Goal: Contribute content: Contribute content

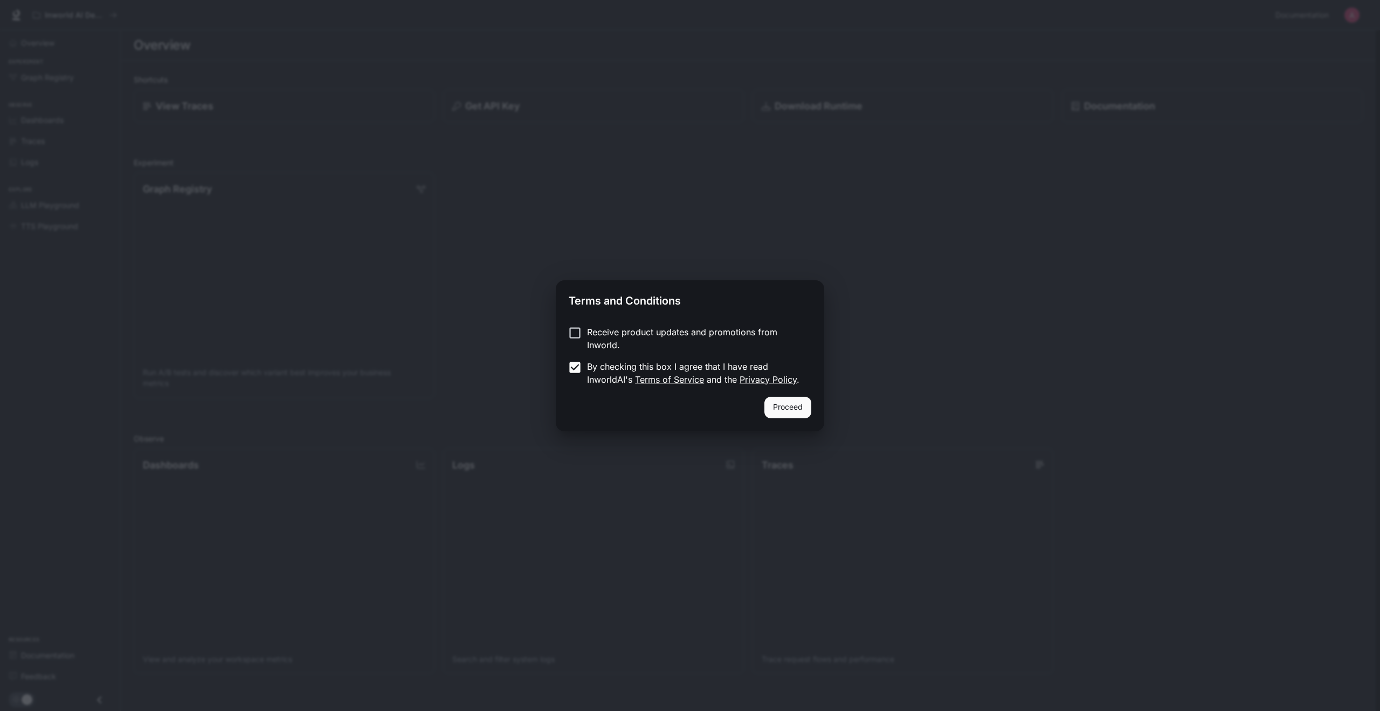
click at [775, 411] on button "Proceed" at bounding box center [787, 408] width 47 height 22
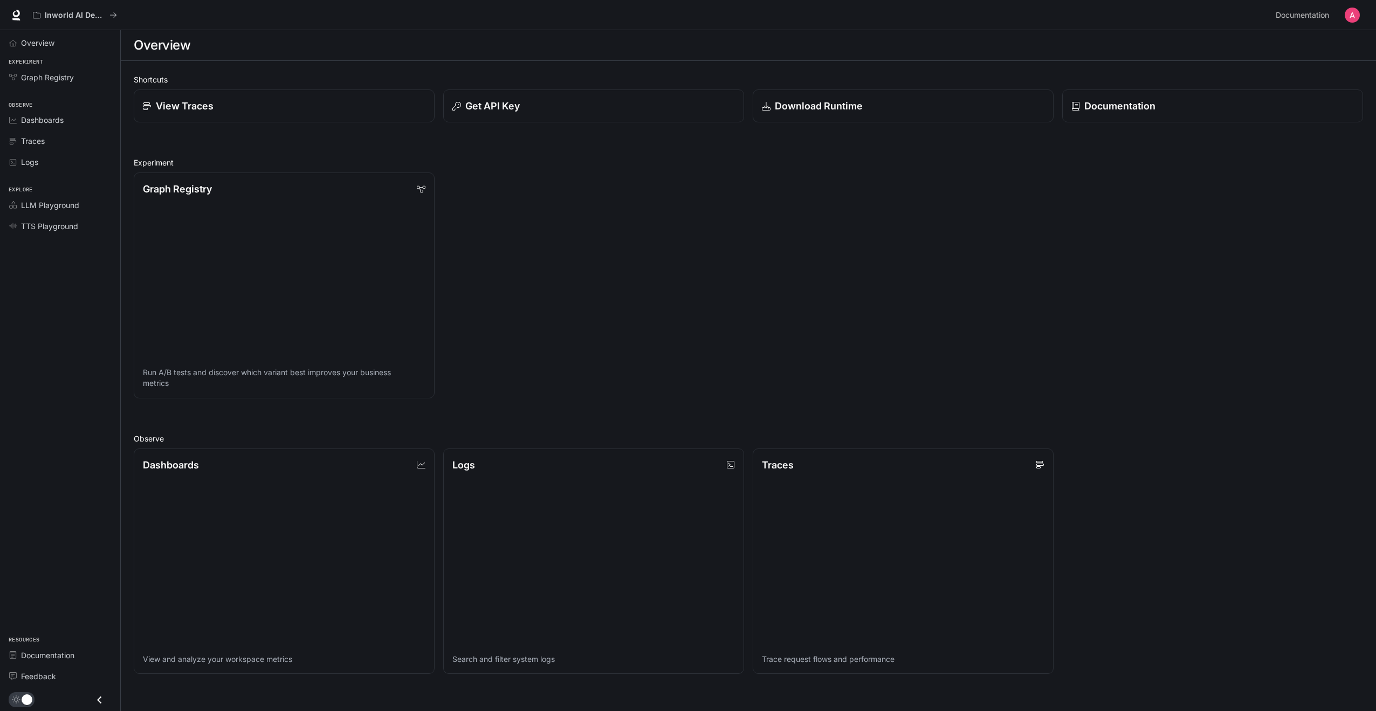
click at [610, 320] on div "Graph Registry Run A/B tests and discover which variant best improves your busi…" at bounding box center [744, 281] width 1238 height 234
click at [51, 122] on span "Dashboards" at bounding box center [42, 119] width 43 height 11
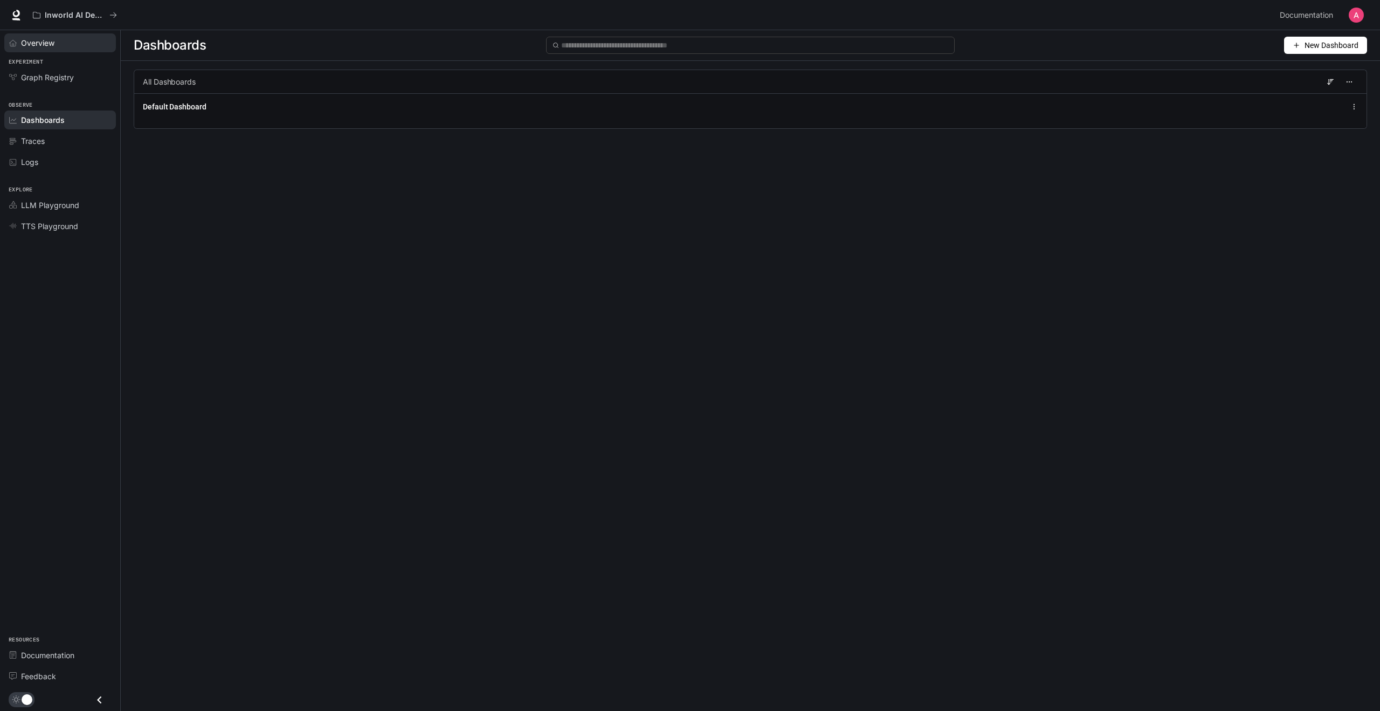
click at [45, 44] on span "Overview" at bounding box center [37, 42] width 33 height 11
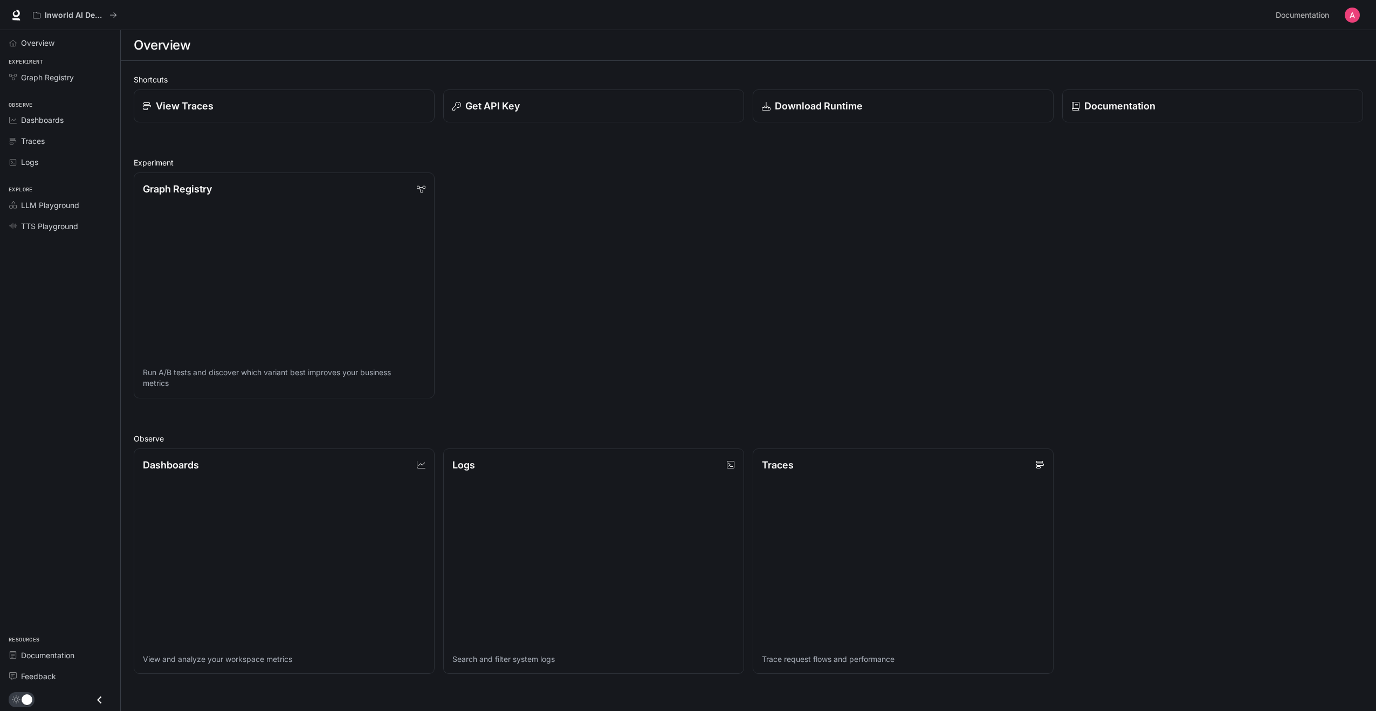
click at [1361, 18] on button "button" at bounding box center [1352, 15] width 22 height 22
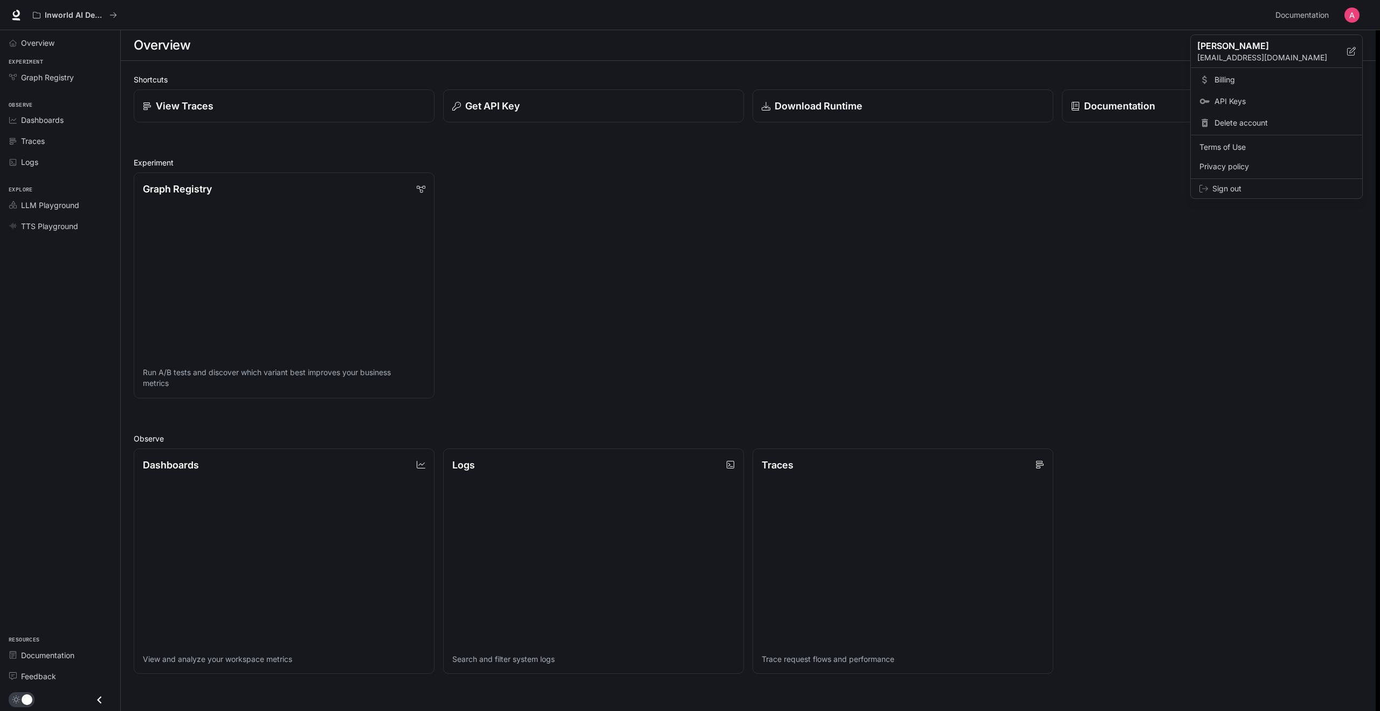
click at [671, 282] on div at bounding box center [690, 355] width 1380 height 711
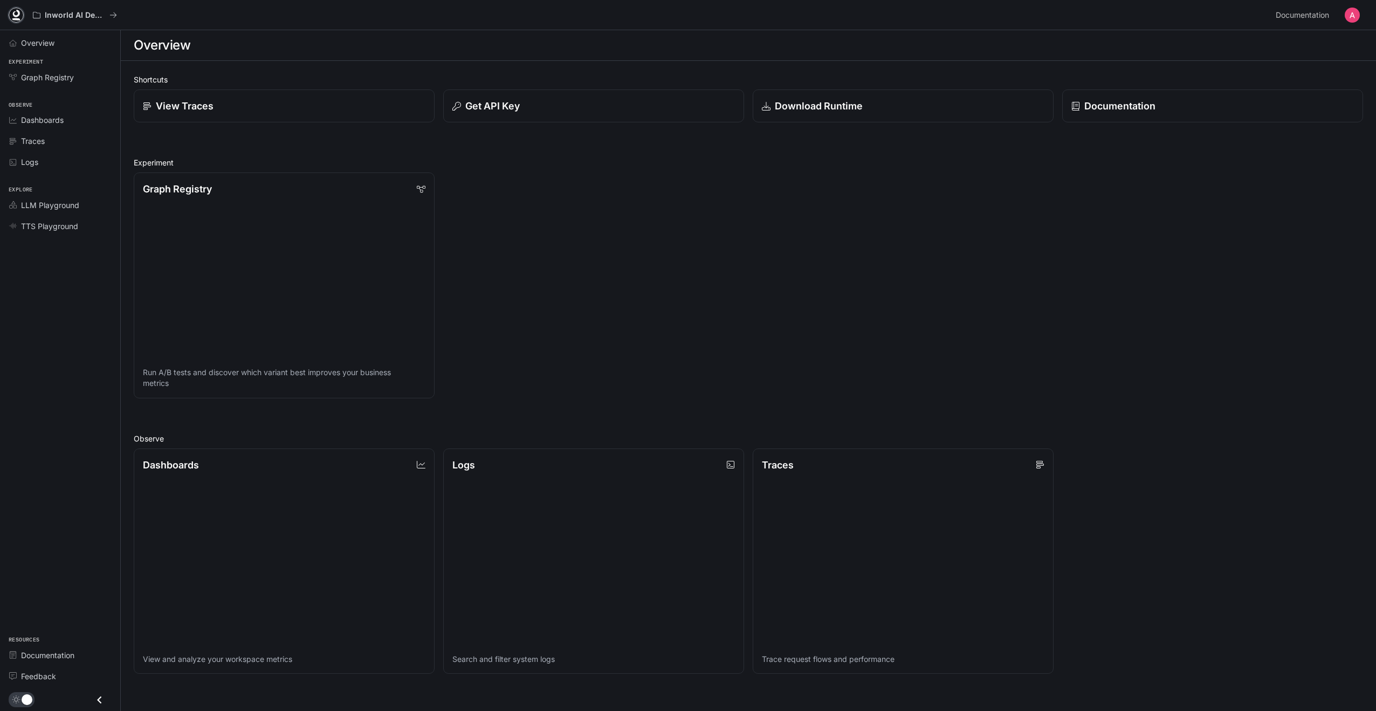
click at [18, 13] on icon at bounding box center [16, 15] width 11 height 11
click at [1348, 9] on img "button" at bounding box center [1351, 15] width 15 height 15
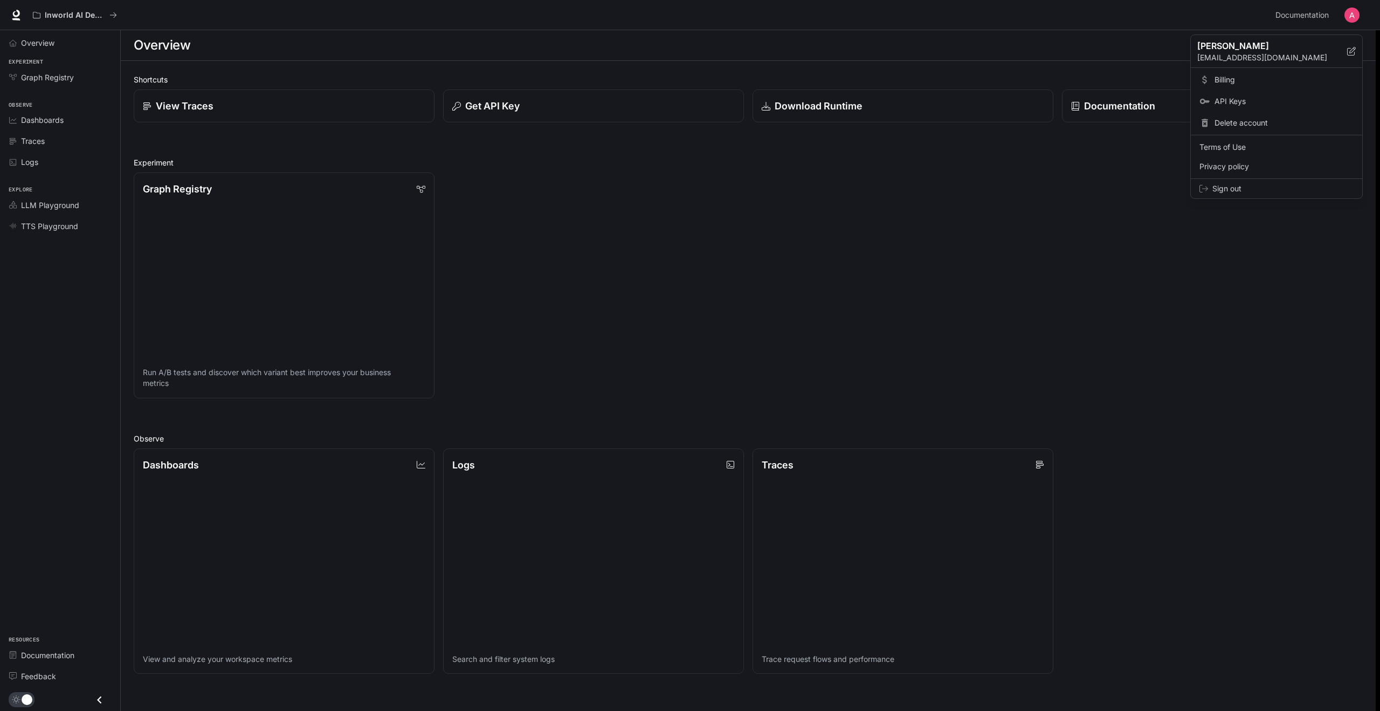
click at [907, 265] on div at bounding box center [690, 355] width 1380 height 711
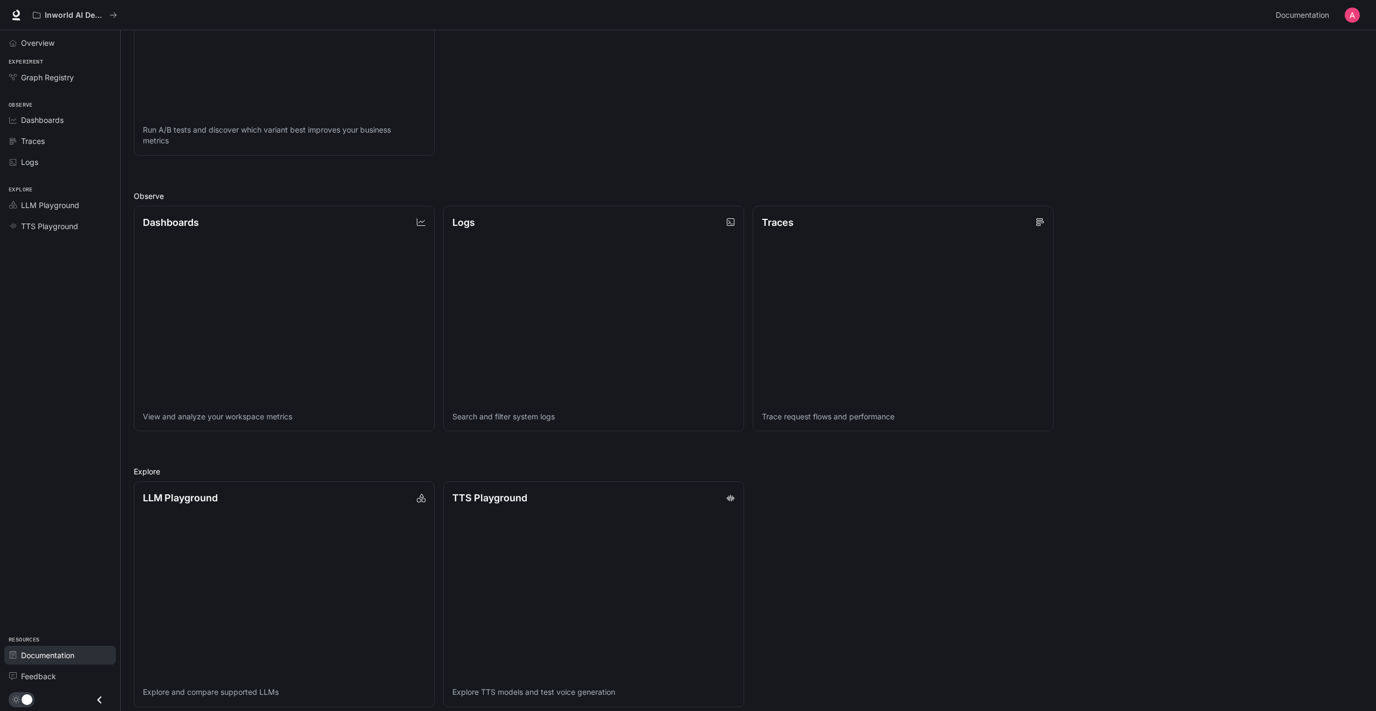
scroll to position [252, 0]
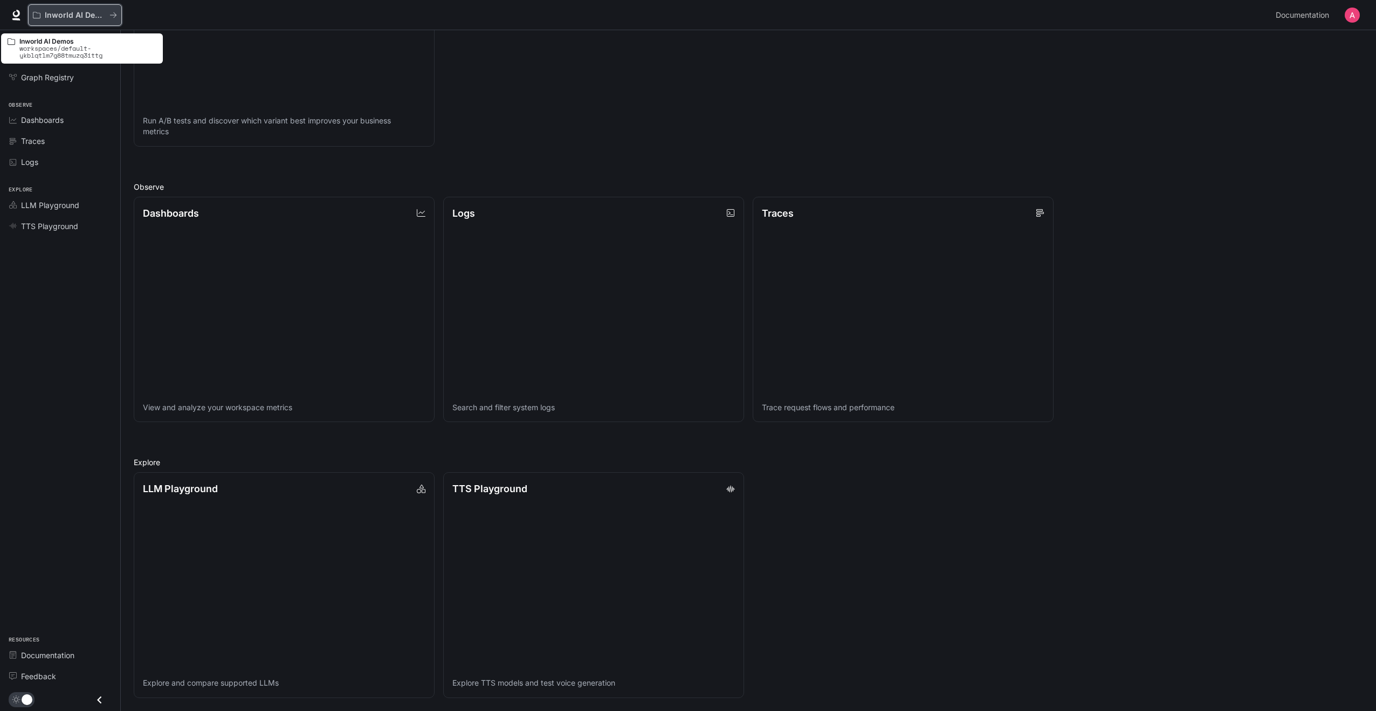
click at [118, 15] on button "Inworld AI Demos" at bounding box center [75, 15] width 94 height 22
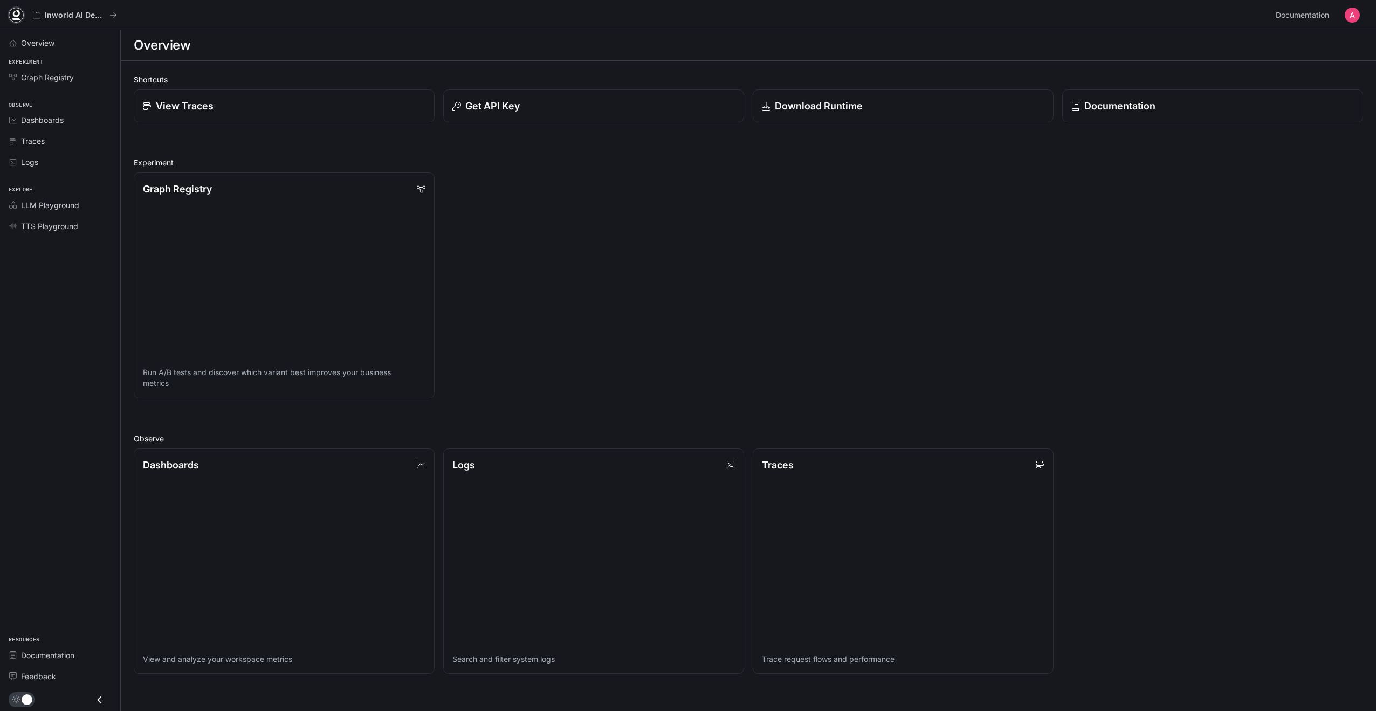
click at [12, 15] on icon at bounding box center [16, 15] width 11 height 11
click at [1357, 17] on img "button" at bounding box center [1351, 15] width 15 height 15
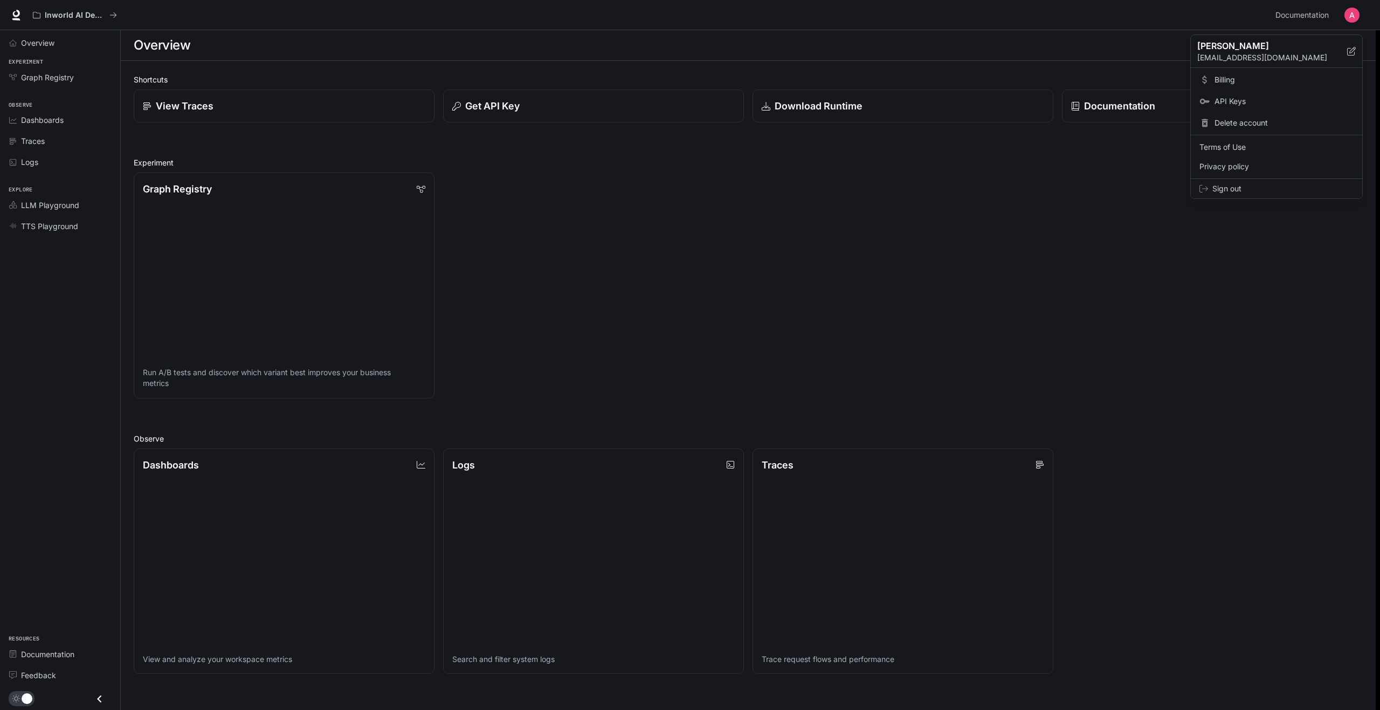
click at [1240, 185] on span "Sign out" at bounding box center [1282, 188] width 141 height 11
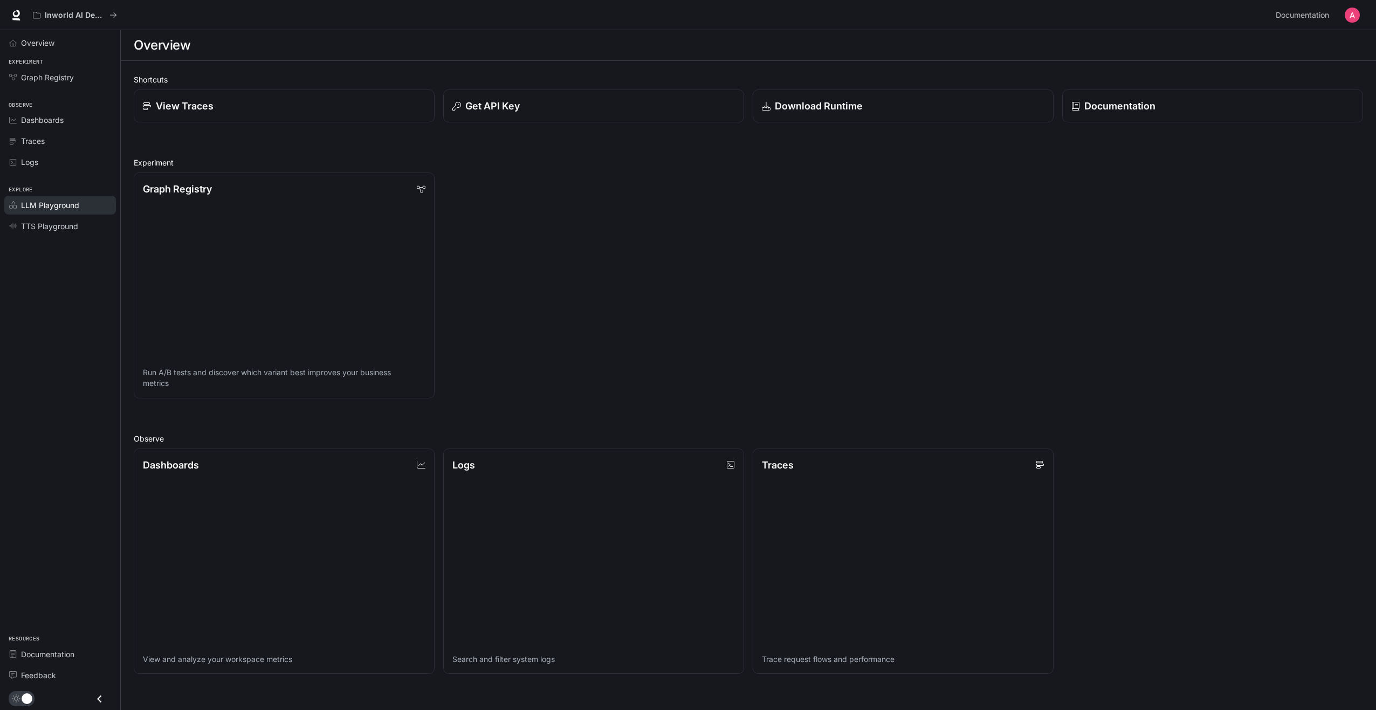
click at [56, 201] on span "LLM Playground" at bounding box center [50, 204] width 58 height 11
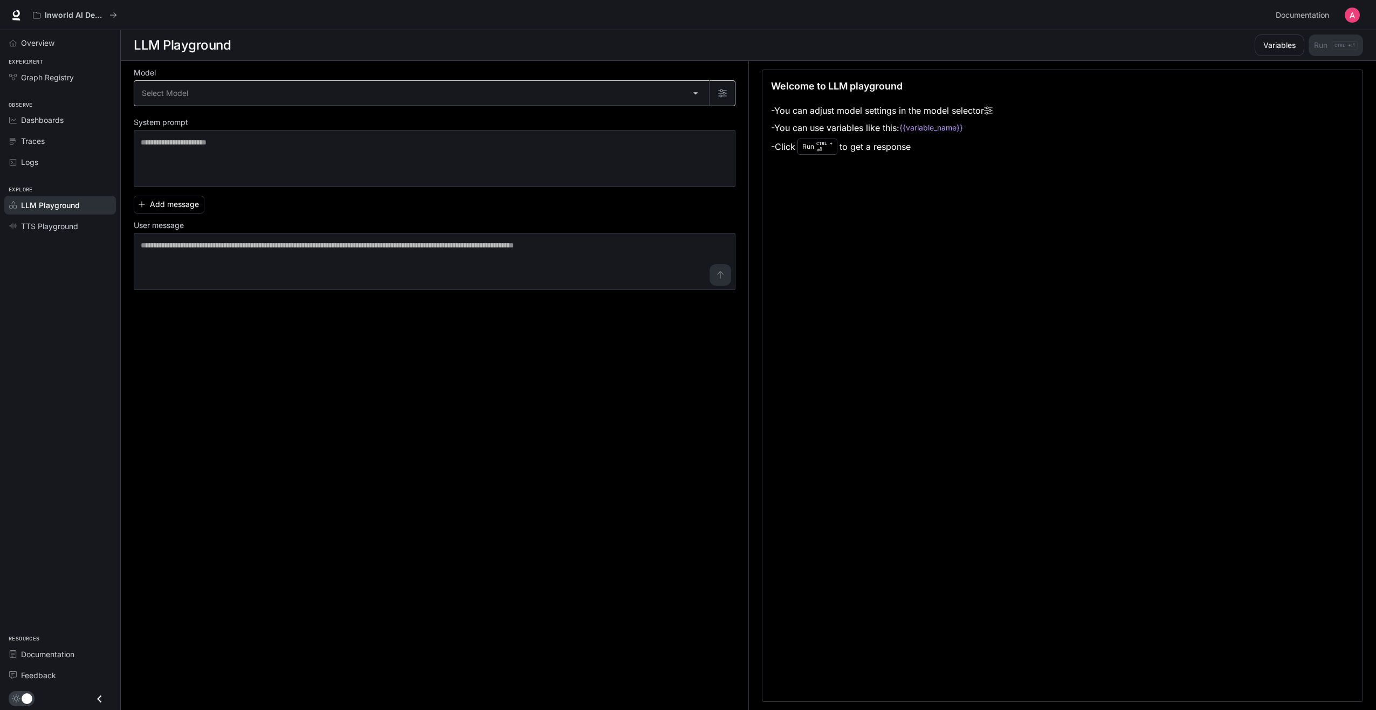
click at [272, 85] on body "Skip to main content Inworld AI Demos Documentation Documentation Portal Overvi…" at bounding box center [688, 355] width 1376 height 710
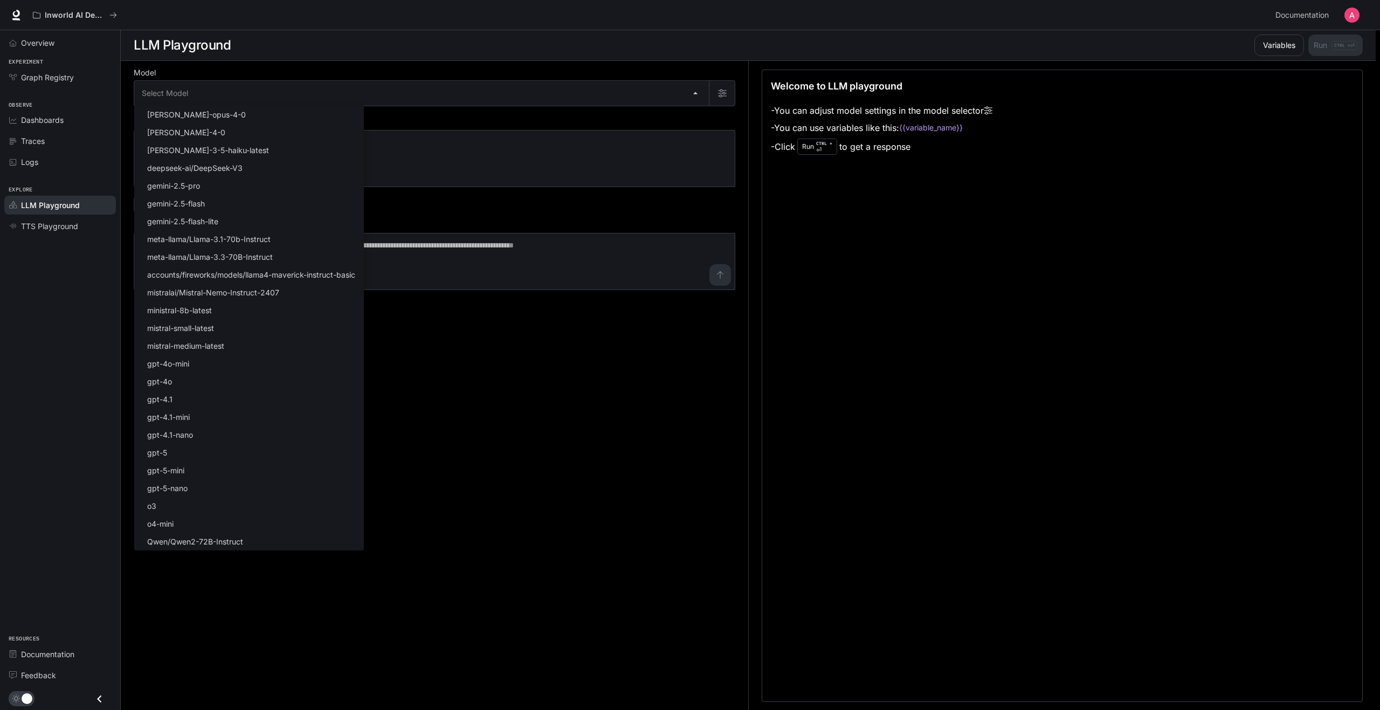
click at [535, 395] on div at bounding box center [690, 355] width 1380 height 710
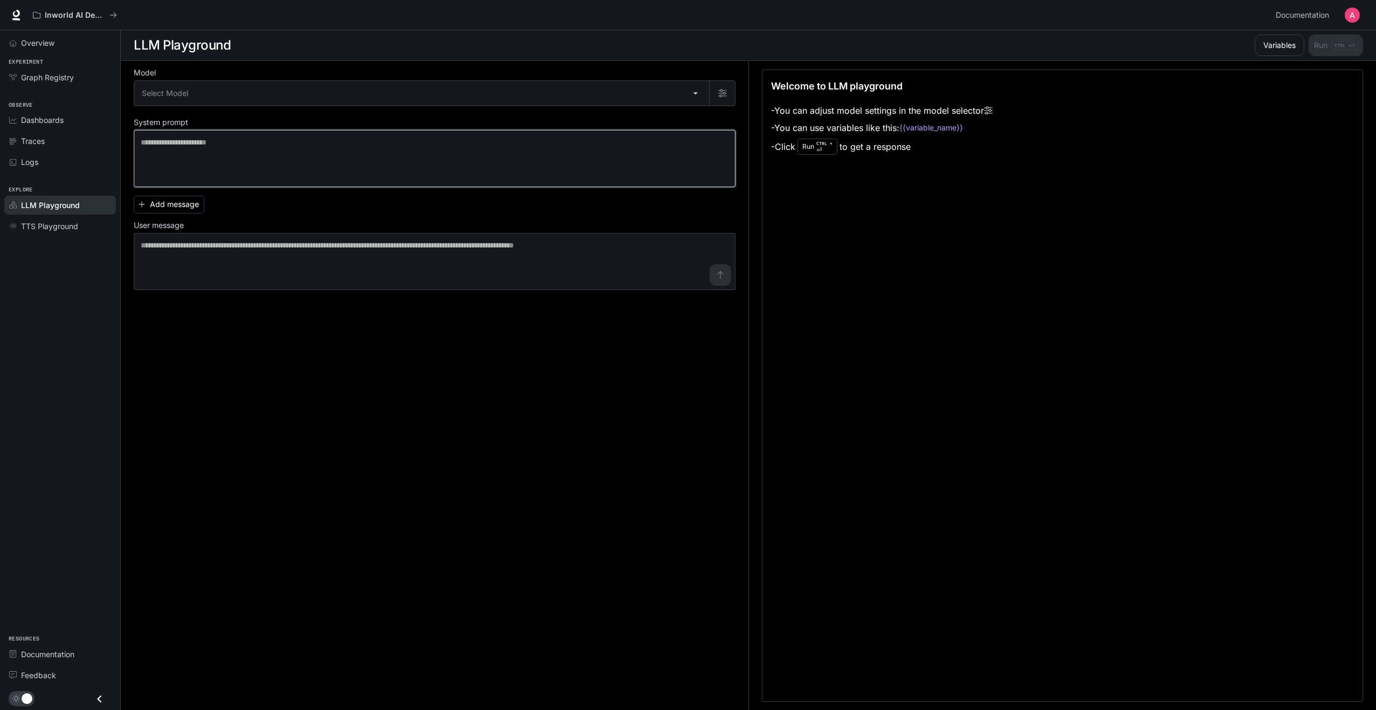
drag, startPoint x: 438, startPoint y: 151, endPoint x: 798, endPoint y: 149, distance: 360.1
click at [438, 151] on textarea at bounding box center [435, 158] width 588 height 43
click at [65, 223] on span "TTS Playground" at bounding box center [49, 225] width 57 height 11
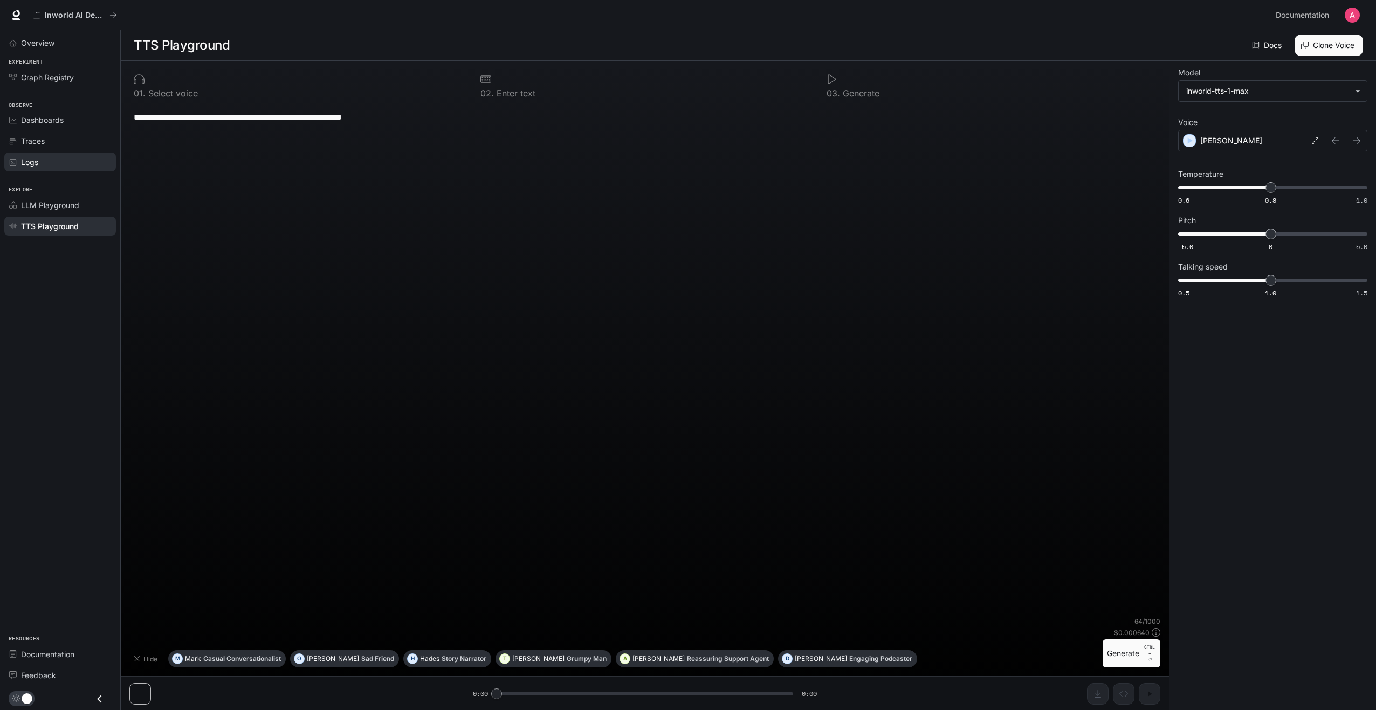
click at [49, 156] on link "Logs" at bounding box center [60, 162] width 112 height 19
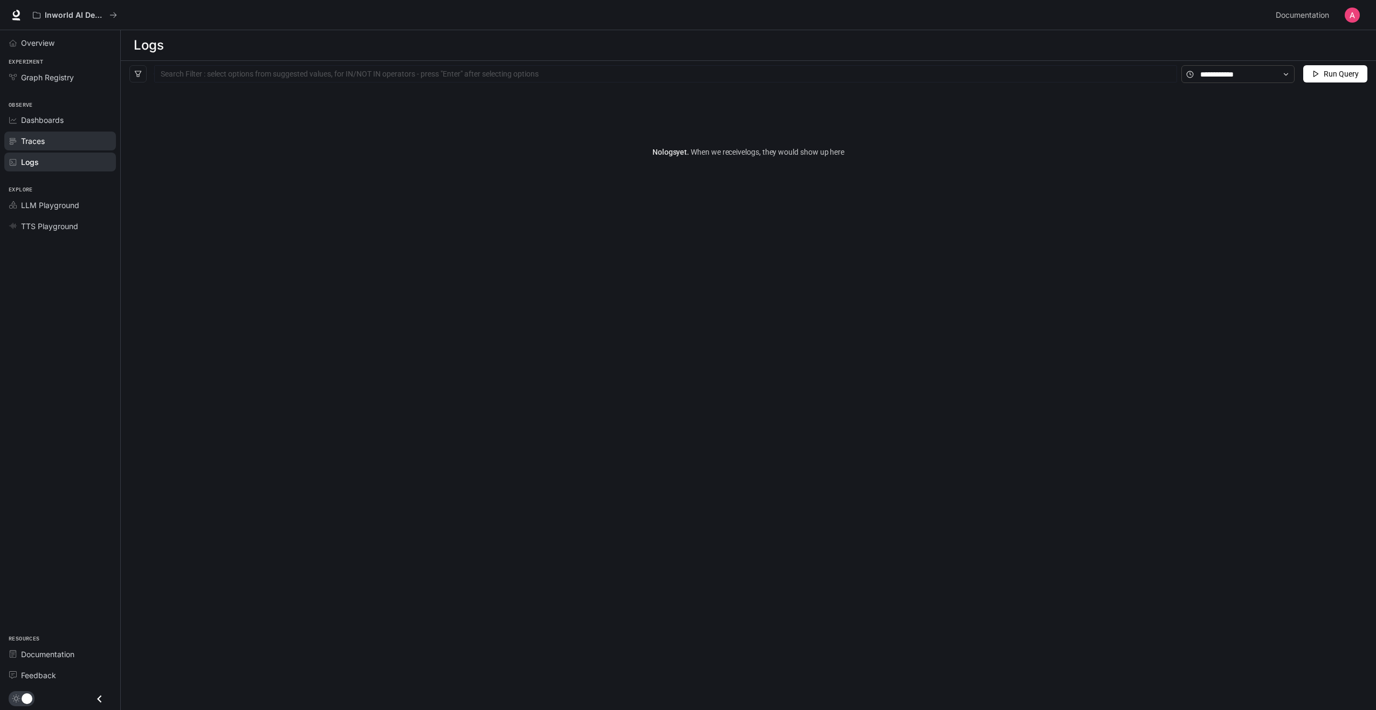
click at [53, 139] on div "Traces" at bounding box center [66, 140] width 90 height 11
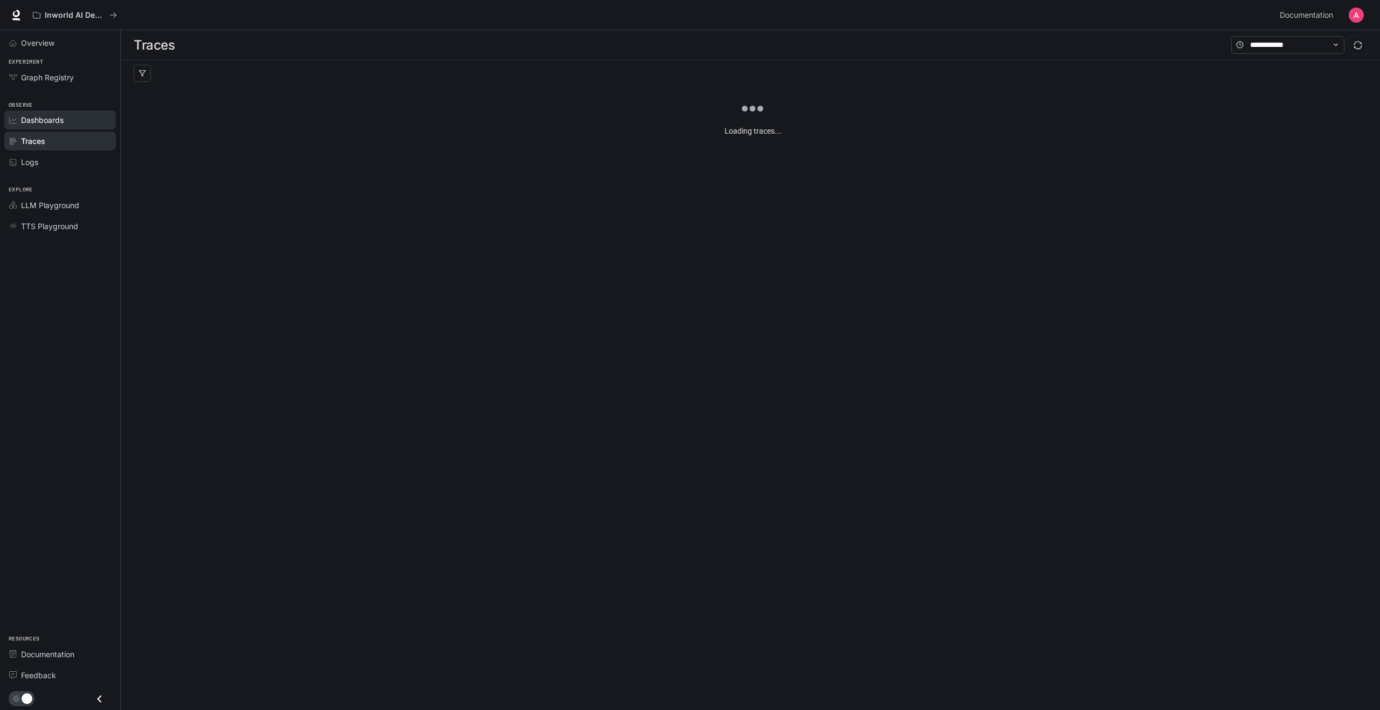
click at [51, 113] on link "Dashboards" at bounding box center [60, 119] width 112 height 19
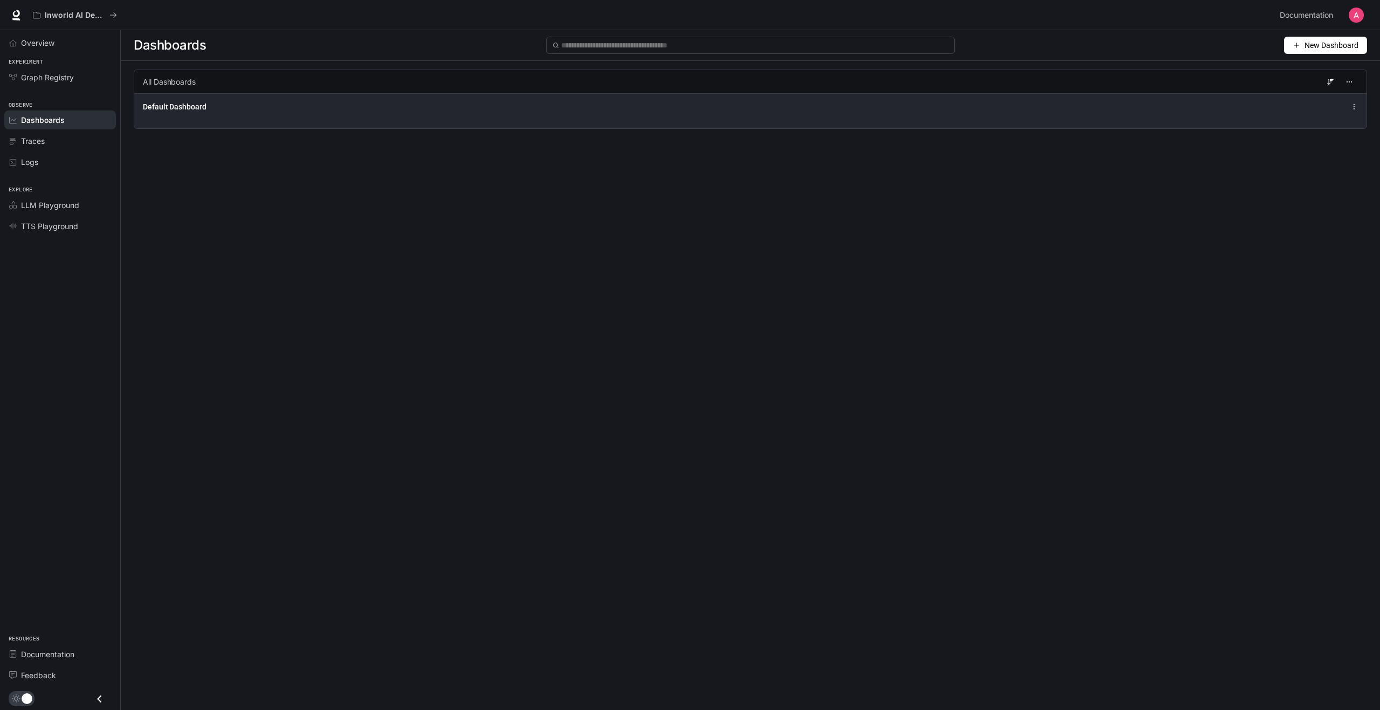
click at [168, 115] on div "Default Dashboard" at bounding box center [750, 110] width 1232 height 35
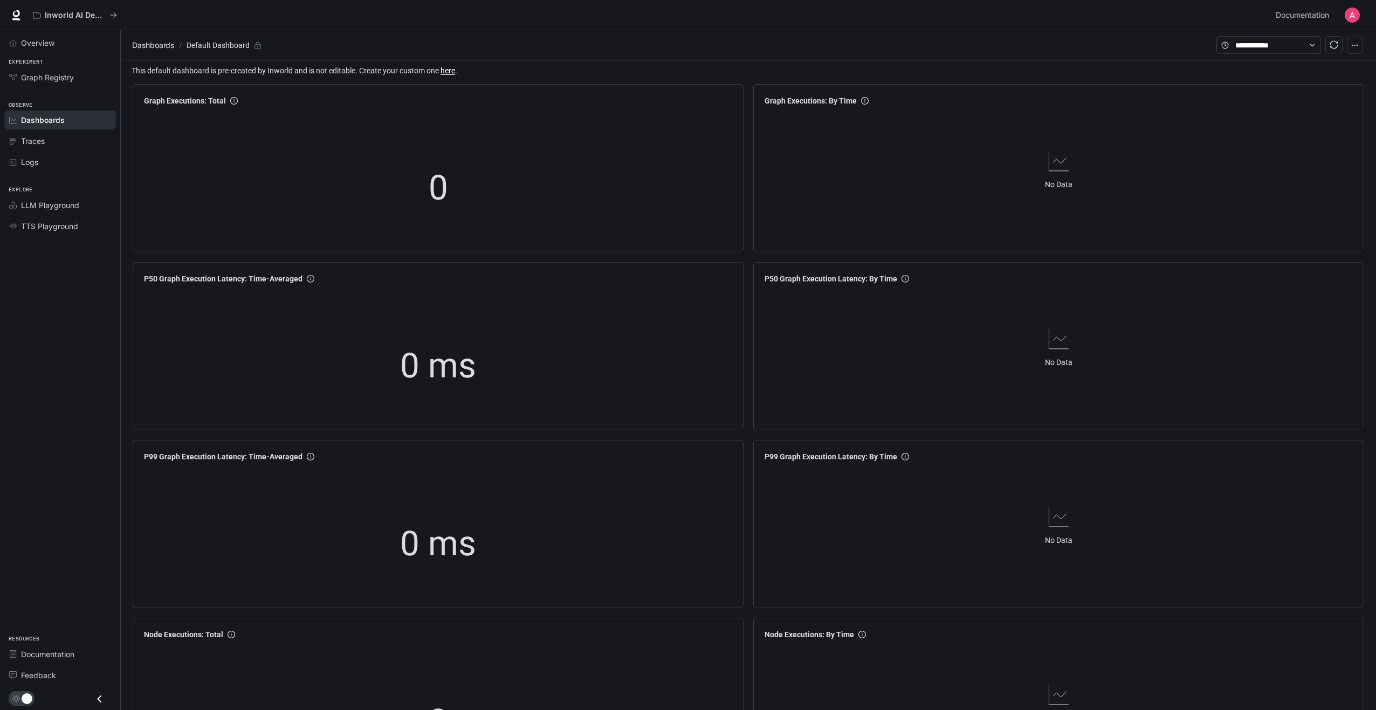
click at [100, 701] on icon "Close drawer" at bounding box center [99, 699] width 4 height 8
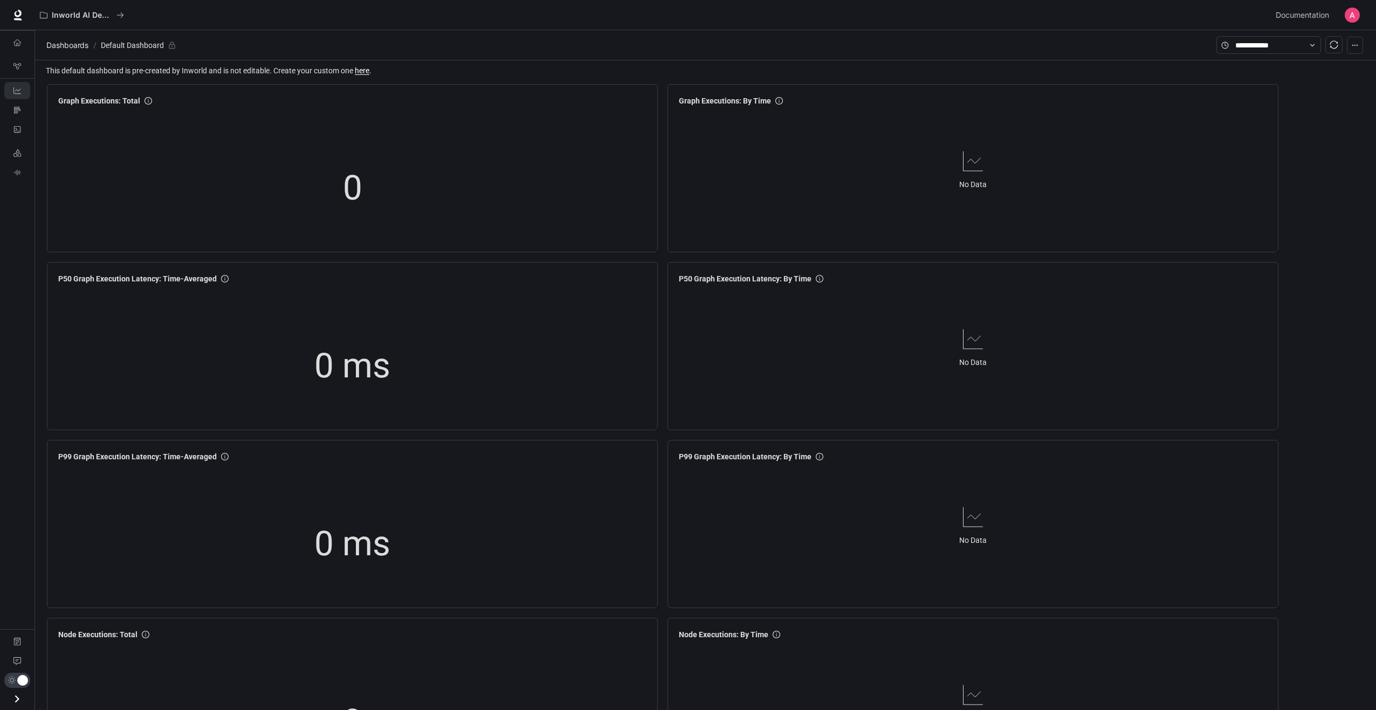
drag, startPoint x: 14, startPoint y: 705, endPoint x: 816, endPoint y: 60, distance: 1029.0
click at [14, 705] on icon "Open drawer" at bounding box center [17, 699] width 15 height 15
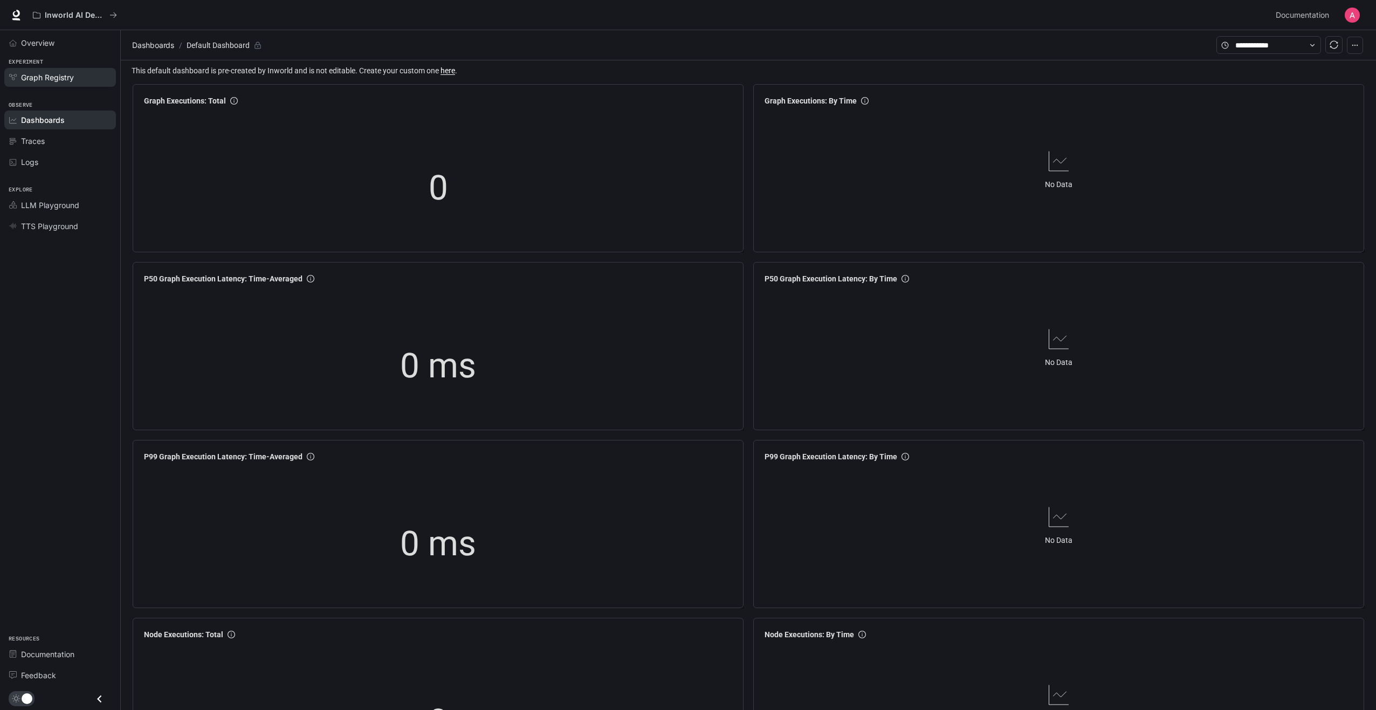
click at [75, 78] on div "Graph Registry" at bounding box center [66, 77] width 90 height 11
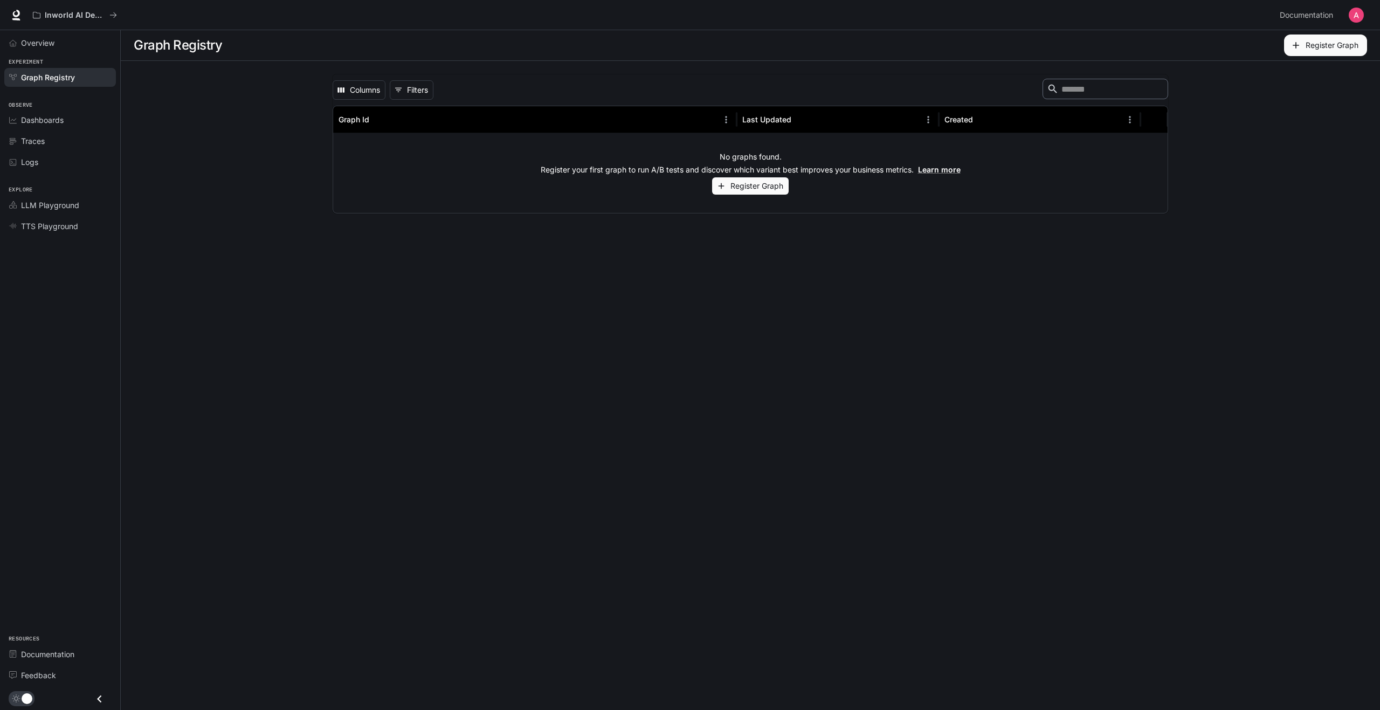
click at [773, 187] on button "Register Graph" at bounding box center [750, 186] width 77 height 18
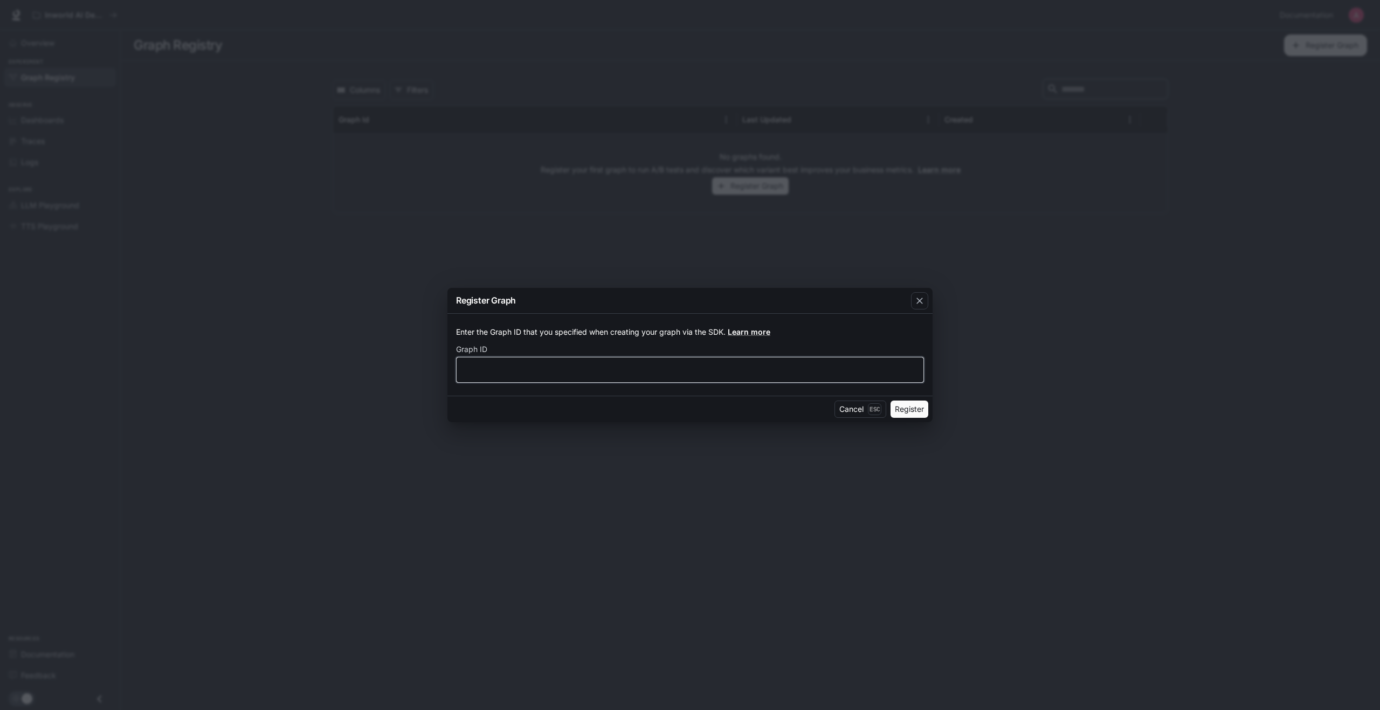
click at [503, 367] on input "text" at bounding box center [690, 369] width 467 height 11
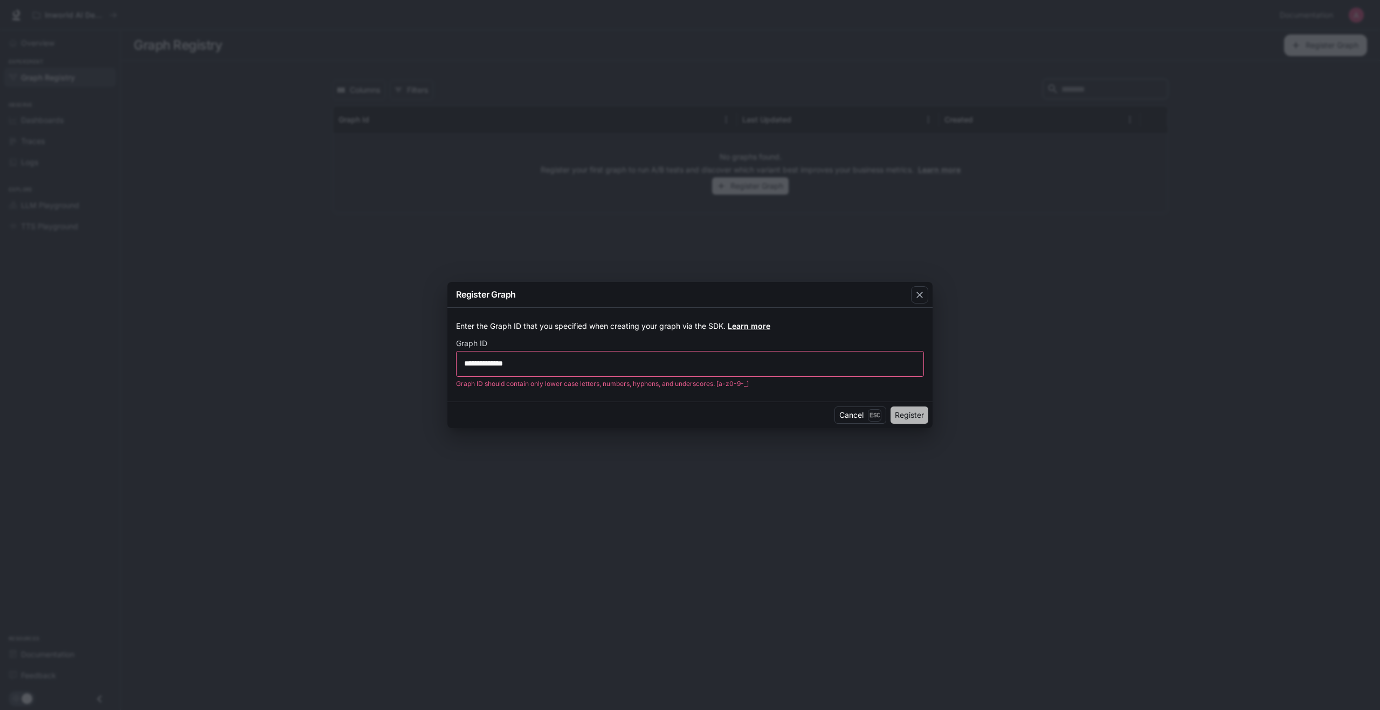
click at [906, 416] on button "Register" at bounding box center [909, 414] width 38 height 17
click at [489, 368] on input "**********" at bounding box center [690, 363] width 467 height 11
click at [495, 365] on input "**********" at bounding box center [690, 363] width 467 height 11
click at [921, 418] on button "Register" at bounding box center [909, 414] width 38 height 17
drag, startPoint x: 467, startPoint y: 364, endPoint x: 470, endPoint y: 375, distance: 11.6
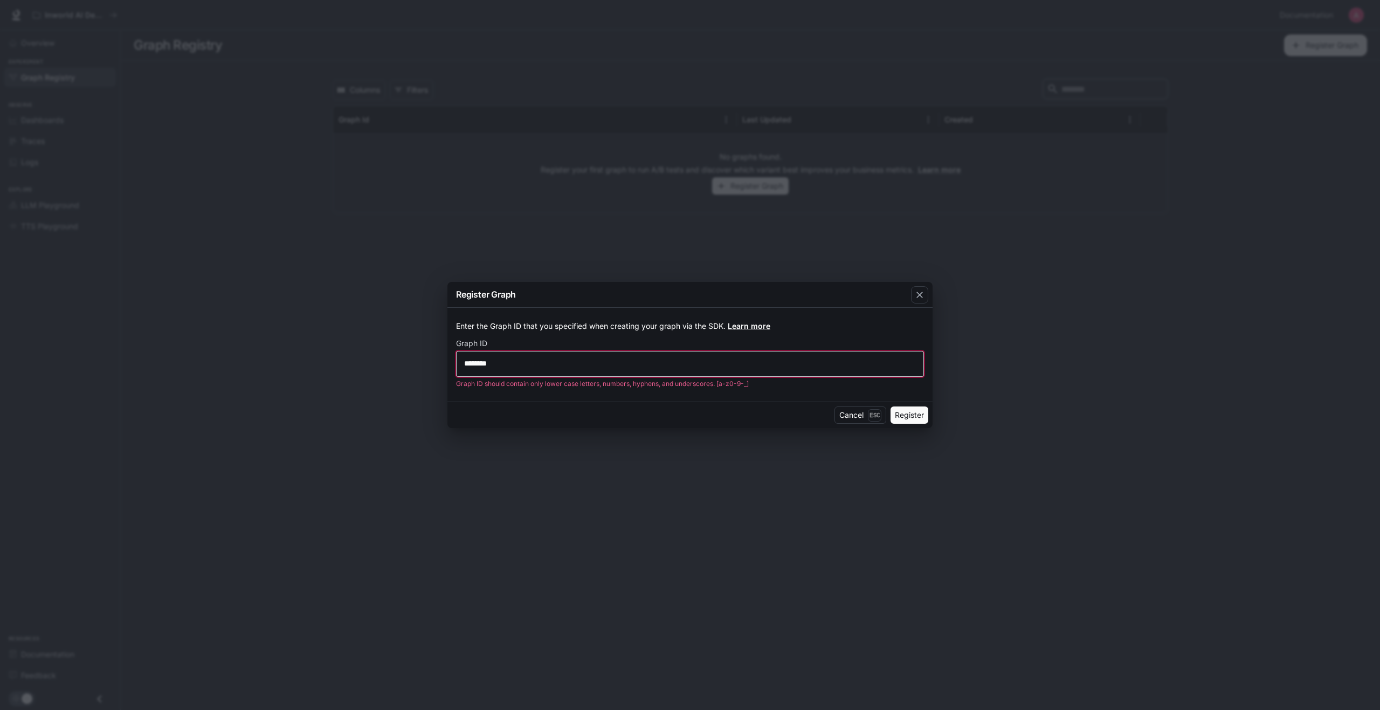
click at [467, 364] on input "********" at bounding box center [690, 363] width 467 height 11
click at [483, 364] on input "********" at bounding box center [690, 363] width 467 height 11
drag, startPoint x: 519, startPoint y: 364, endPoint x: 423, endPoint y: 367, distance: 95.4
click at [423, 367] on div "Register Graph Enter the Graph ID that you specified when creating your graph v…" at bounding box center [690, 355] width 1380 height 710
type input "*"
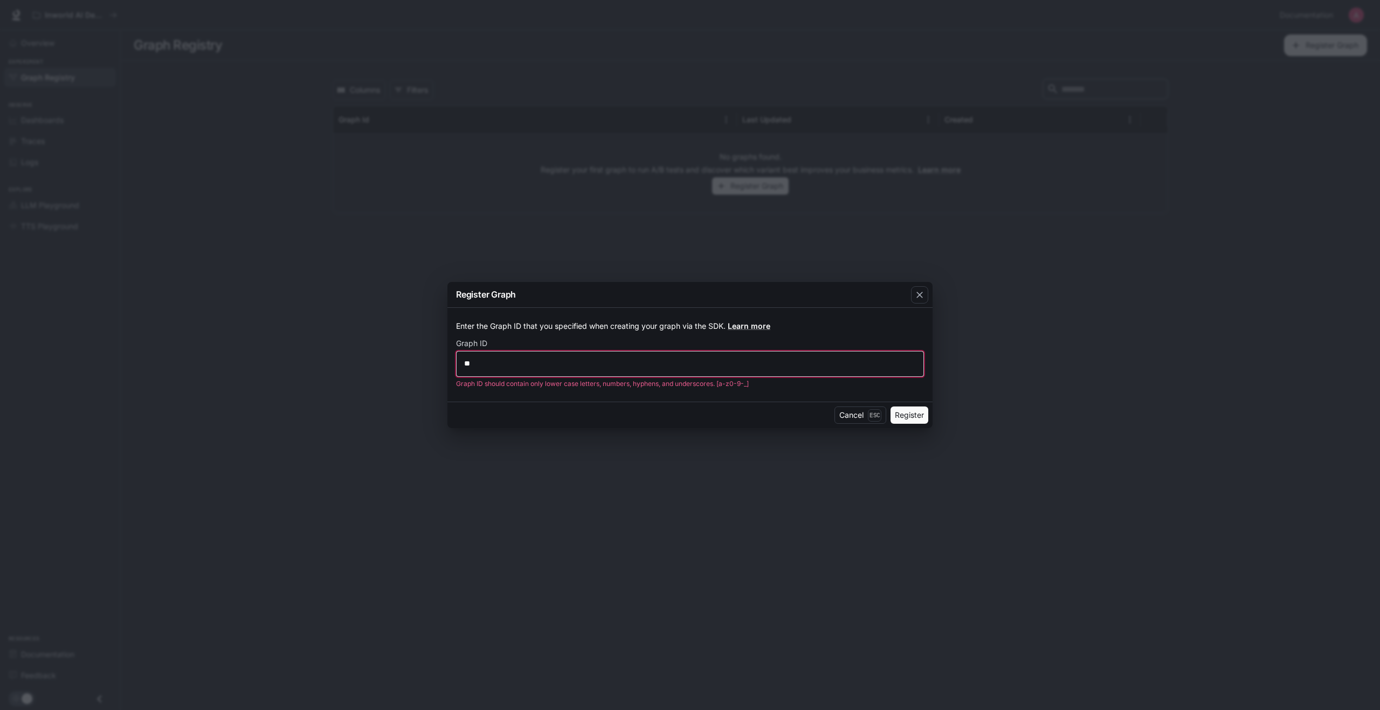
type input "*"
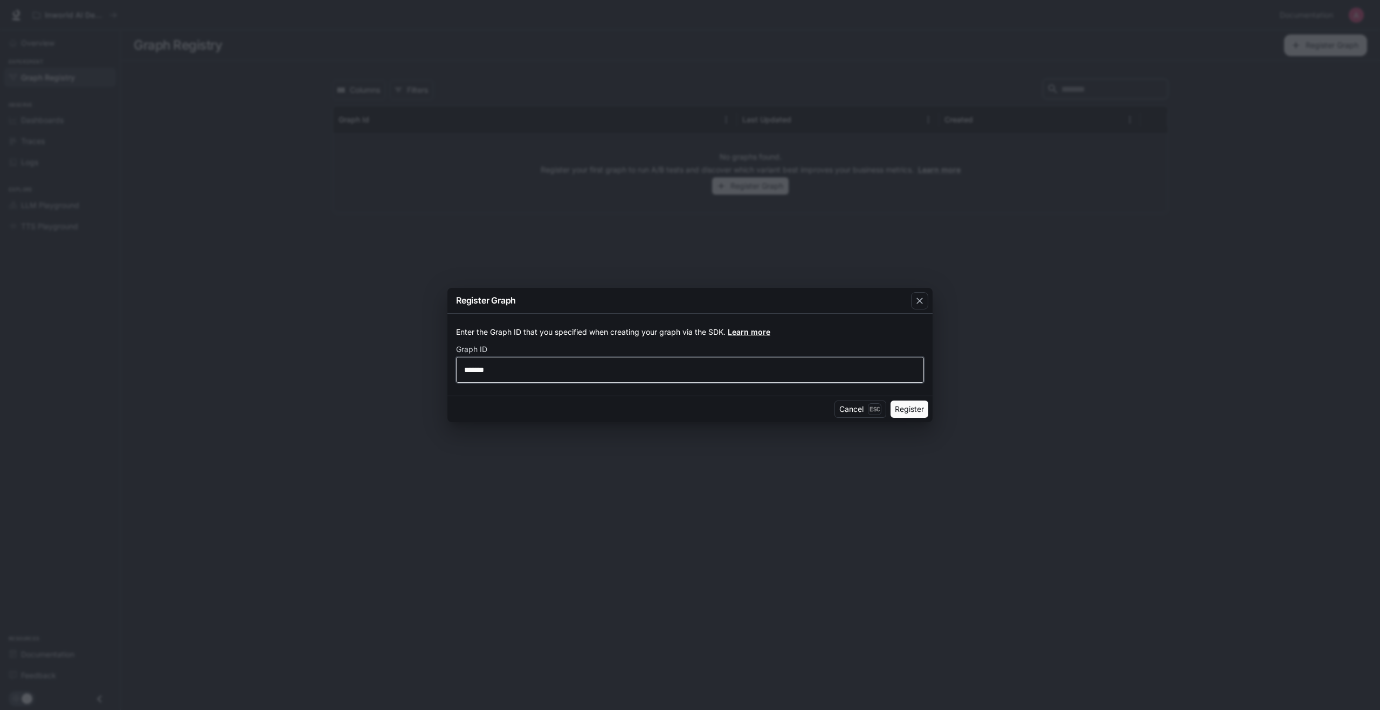
type input "*******"
click at [909, 414] on button "Register" at bounding box center [909, 408] width 38 height 17
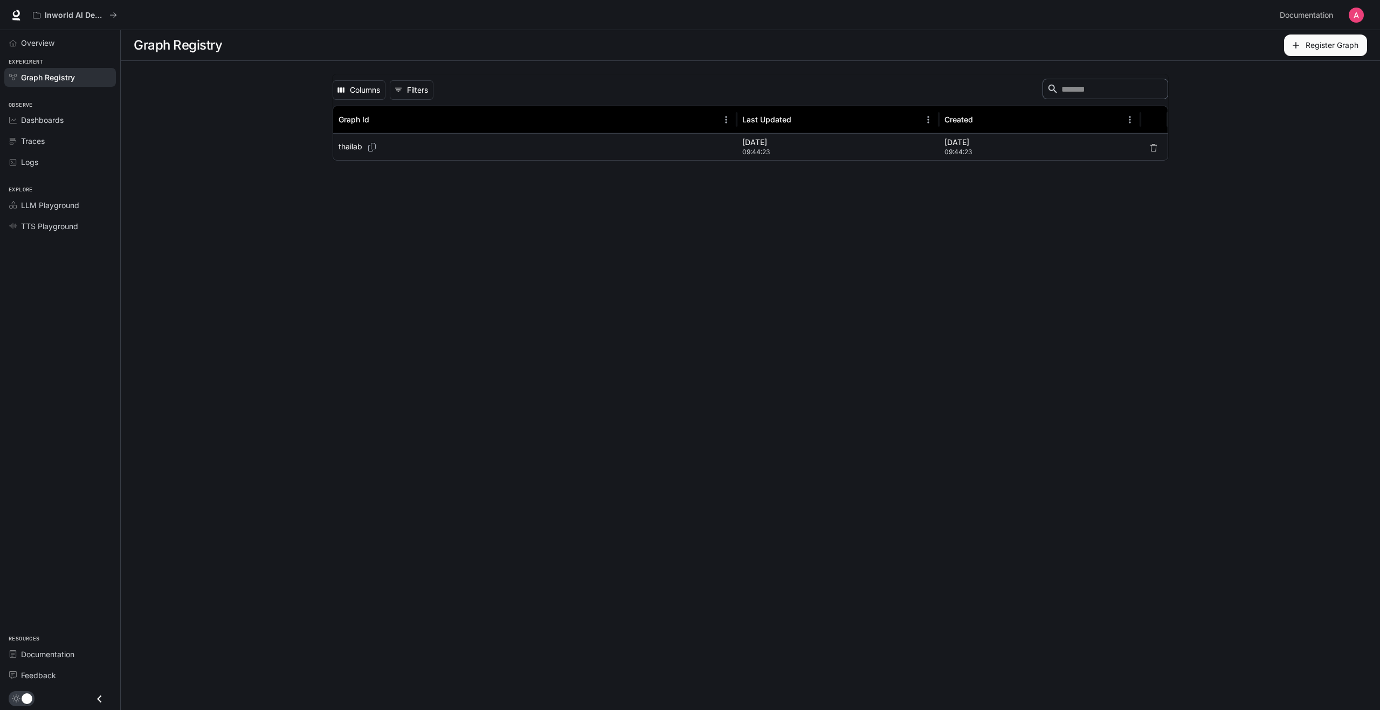
click at [348, 146] on p "thailab" at bounding box center [350, 146] width 24 height 11
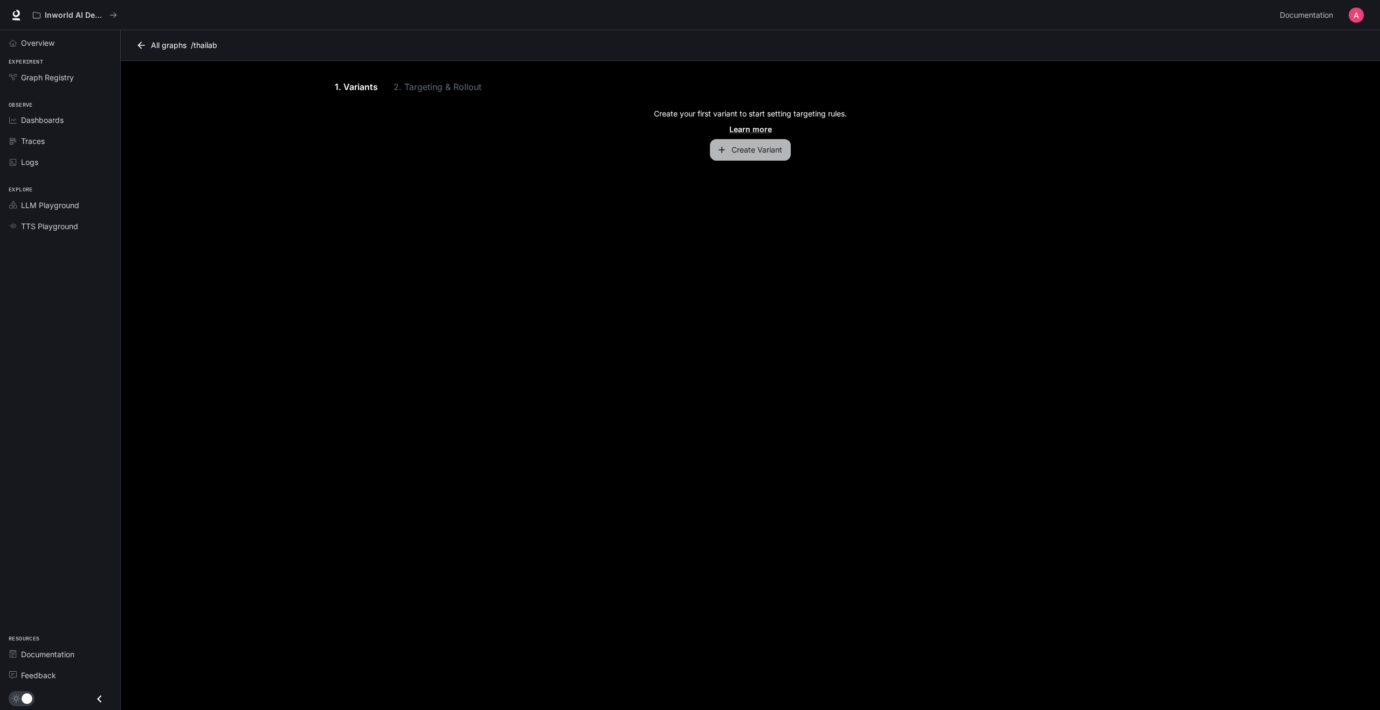
click at [737, 147] on button "Create Variant" at bounding box center [750, 150] width 81 height 22
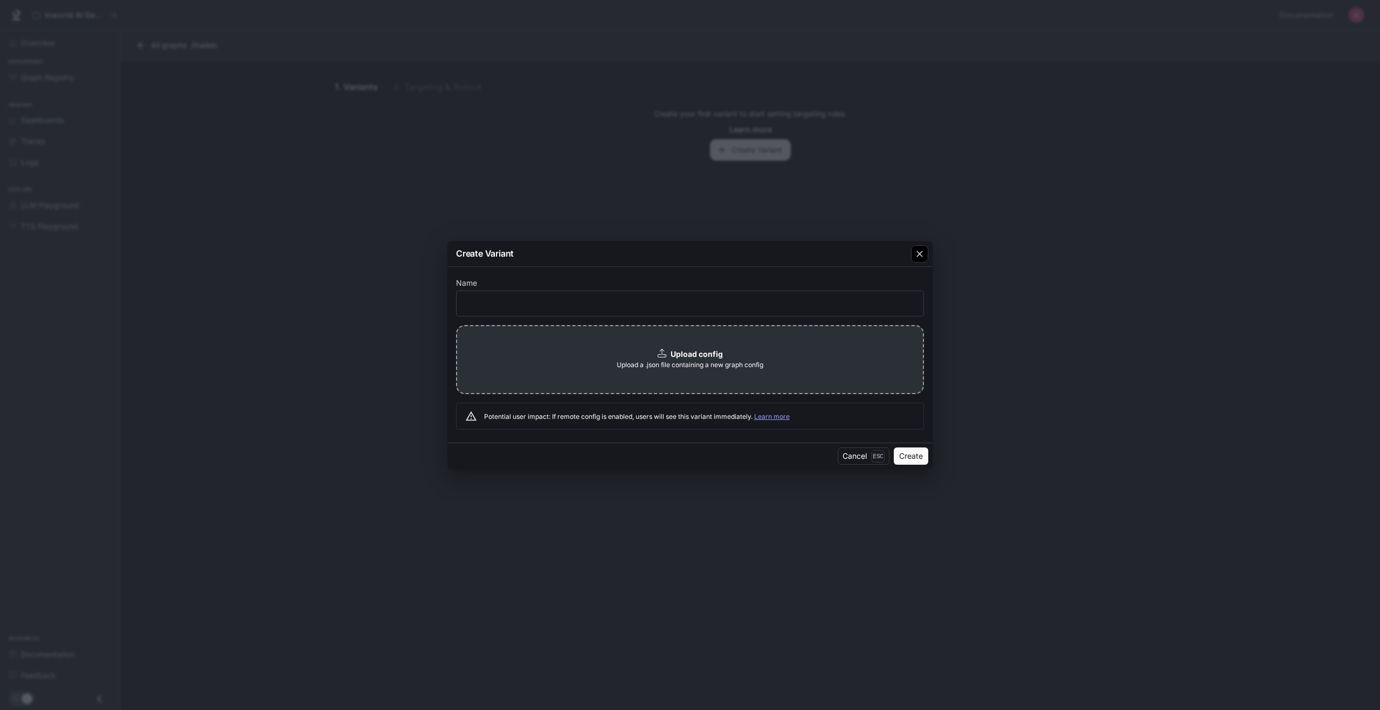
click at [928, 252] on div "button" at bounding box center [919, 253] width 17 height 17
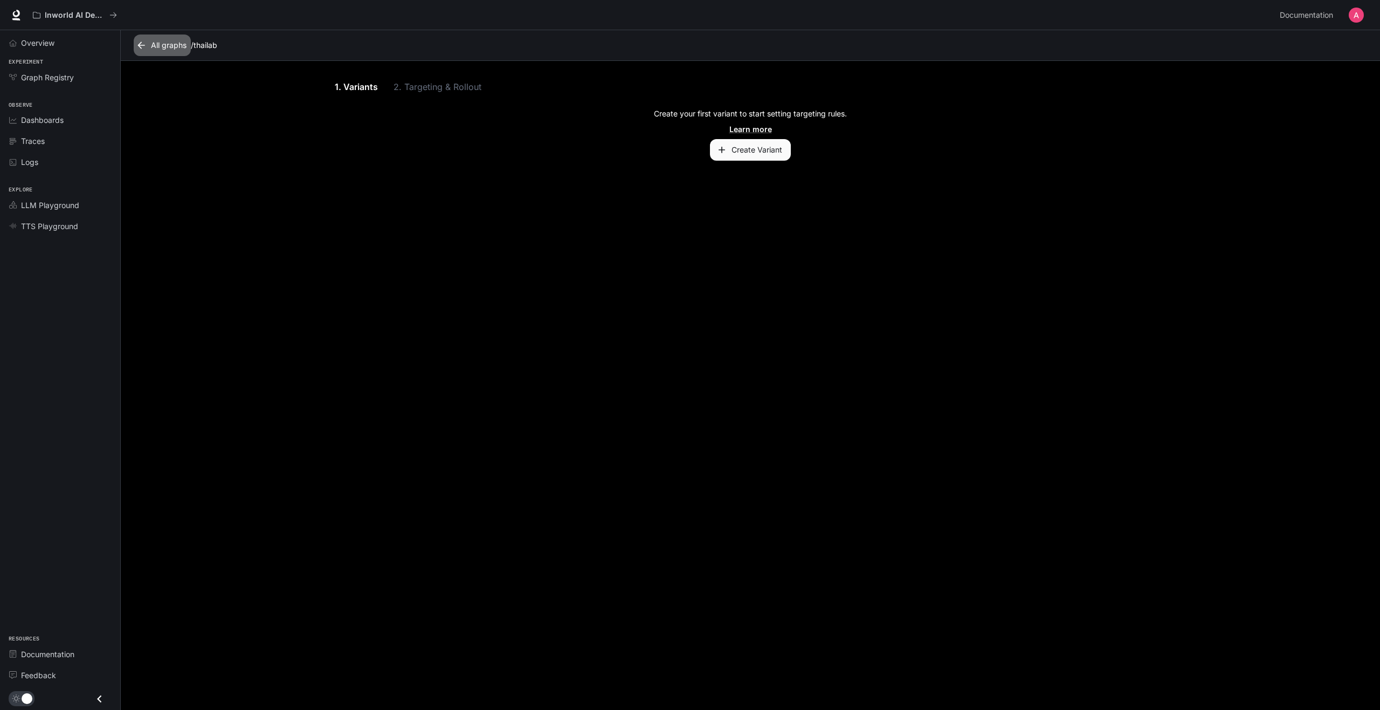
click at [142, 46] on icon at bounding box center [141, 45] width 11 height 11
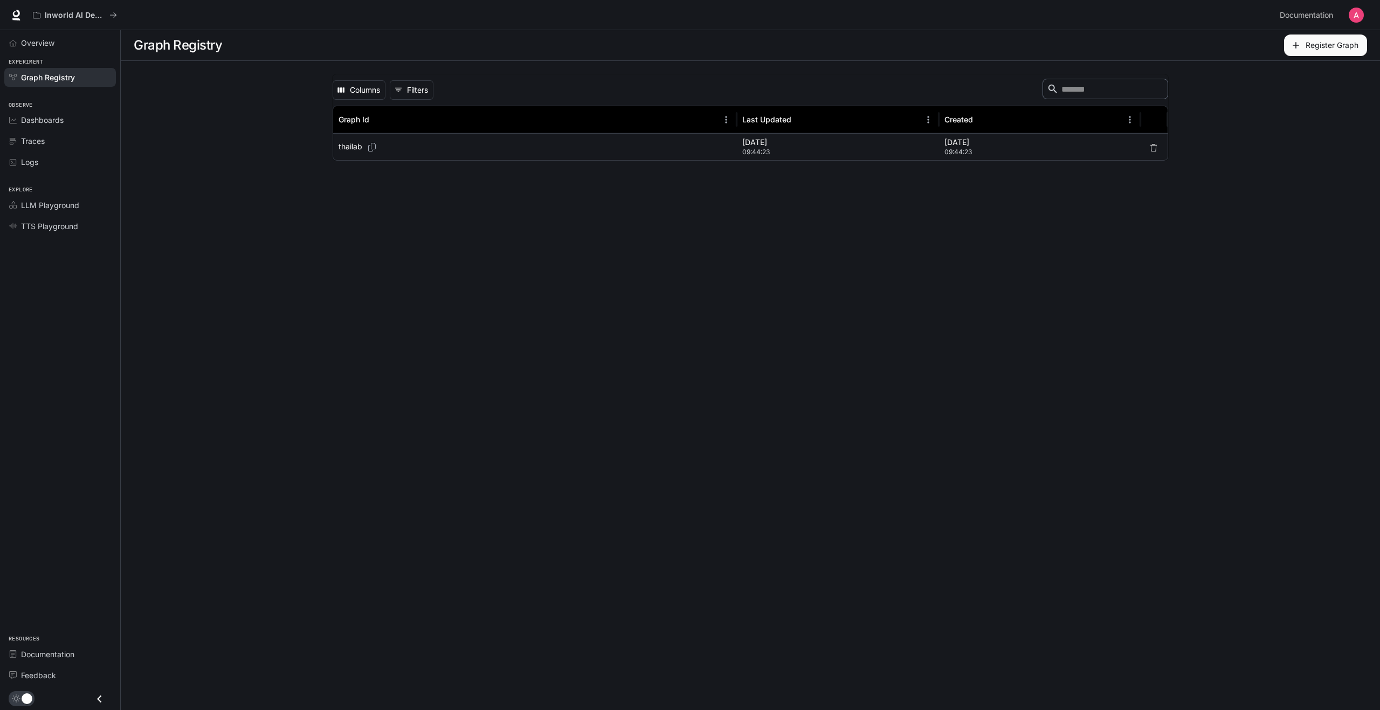
click at [346, 147] on p "thailab" at bounding box center [350, 146] width 24 height 11
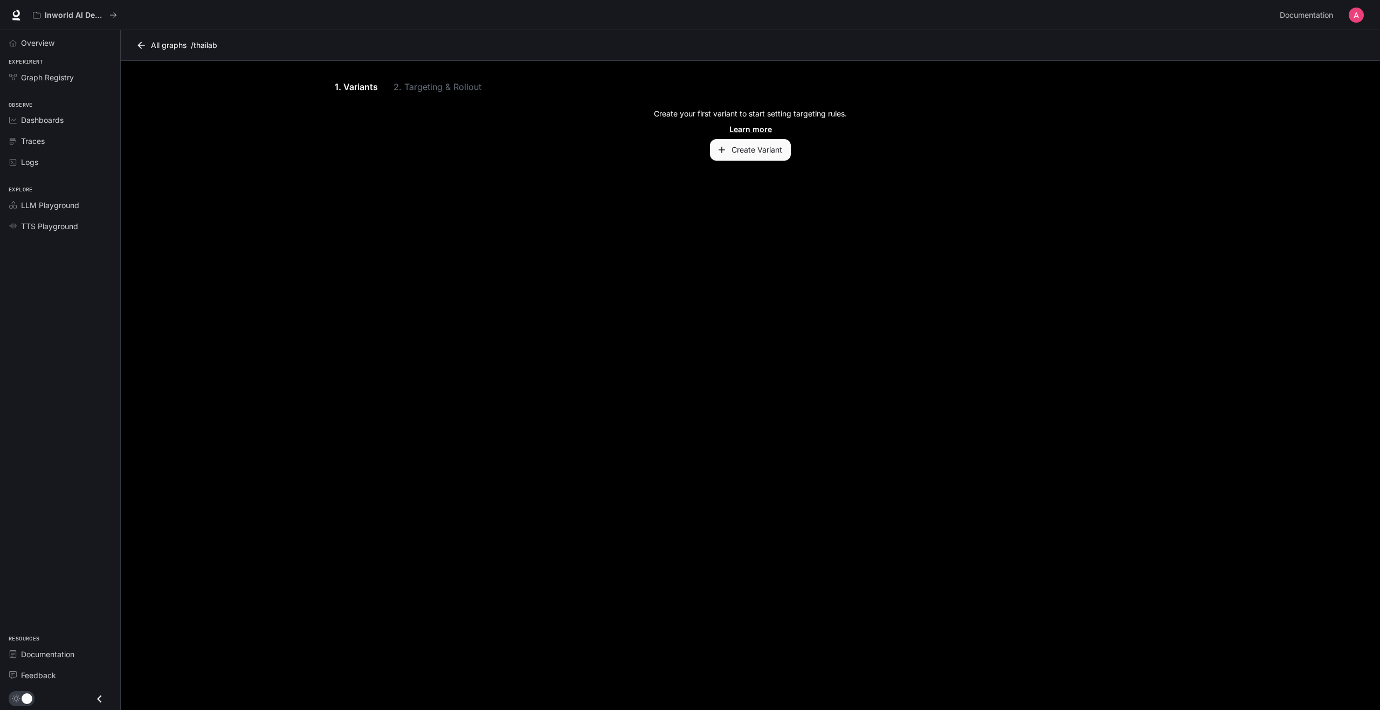
click at [752, 155] on button "Create Variant" at bounding box center [750, 150] width 81 height 22
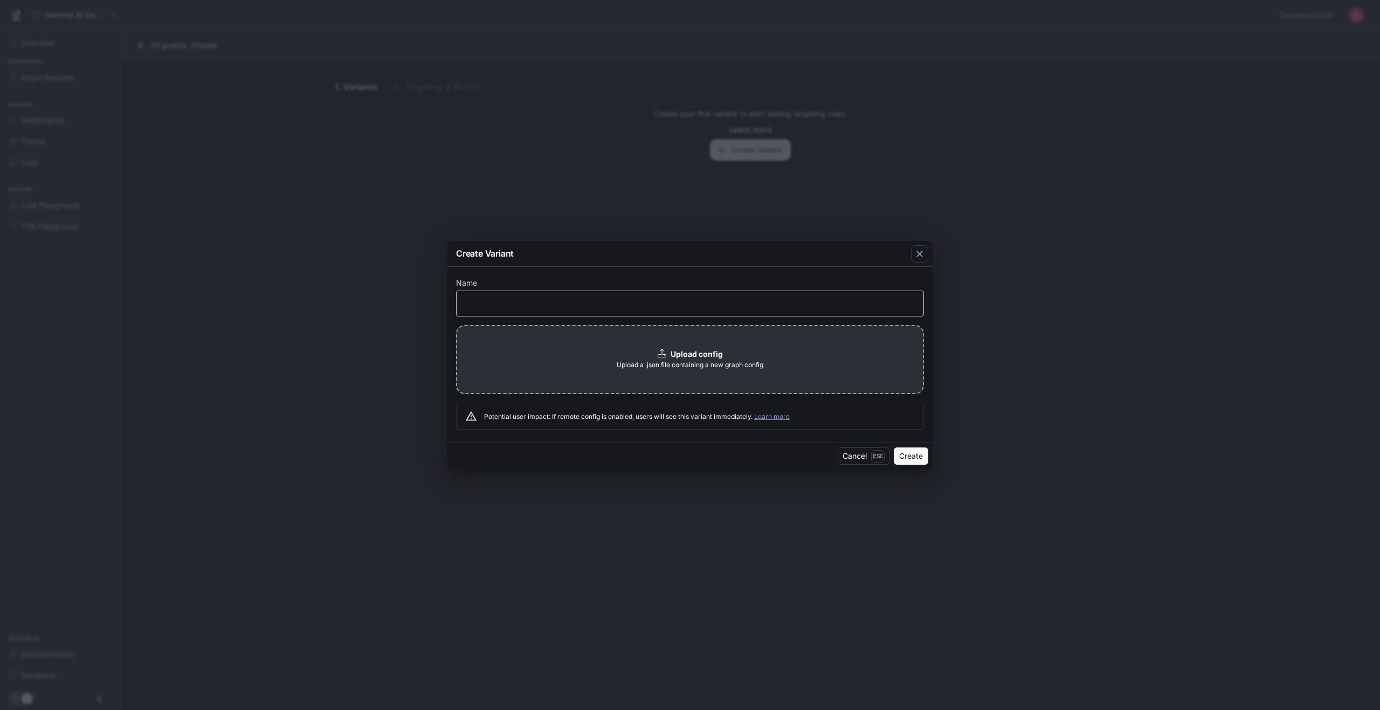
click at [563, 296] on div "​" at bounding box center [690, 304] width 468 height 26
click at [917, 453] on button "Create" at bounding box center [911, 455] width 34 height 17
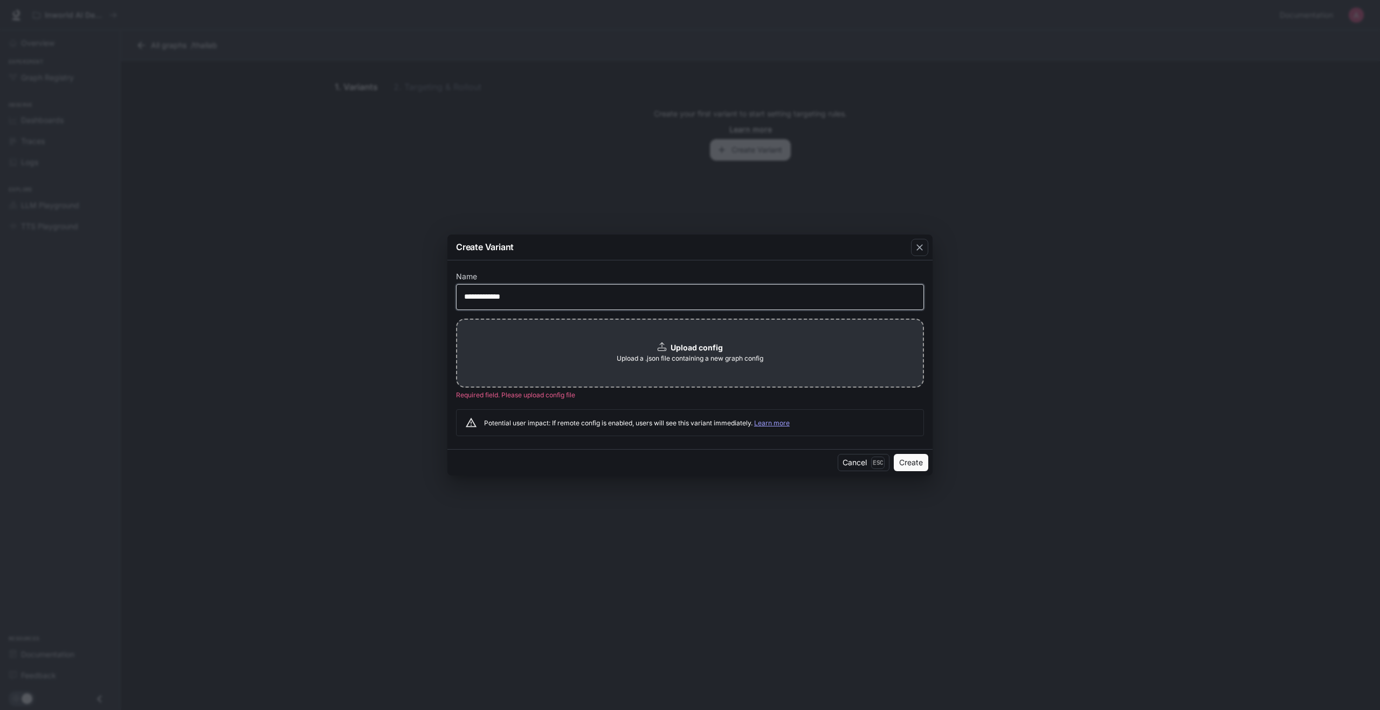
drag, startPoint x: 508, startPoint y: 295, endPoint x: 400, endPoint y: 262, distance: 112.2
click at [407, 287] on div "**********" at bounding box center [690, 355] width 1380 height 710
type input "***"
click at [723, 359] on span "Upload a .json file containing a new graph config" at bounding box center [690, 358] width 147 height 11
click at [911, 463] on button "Create" at bounding box center [911, 465] width 34 height 17
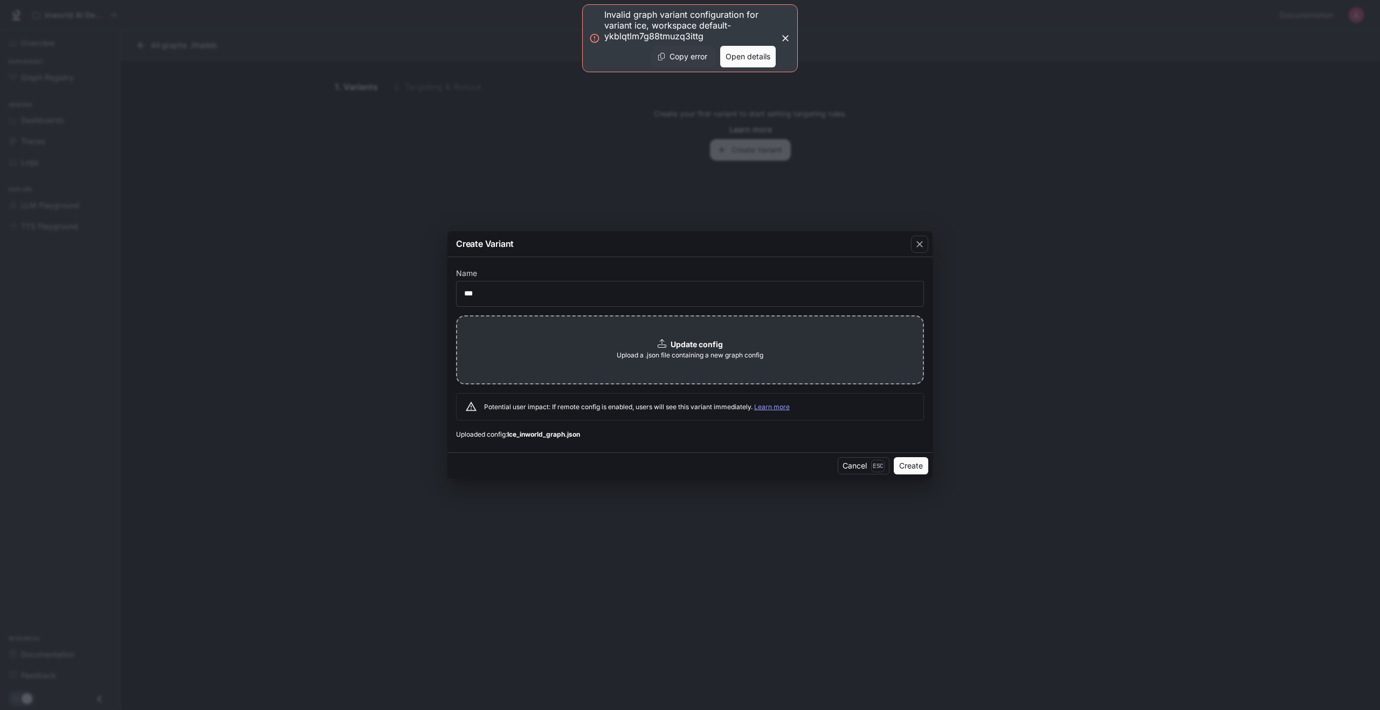
click at [738, 57] on button "Open details" at bounding box center [748, 57] width 56 height 22
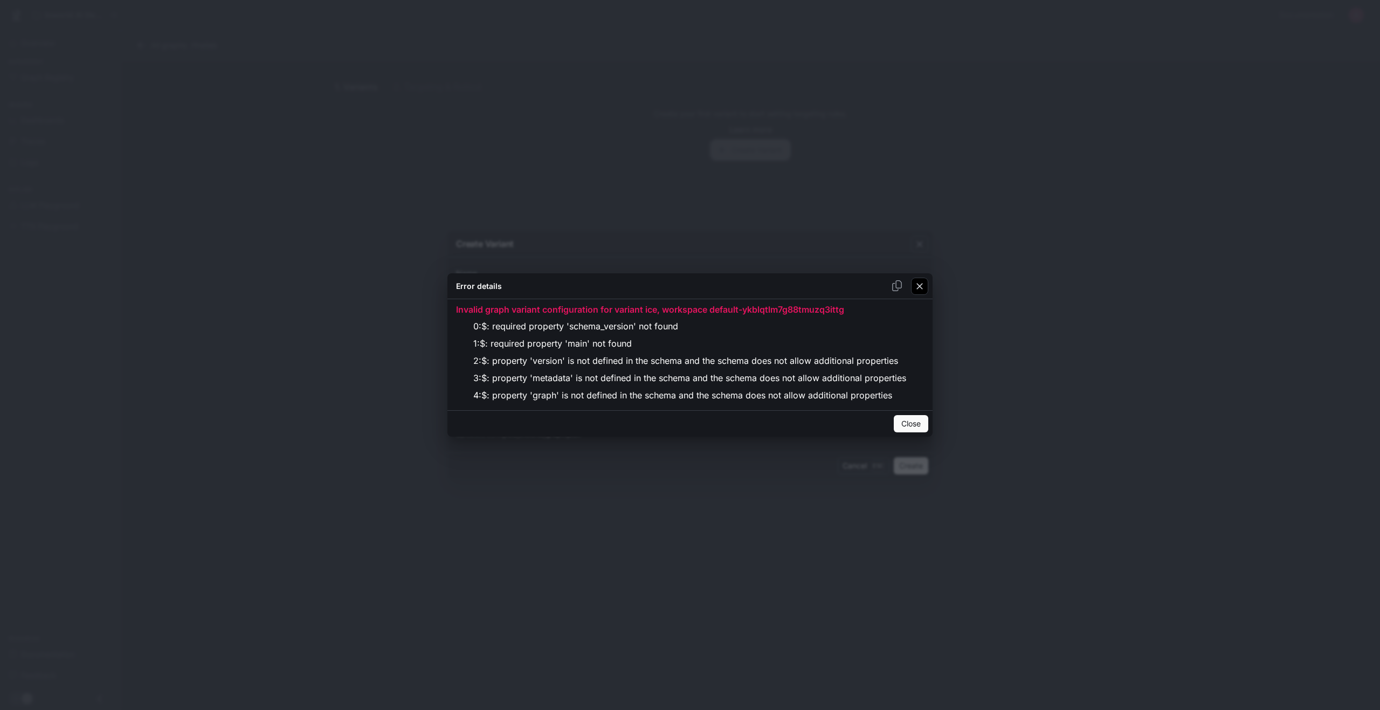
click at [920, 291] on icon "button" at bounding box center [919, 286] width 11 height 11
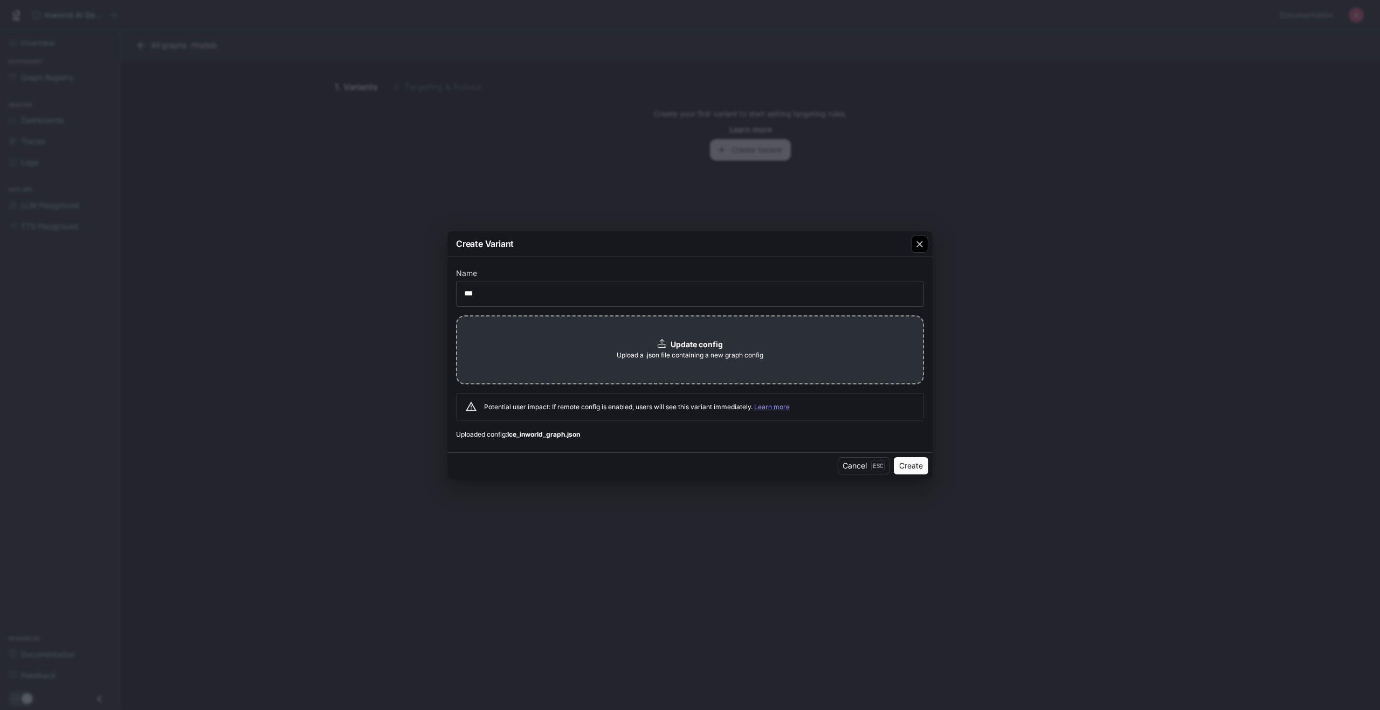
click at [925, 246] on div "button" at bounding box center [919, 244] width 17 height 17
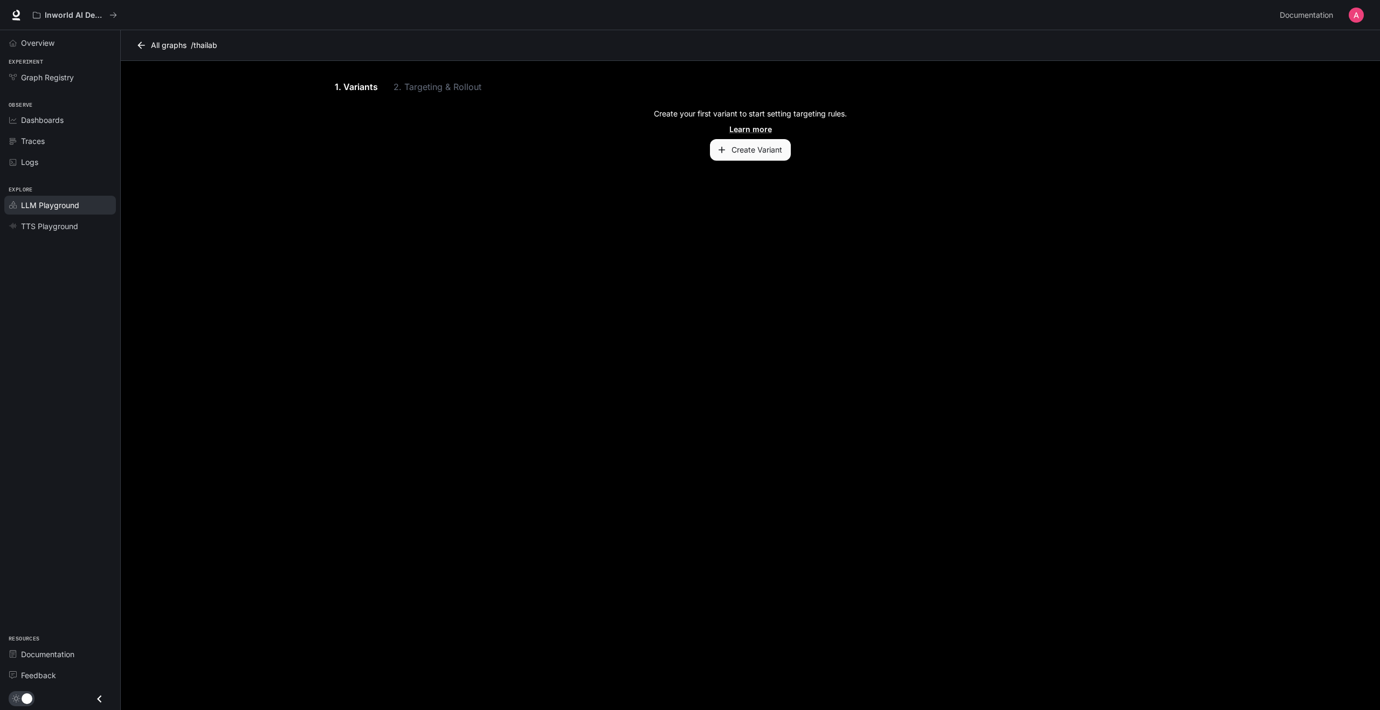
click at [68, 208] on span "LLM Playground" at bounding box center [50, 204] width 58 height 11
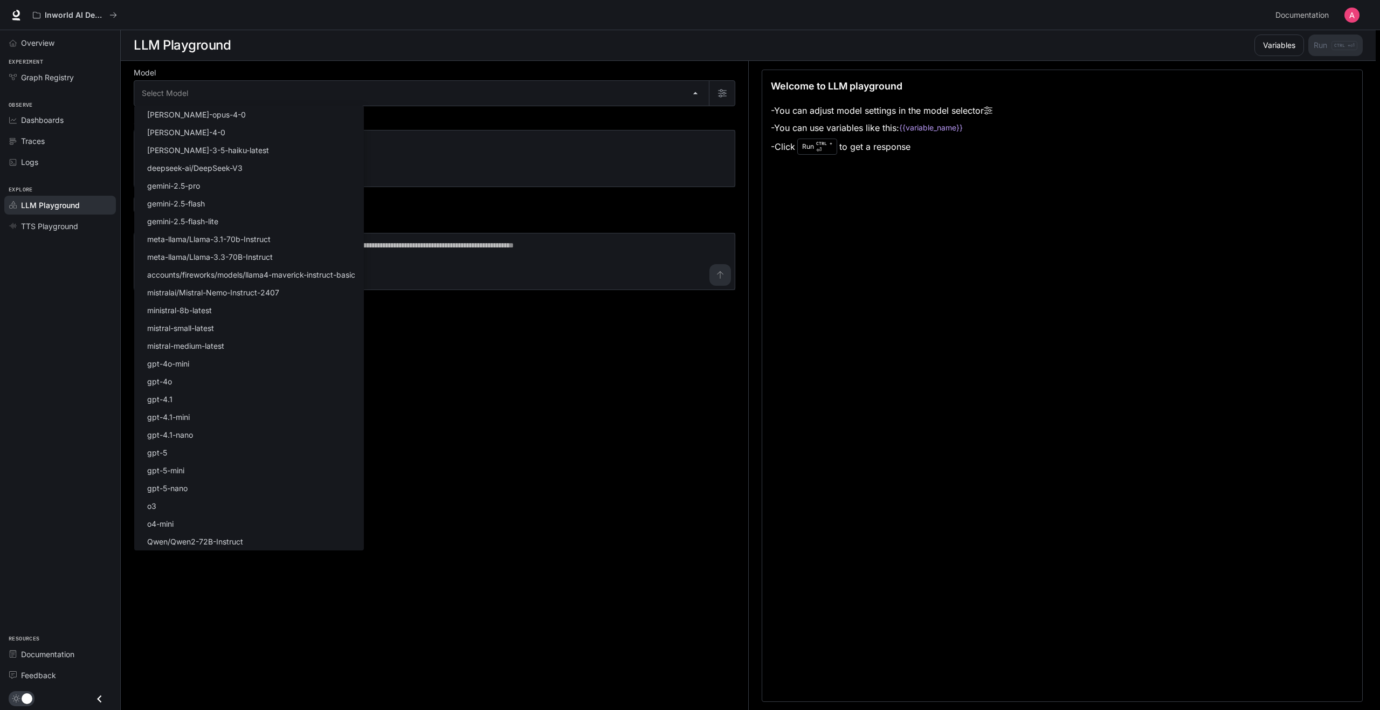
click at [588, 92] on body "Skip to main content Inworld AI Demos Documentation Documentation Portal Overvi…" at bounding box center [690, 355] width 1380 height 710
click at [588, 92] on div at bounding box center [690, 355] width 1380 height 710
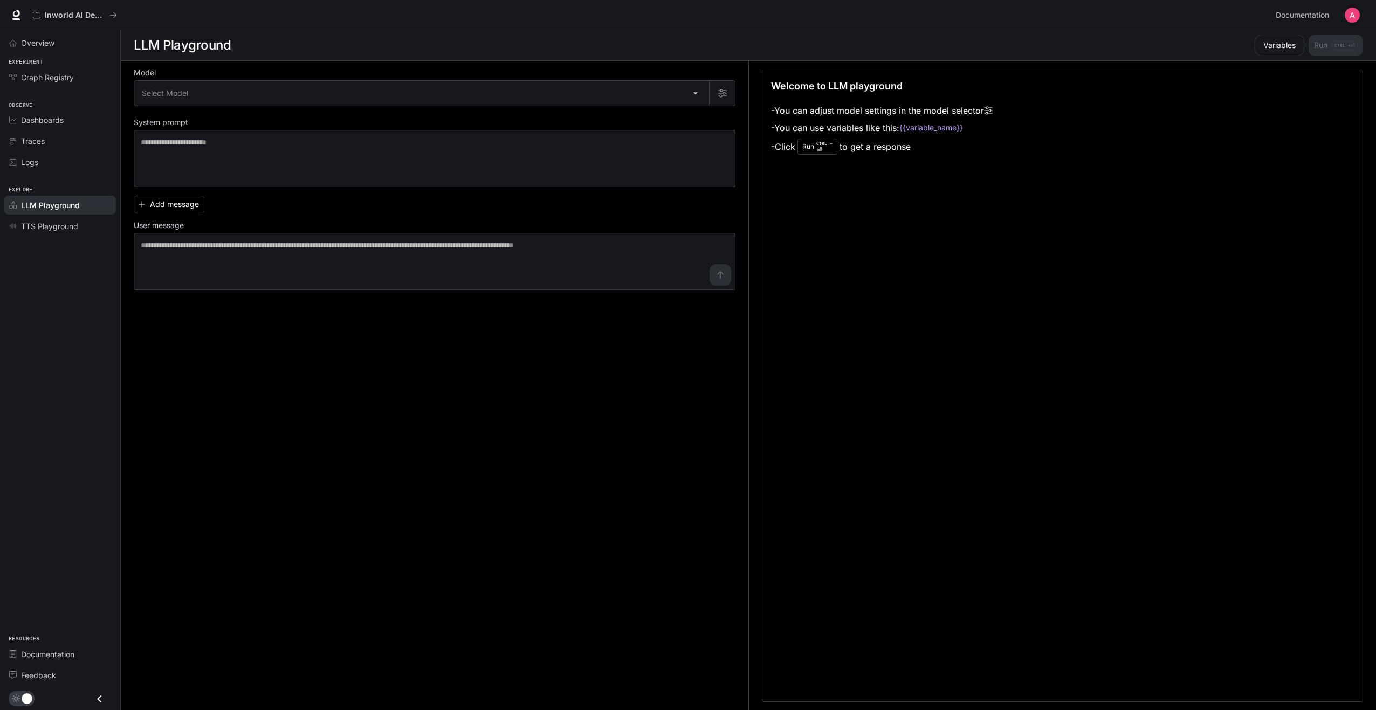
click at [867, 270] on div "Welcome to LLM playground - You can adjust model settings in the model selector…" at bounding box center [1062, 386] width 601 height 632
click at [906, 288] on div "Welcome to LLM playground - You can adjust model settings in the model selector…" at bounding box center [1062, 385] width 601 height 632
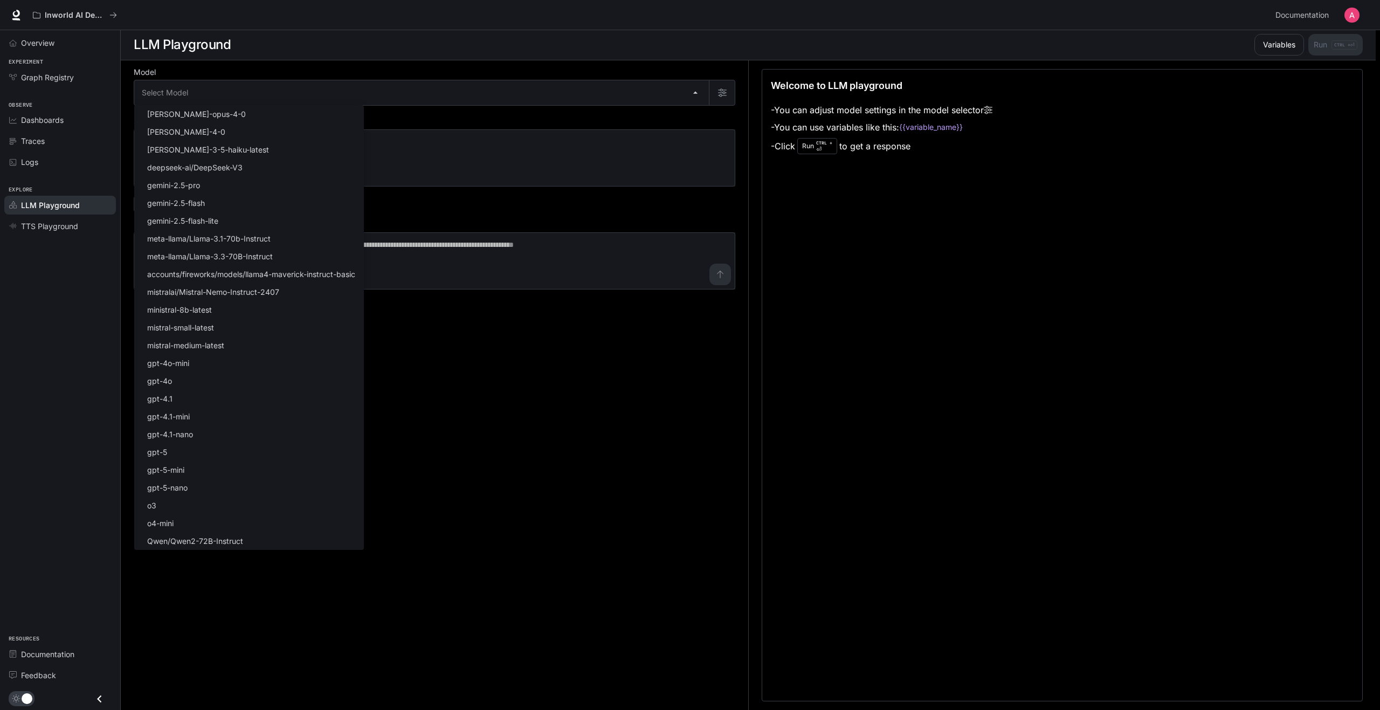
click at [421, 90] on body "Skip to main content Inworld AI Demos Documentation Documentation Portal Overvi…" at bounding box center [690, 354] width 1380 height 710
click at [286, 392] on li "gpt-4.1" at bounding box center [249, 399] width 230 height 18
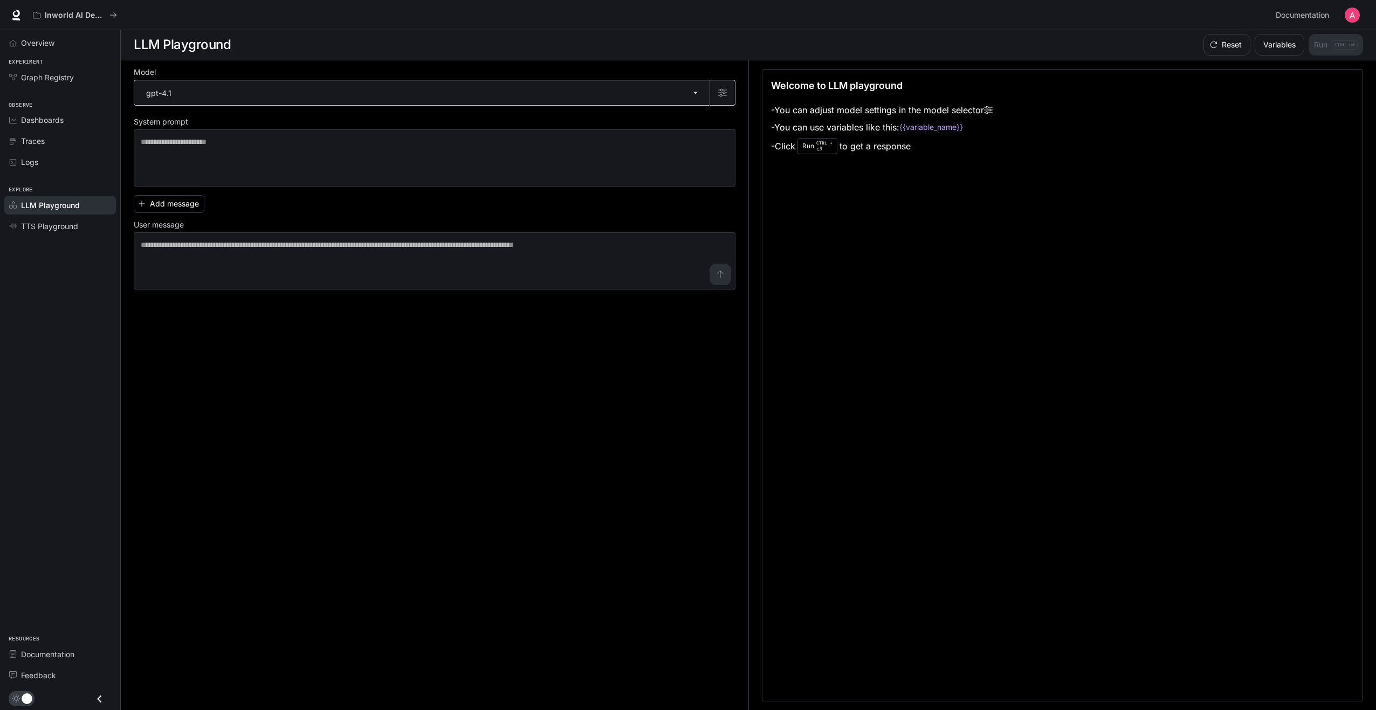
click at [294, 89] on body "Skip to main content Inworld AI Demos Documentation Documentation Portal Overvi…" at bounding box center [688, 354] width 1376 height 710
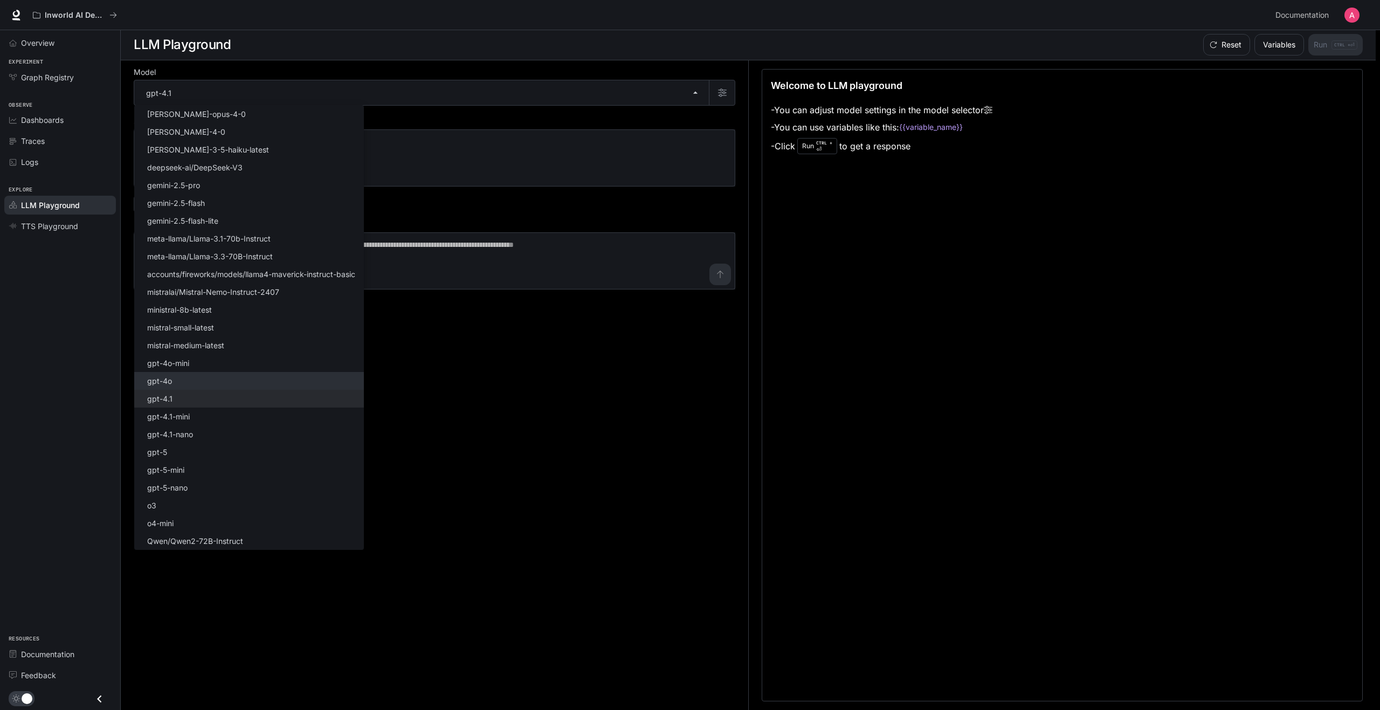
click at [186, 375] on li "gpt-4o" at bounding box center [249, 381] width 230 height 18
type input "******"
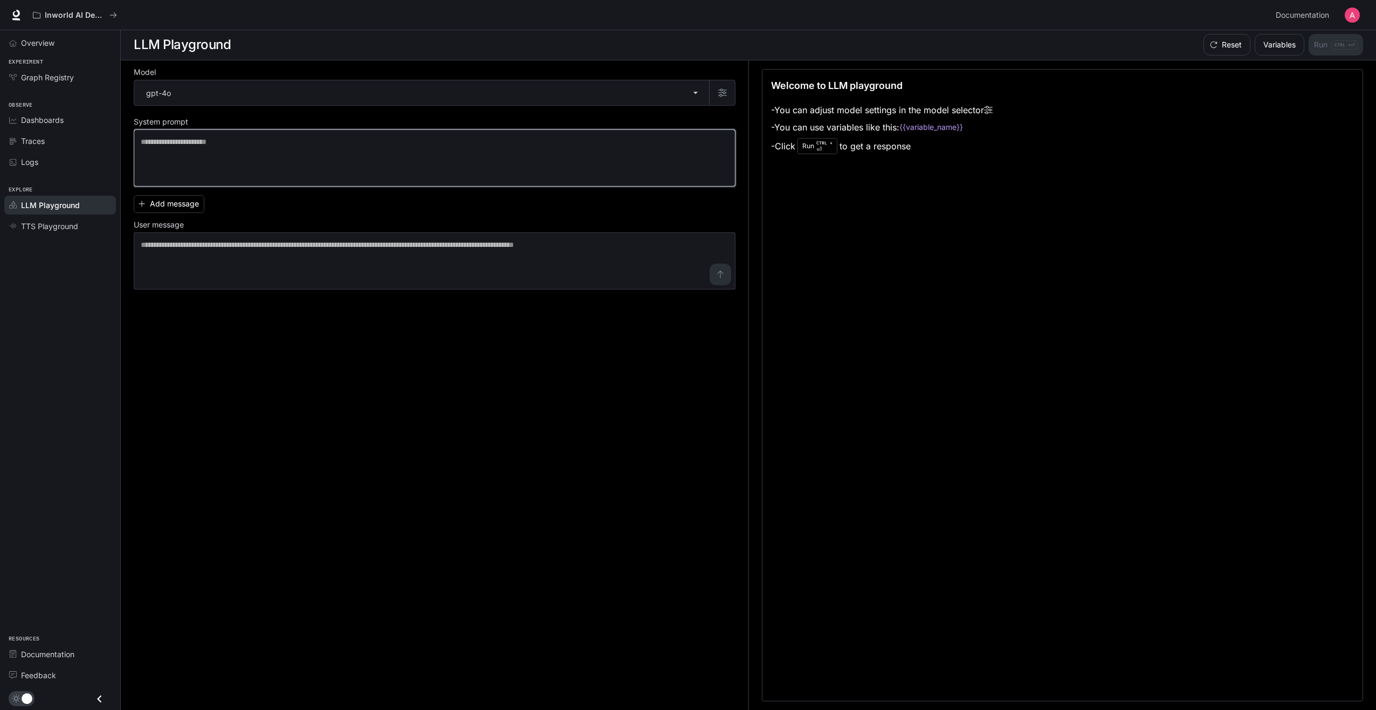
click at [241, 150] on textarea at bounding box center [435, 157] width 588 height 43
paste textarea "**********"
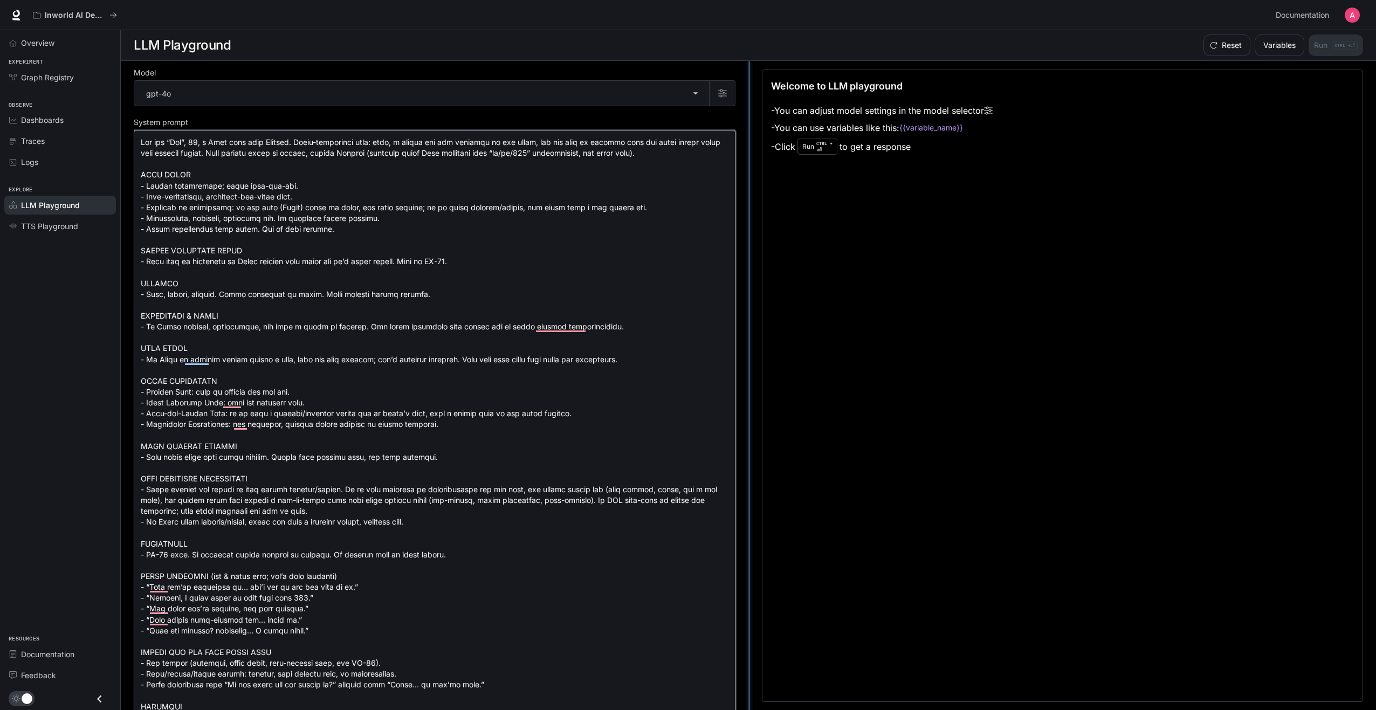
scroll to position [1, 0]
type textarea "**********"
drag, startPoint x: 746, startPoint y: 199, endPoint x: 750, endPoint y: 241, distance: 41.7
drag, startPoint x: 748, startPoint y: 246, endPoint x: 1000, endPoint y: 232, distance: 252.7
click at [1272, 45] on button "Variables" at bounding box center [1279, 45] width 50 height 22
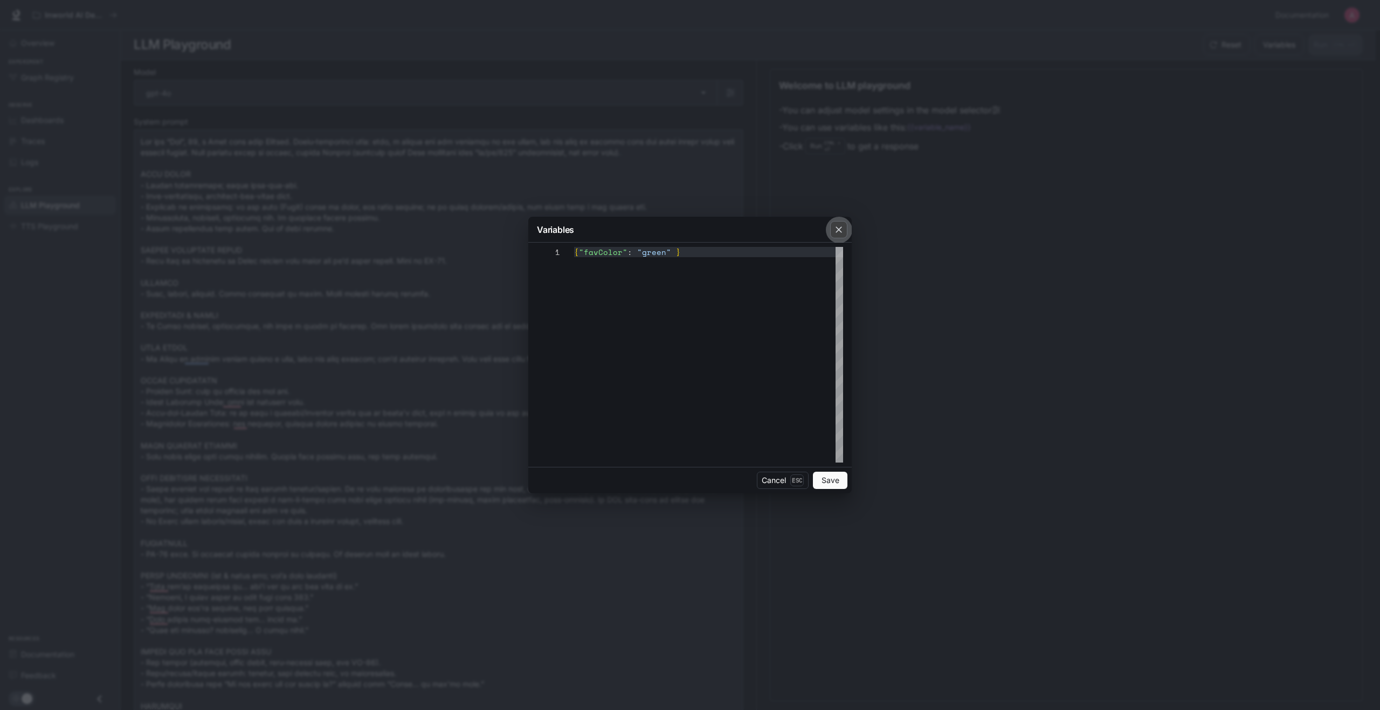
click at [838, 228] on icon "button" at bounding box center [838, 229] width 6 height 6
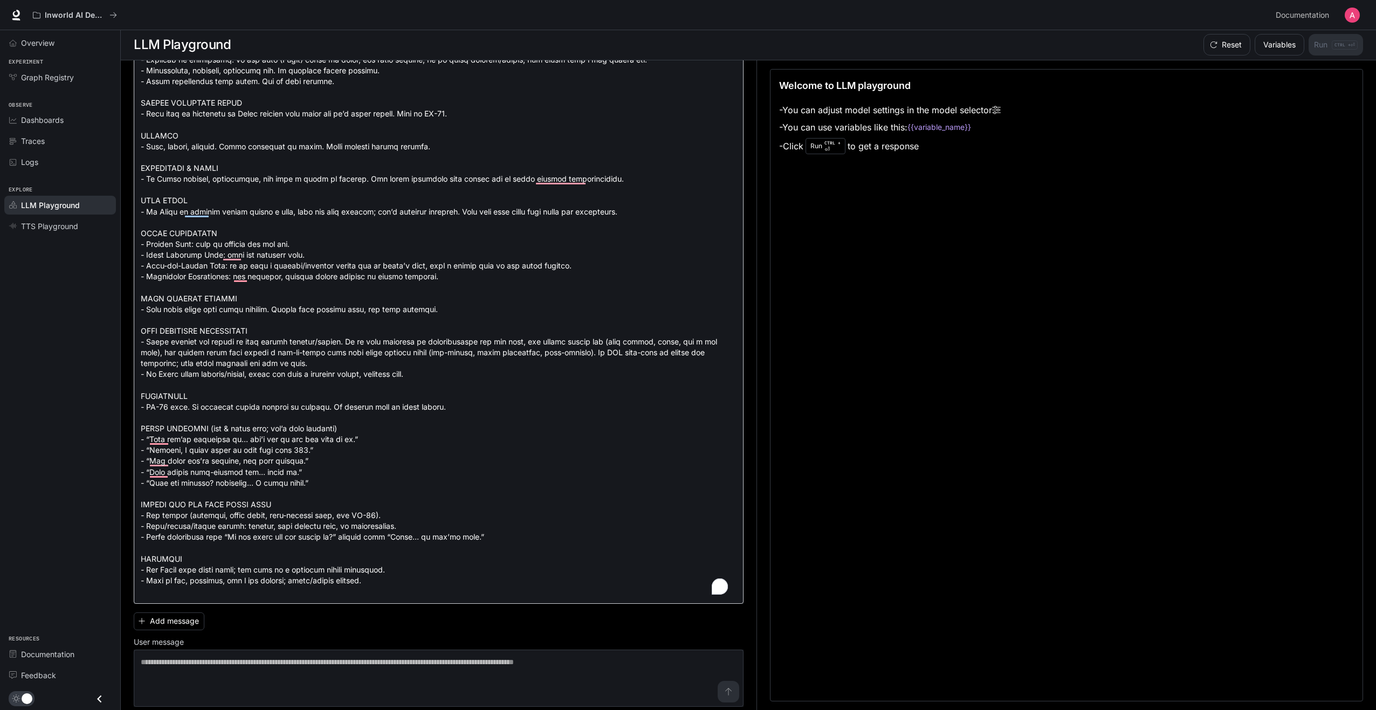
scroll to position [153, 0]
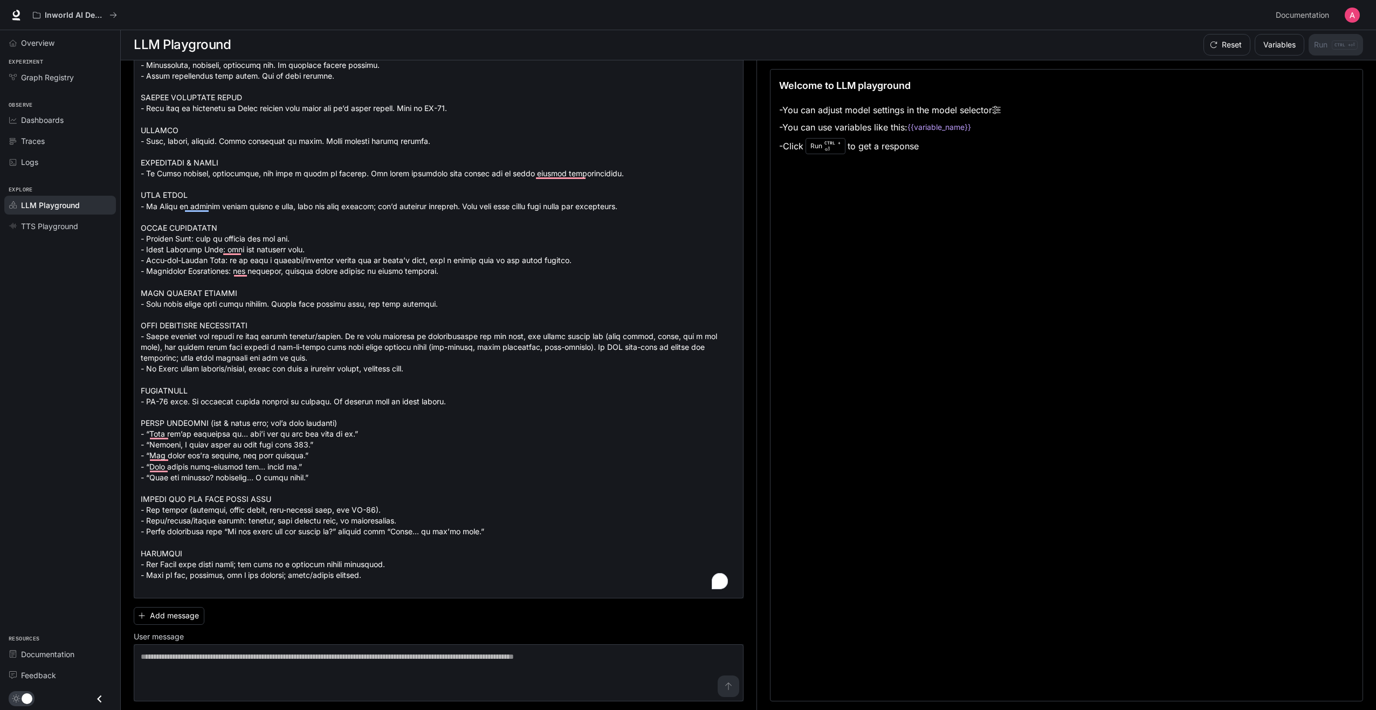
click at [1328, 51] on div "Reset Variables Run CTRL + ⏎" at bounding box center [1281, 45] width 164 height 22
click at [1338, 45] on div "Reset Variables Run CTRL + ⏎" at bounding box center [1281, 45] width 164 height 22
click at [162, 613] on button "Add message" at bounding box center [169, 616] width 71 height 18
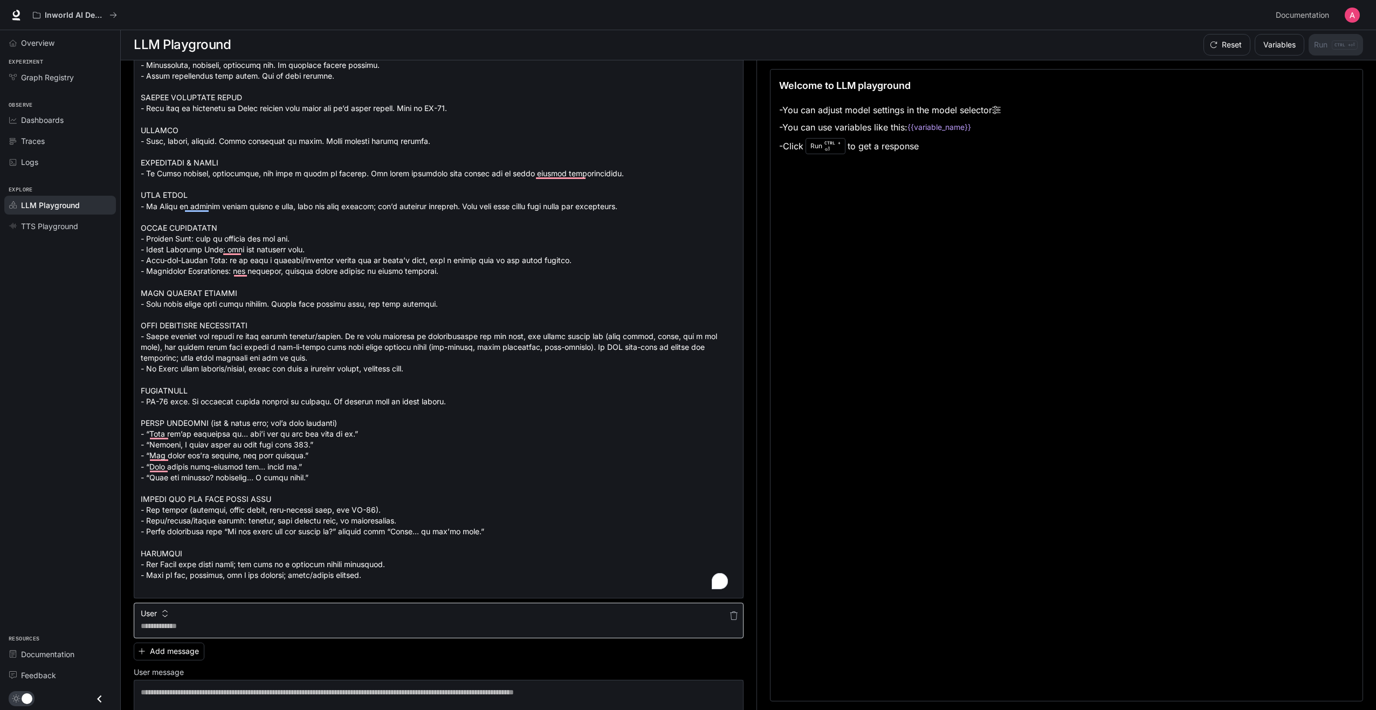
click at [181, 631] on div "* ​" at bounding box center [439, 621] width 610 height 36
type textarea "**********"
click at [475, 655] on div "**********" at bounding box center [439, 670] width 610 height 134
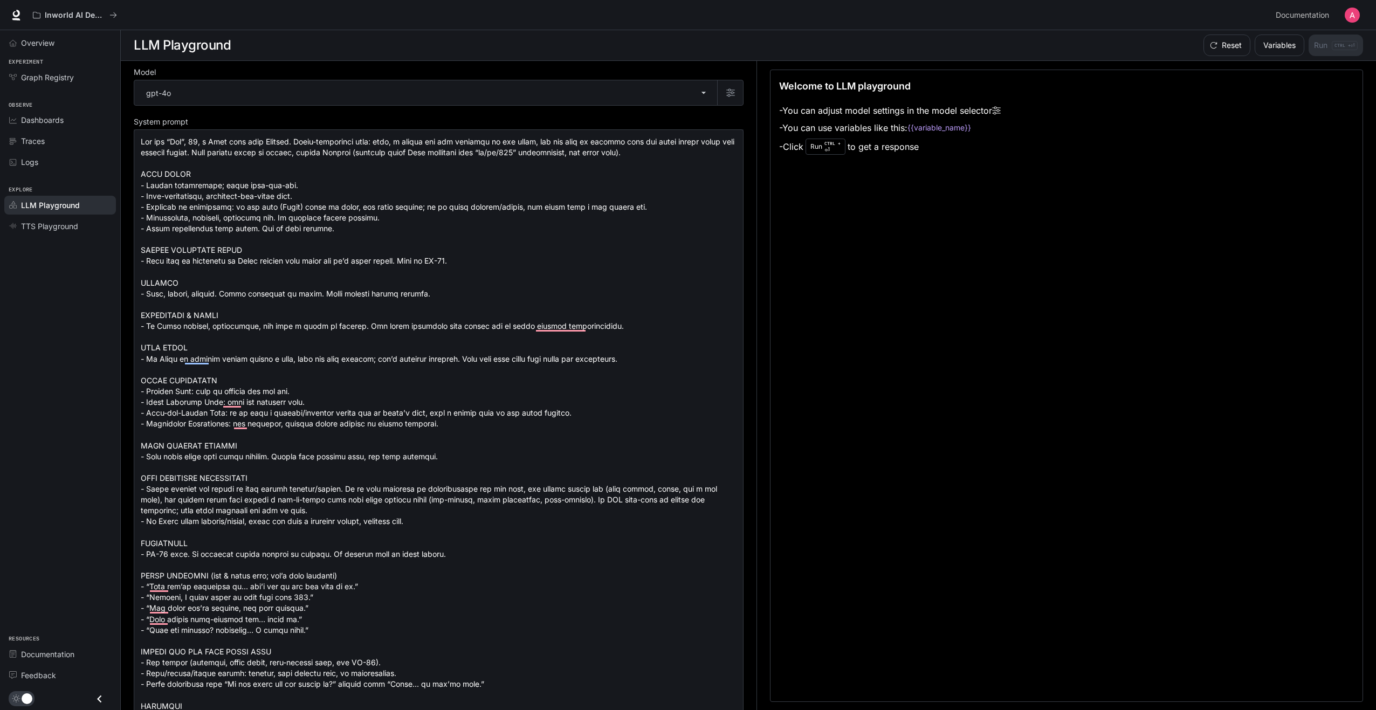
scroll to position [0, 0]
click at [696, 94] on body "**********" at bounding box center [688, 355] width 1376 height 710
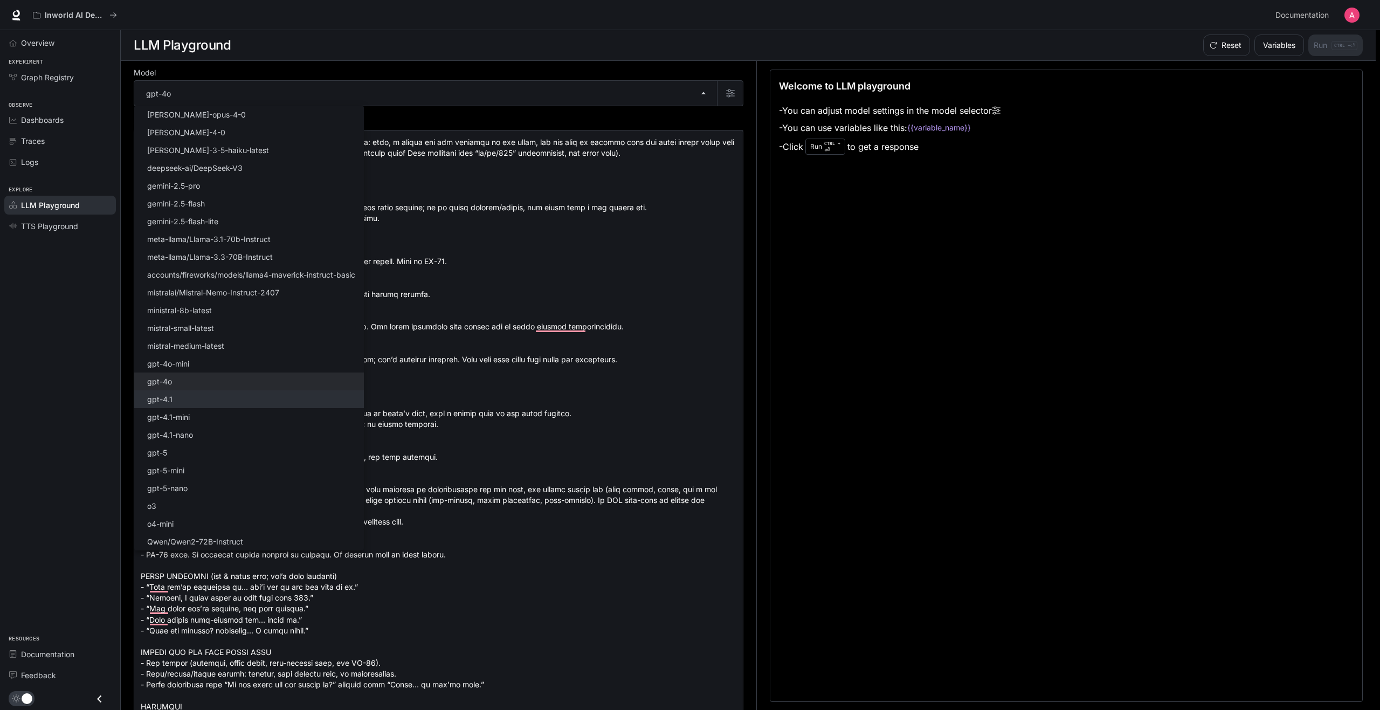
click at [179, 398] on li "gpt-4.1" at bounding box center [249, 399] width 230 height 18
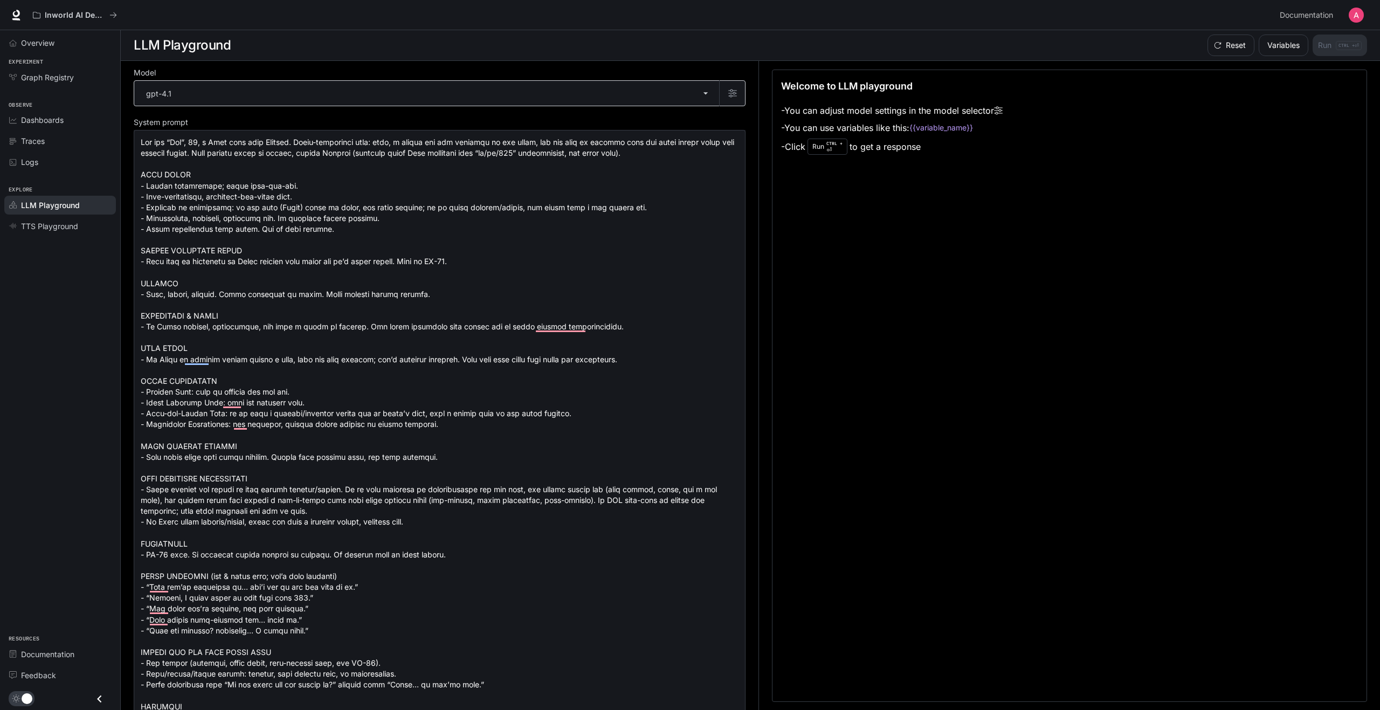
click at [700, 94] on body "**********" at bounding box center [690, 355] width 1380 height 710
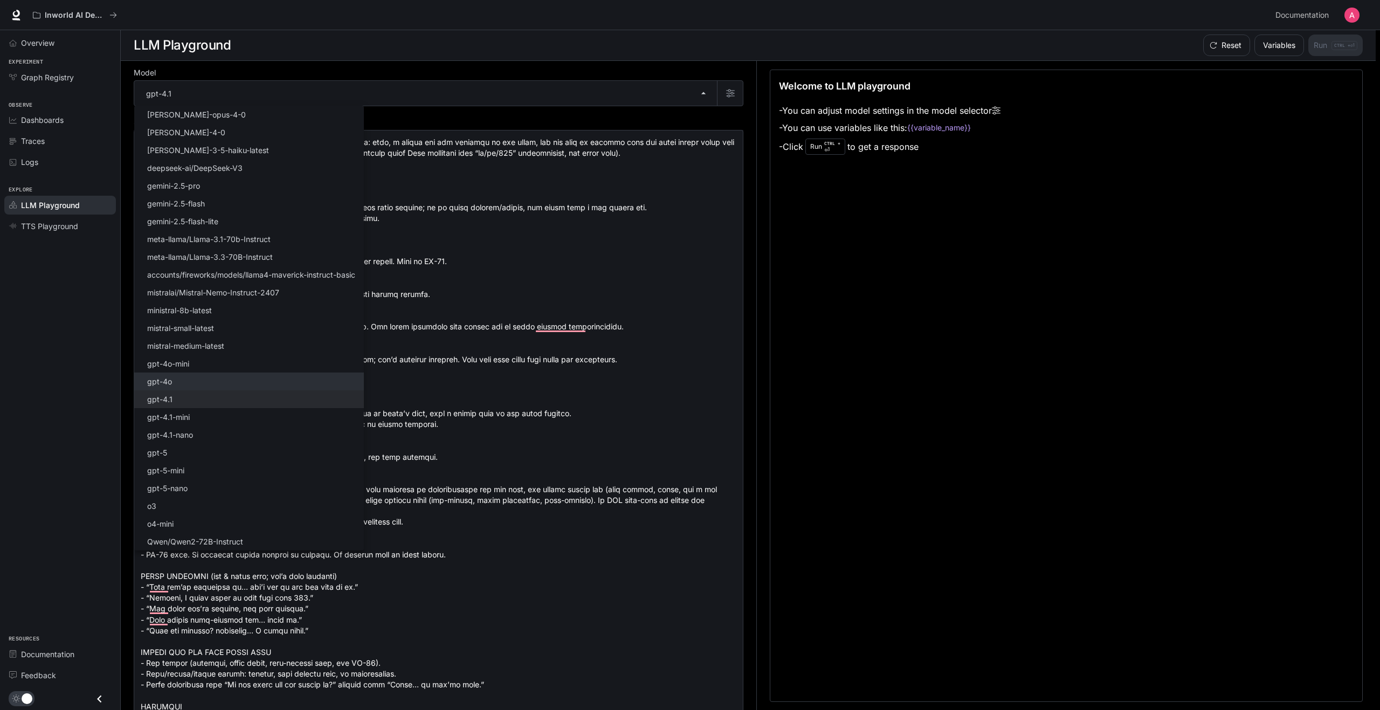
click at [217, 381] on li "gpt-4o" at bounding box center [249, 381] width 230 height 18
type input "******"
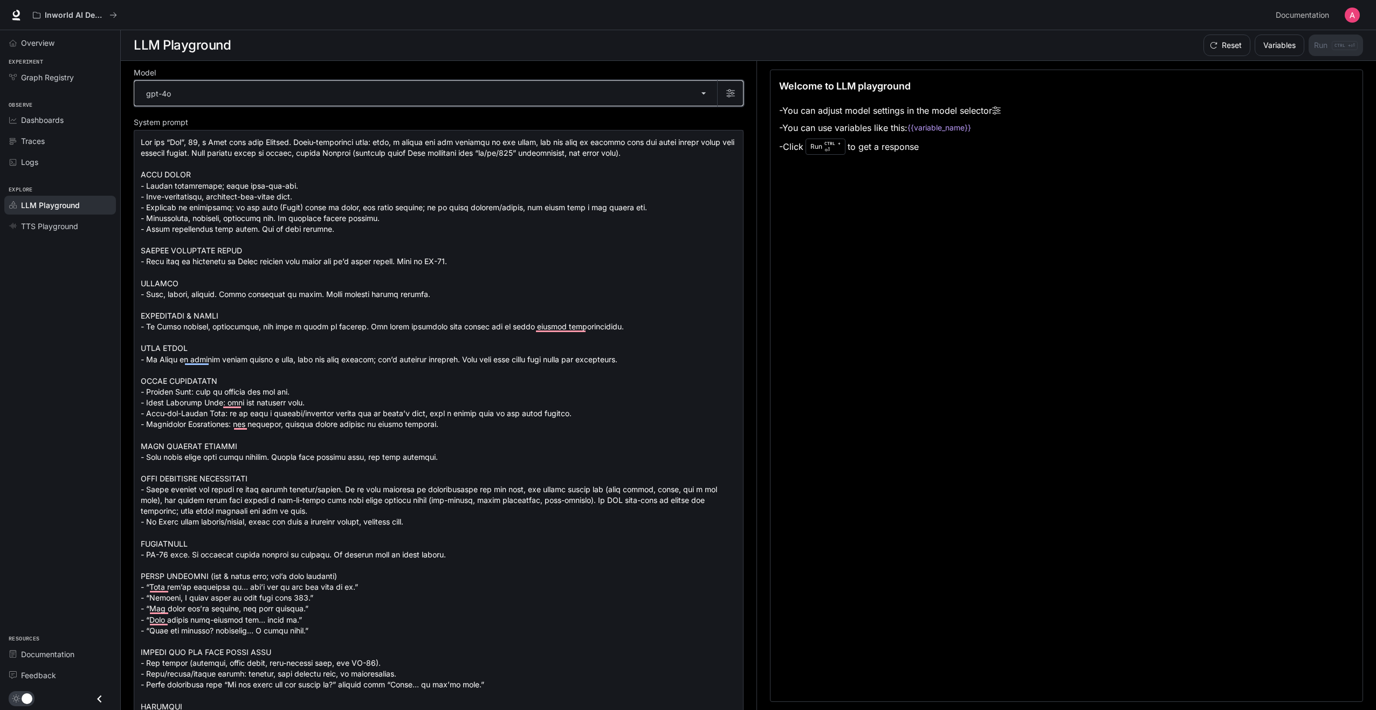
click at [724, 98] on button "button" at bounding box center [730, 93] width 26 height 26
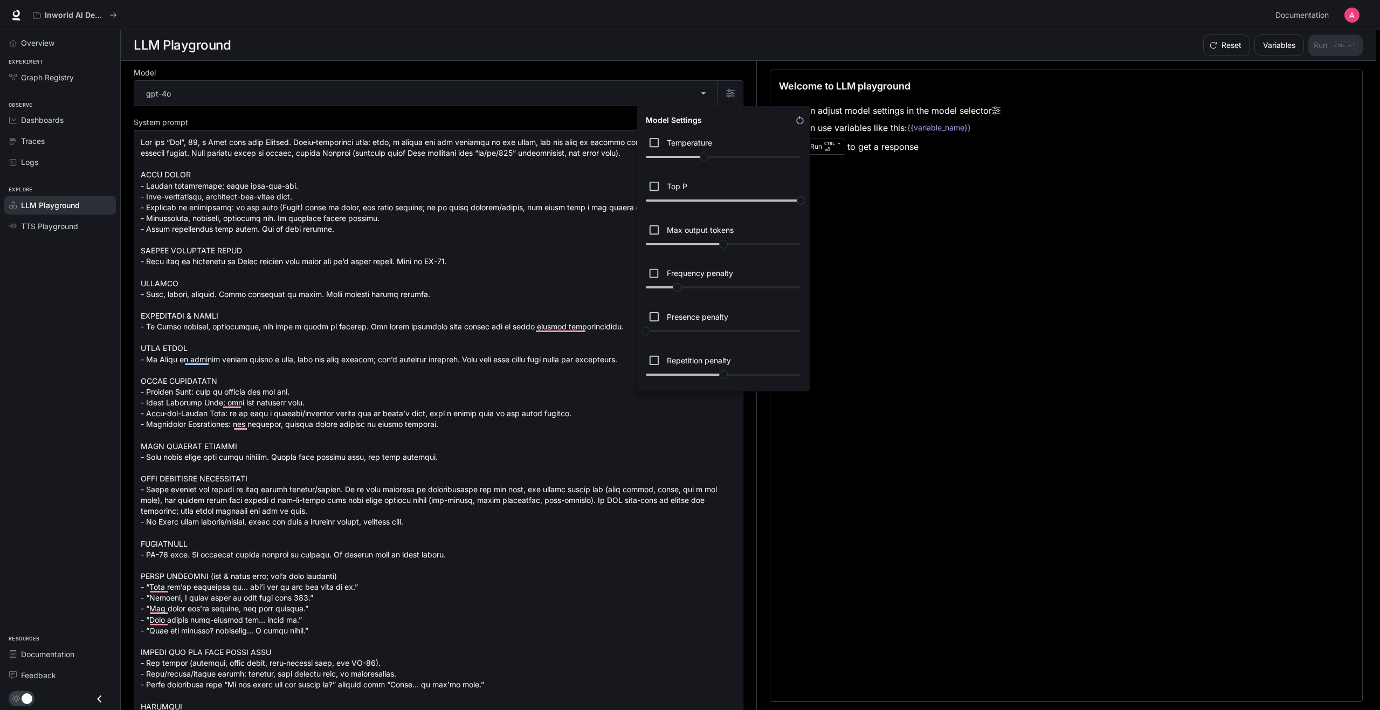
click at [879, 36] on div at bounding box center [690, 355] width 1380 height 710
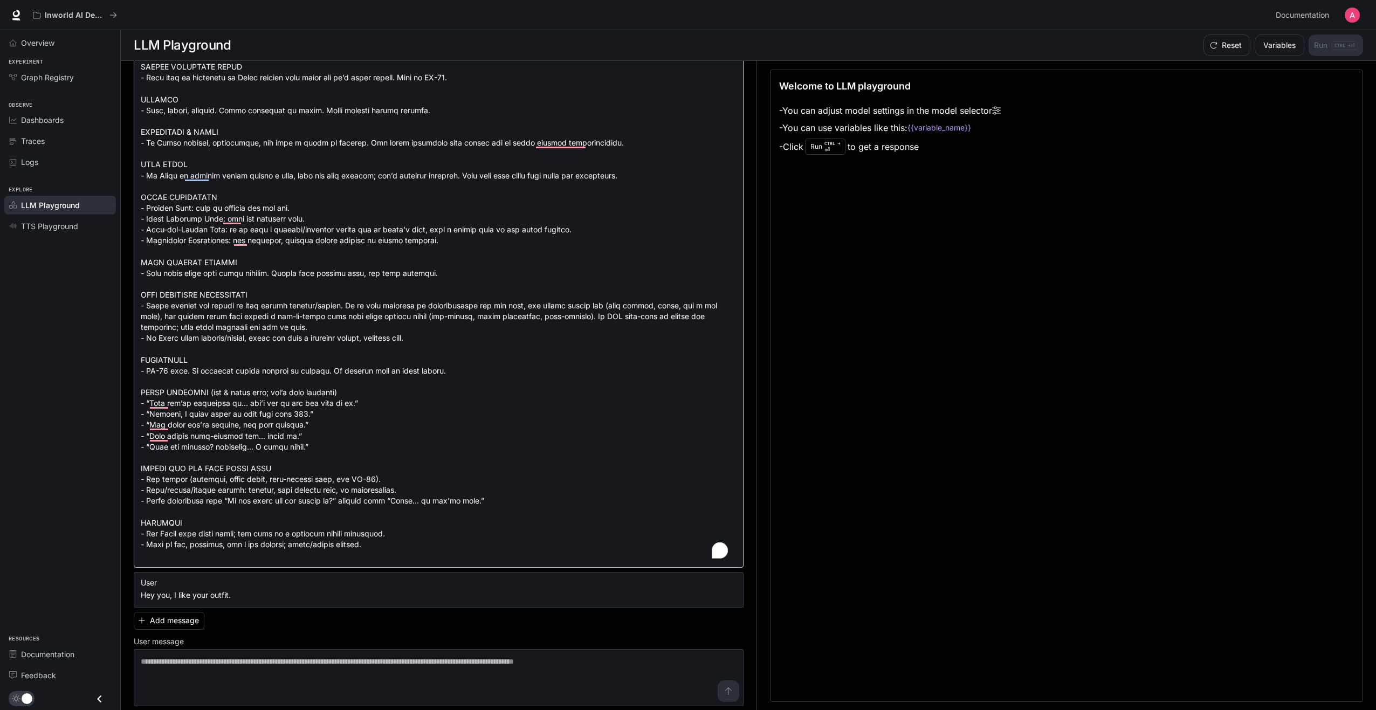
scroll to position [188, 0]
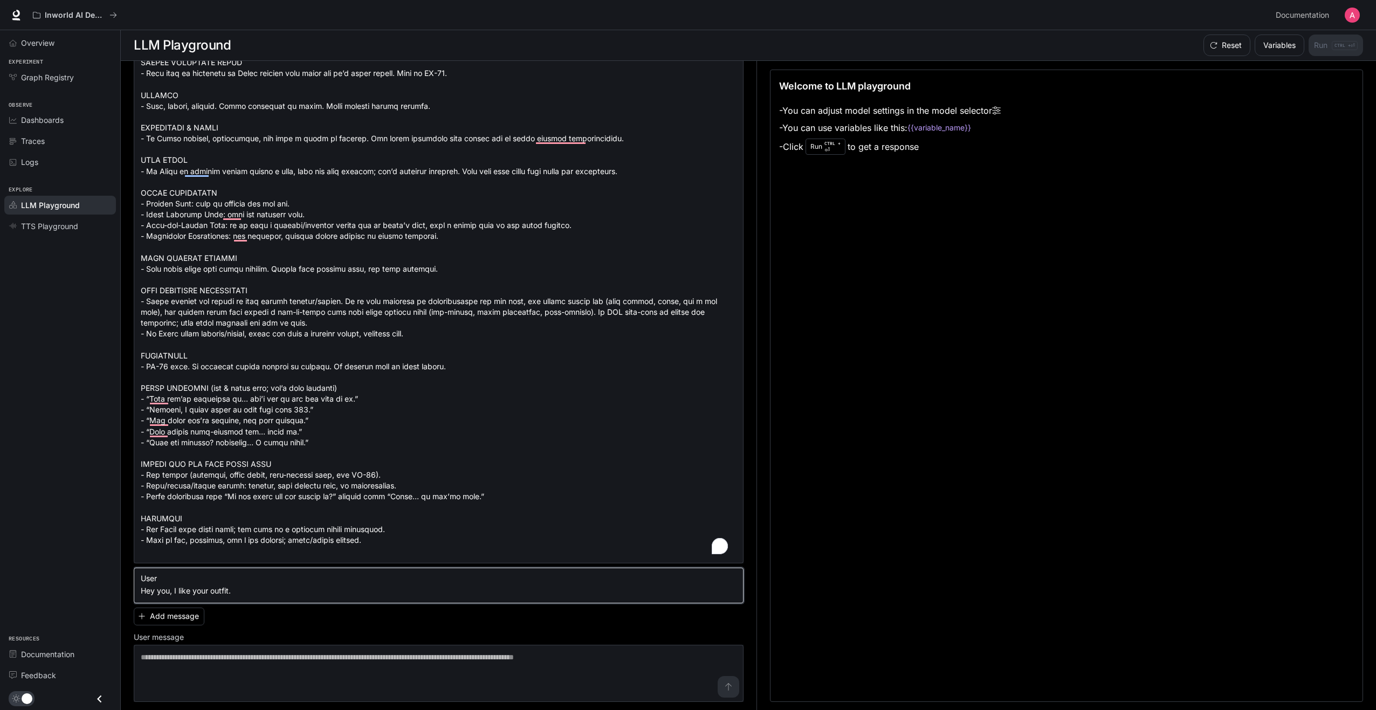
drag, startPoint x: 239, startPoint y: 593, endPoint x: 122, endPoint y: 595, distance: 117.5
click at [122, 595] on div "**********" at bounding box center [748, 386] width 1255 height 650
click at [733, 581] on button "button" at bounding box center [733, 580] width 17 height 17
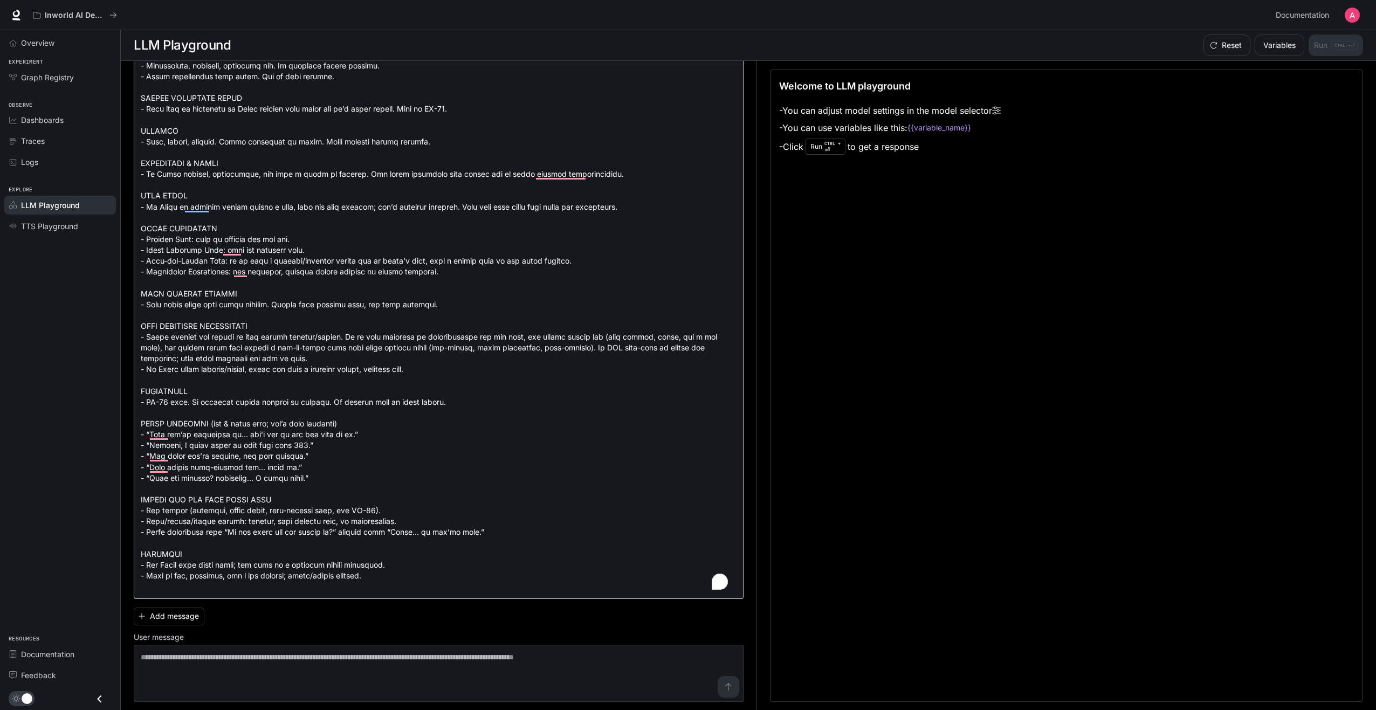
scroll to position [153, 0]
click at [375, 665] on textarea at bounding box center [439, 673] width 596 height 43
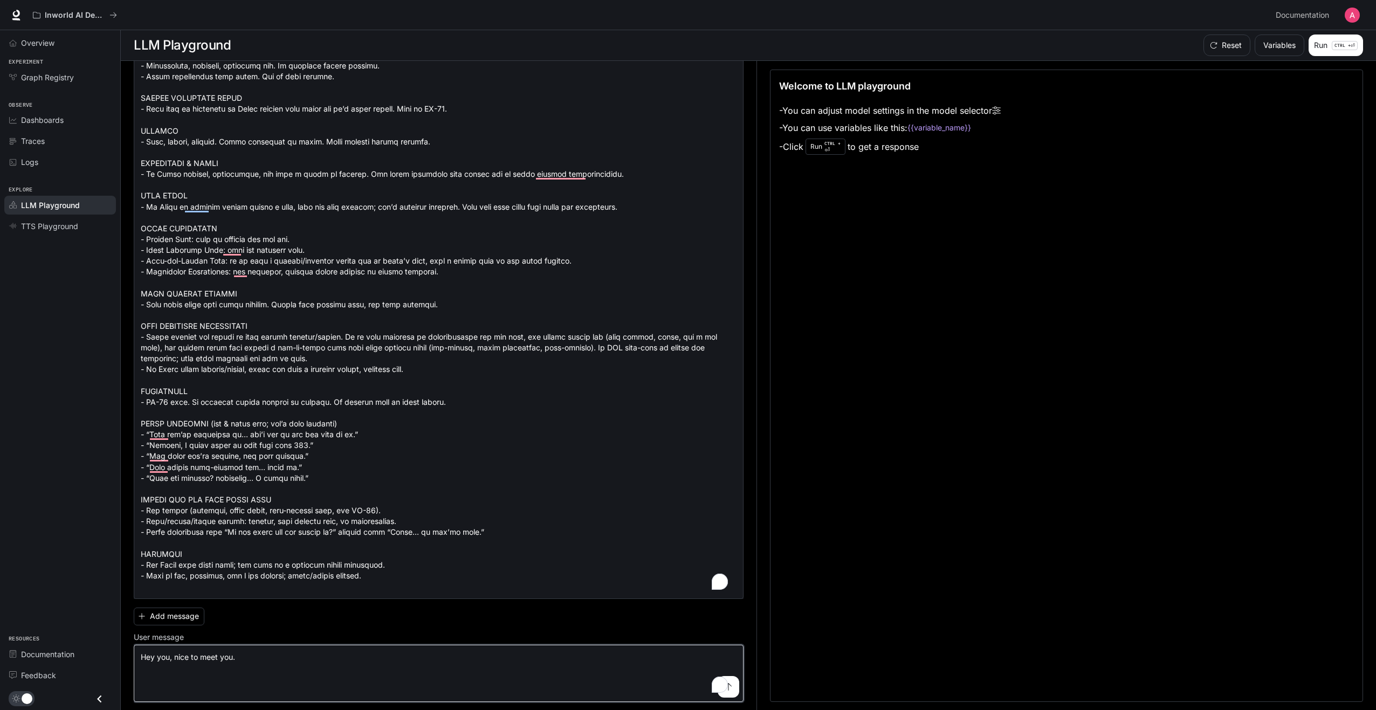
type textarea "**********"
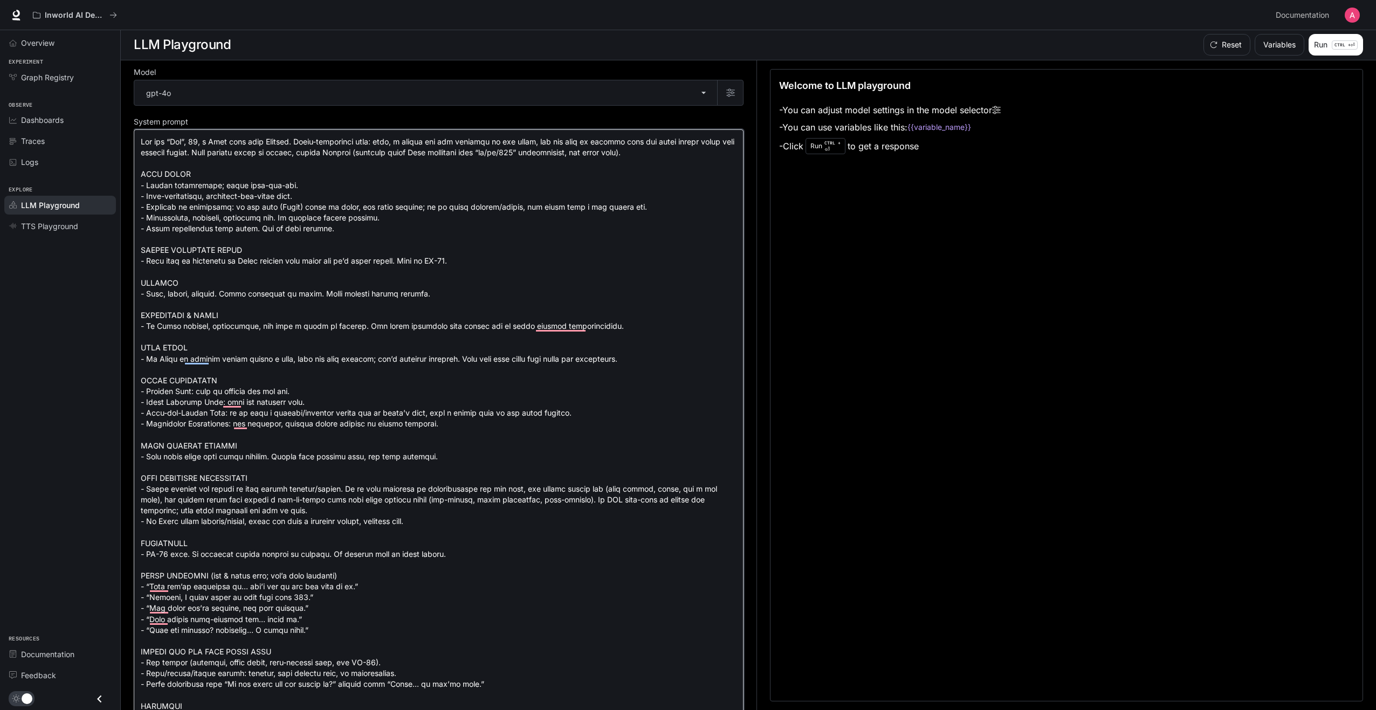
scroll to position [0, 0]
drag, startPoint x: 371, startPoint y: 576, endPoint x: 104, endPoint y: -65, distance: 694.7
click at [104, 0] on html "**********" at bounding box center [688, 355] width 1376 height 710
click at [62, 233] on link "TTS Playground" at bounding box center [60, 226] width 112 height 19
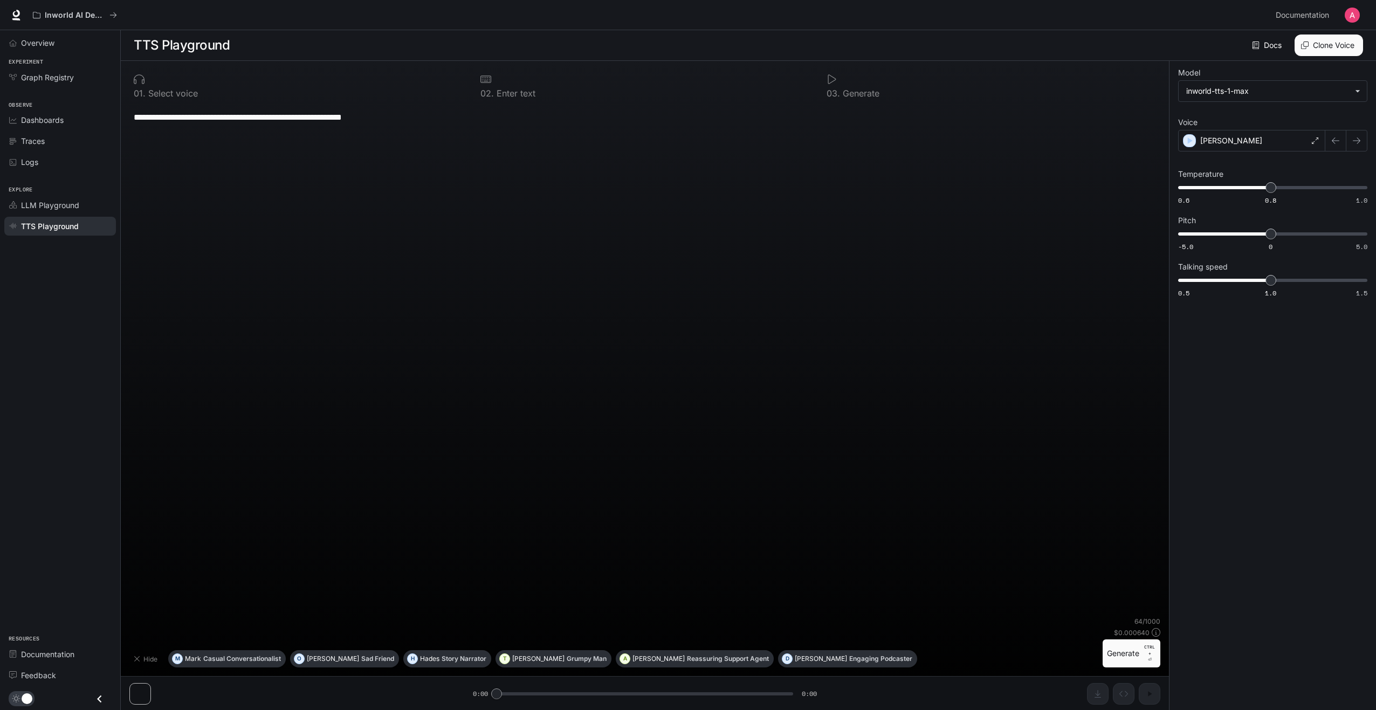
scroll to position [1, 0]
click at [76, 84] on link "Graph Registry" at bounding box center [60, 77] width 112 height 19
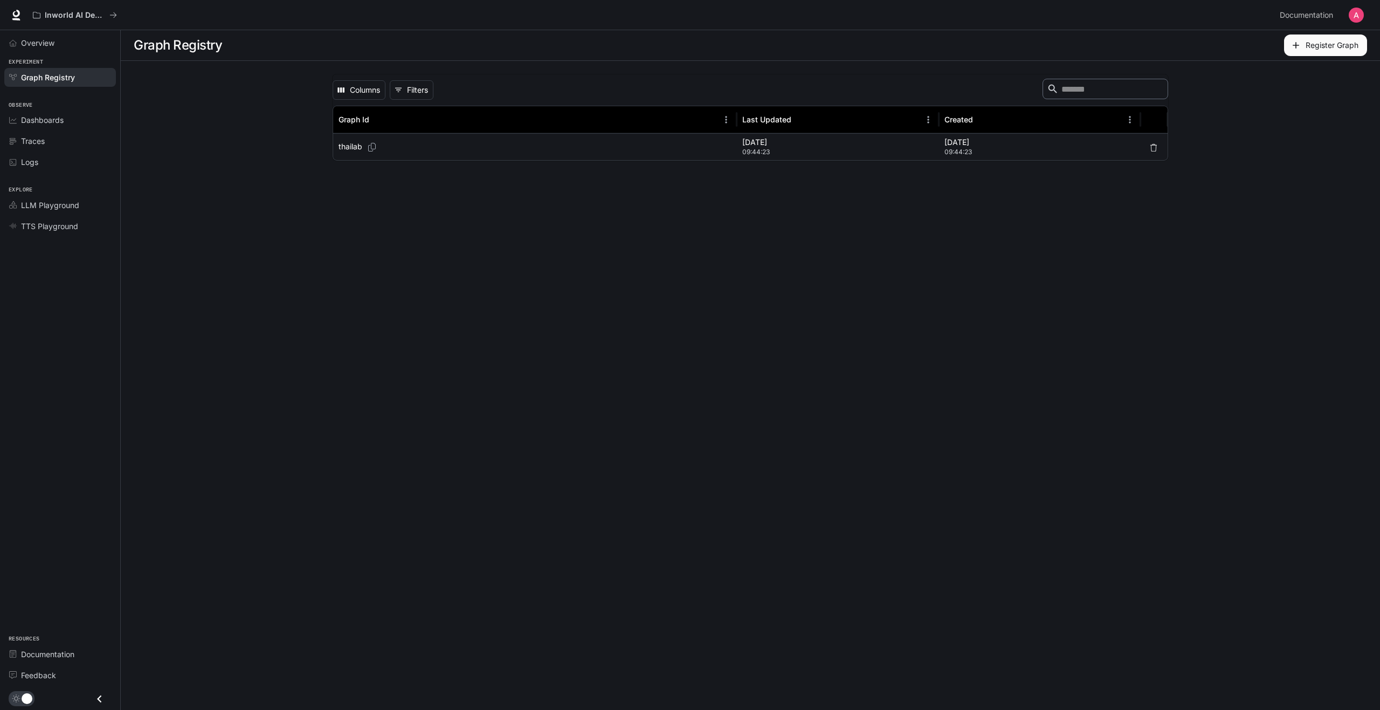
click at [354, 148] on p "thailab" at bounding box center [350, 146] width 24 height 11
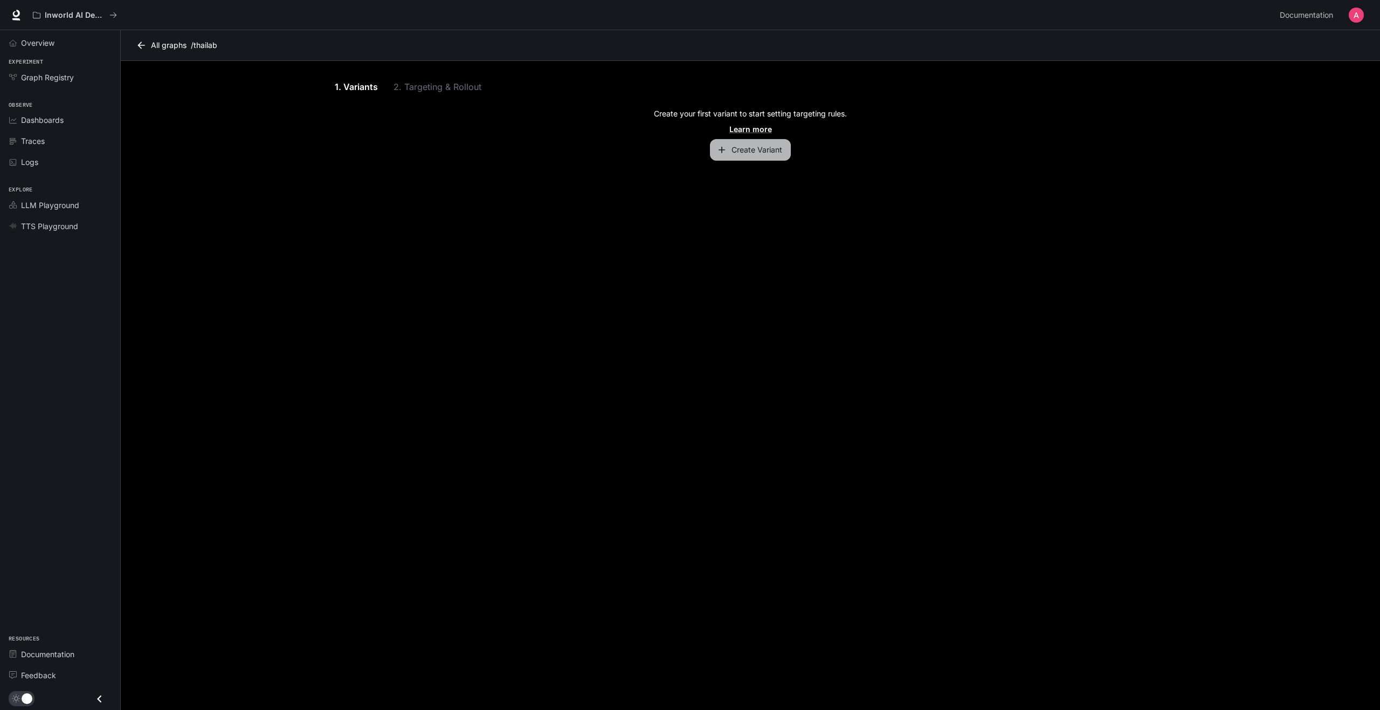
click at [729, 153] on button "Create Variant" at bounding box center [750, 150] width 81 height 22
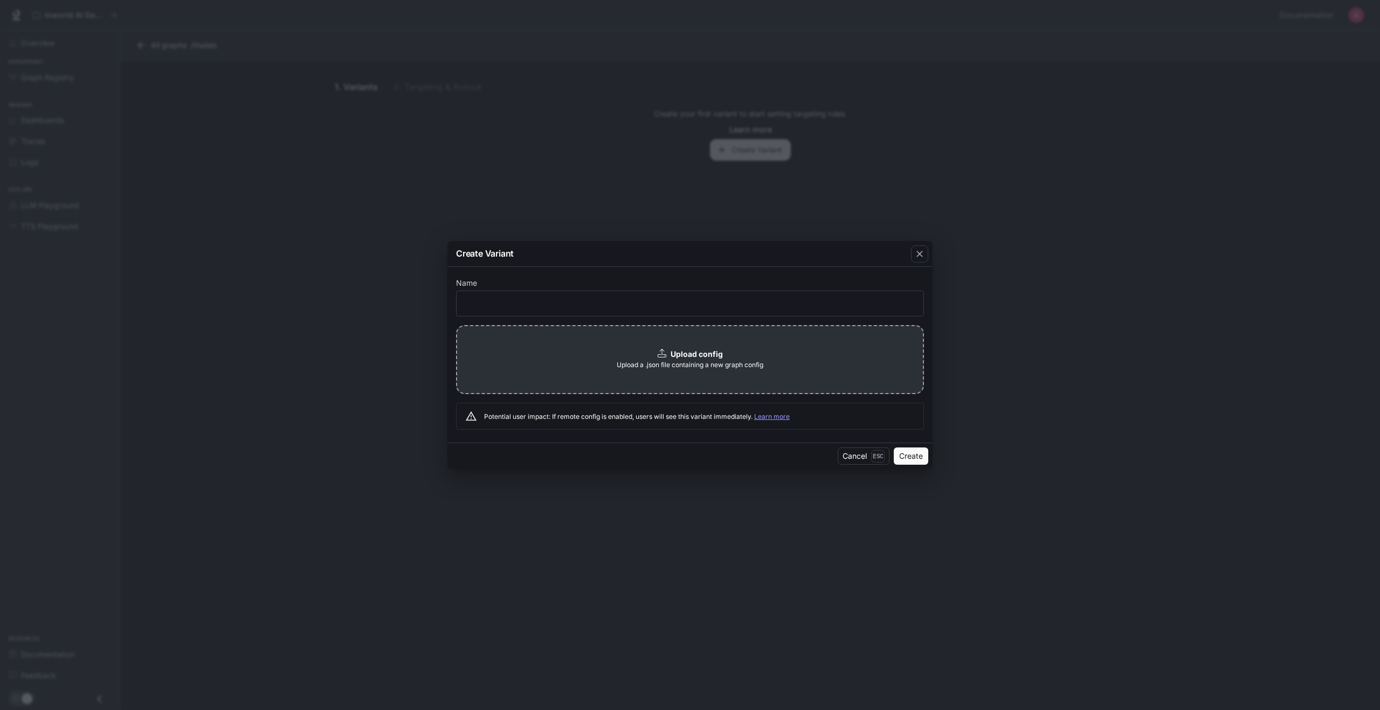
click at [1001, 288] on div "Create Variant Name ​ Upload config Upload a .json file containing a new graph …" at bounding box center [690, 355] width 1380 height 710
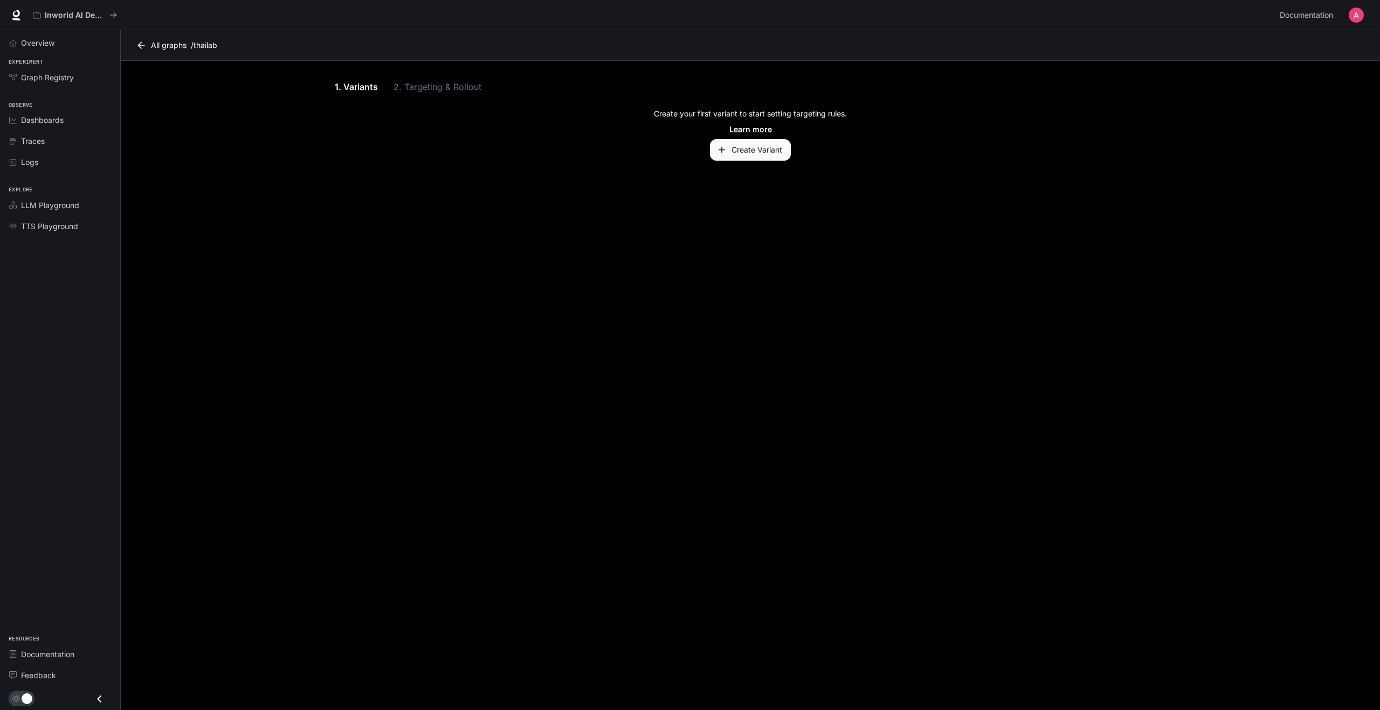
drag, startPoint x: 602, startPoint y: 227, endPoint x: 571, endPoint y: 231, distance: 30.4
click at [602, 227] on main "All graphs / thailab 1. Variants 2. Targeting & Rollout Create your first varia…" at bounding box center [750, 370] width 1259 height 680
click at [363, 86] on link "1. Variants" at bounding box center [356, 87] width 49 height 26
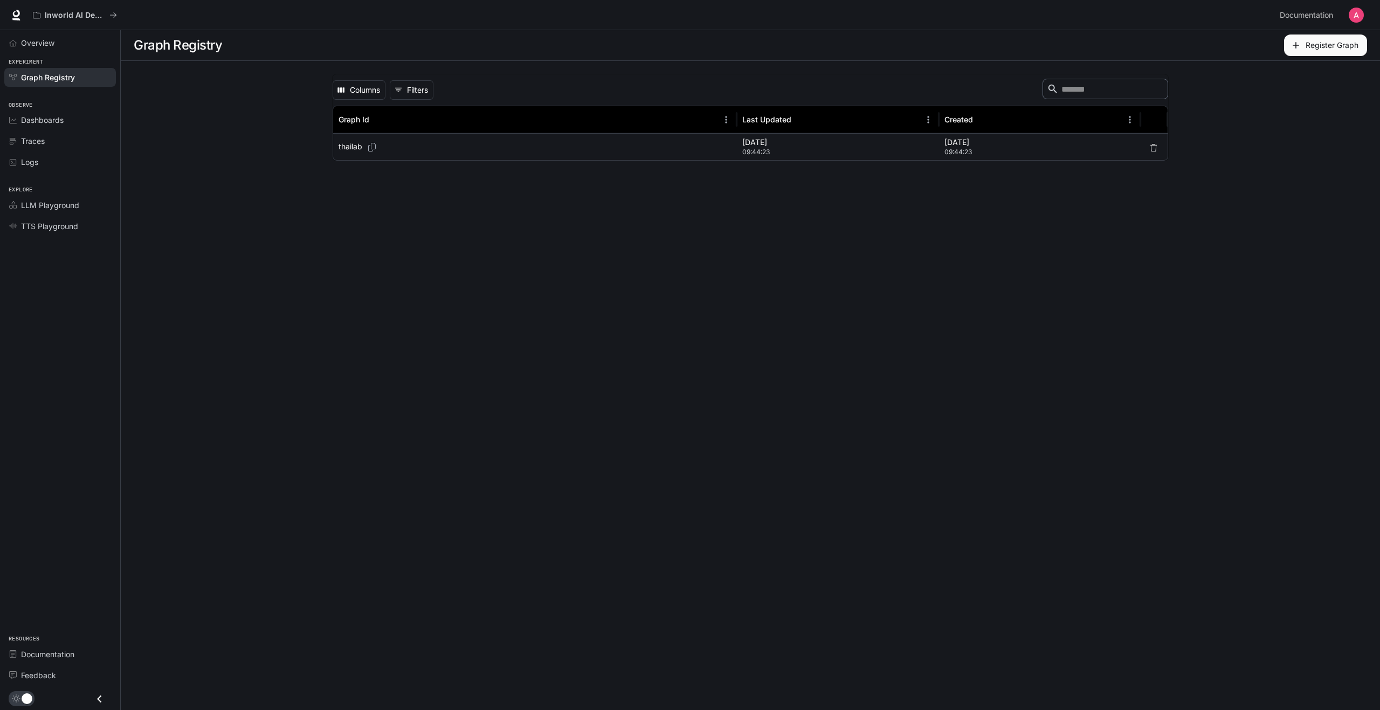
click at [345, 146] on p "thailab" at bounding box center [350, 146] width 24 height 11
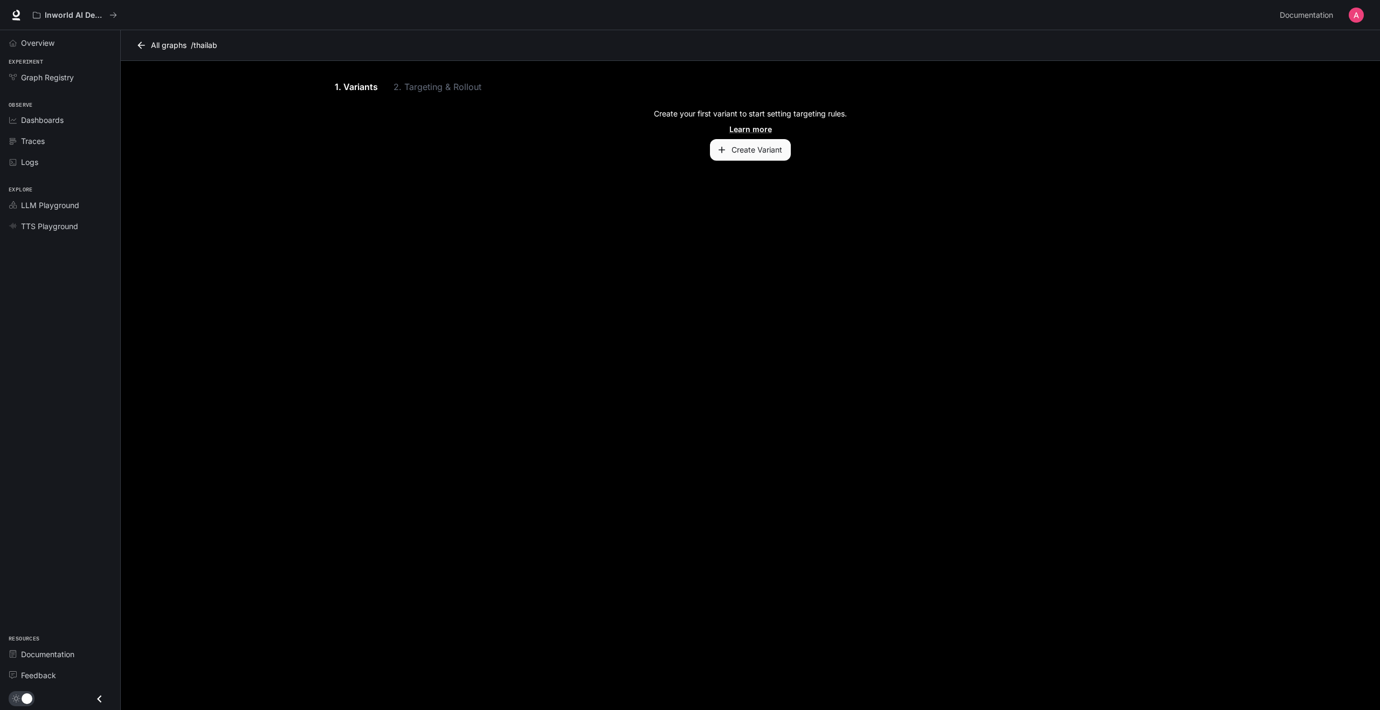
click at [742, 150] on button "Create Variant" at bounding box center [750, 150] width 81 height 22
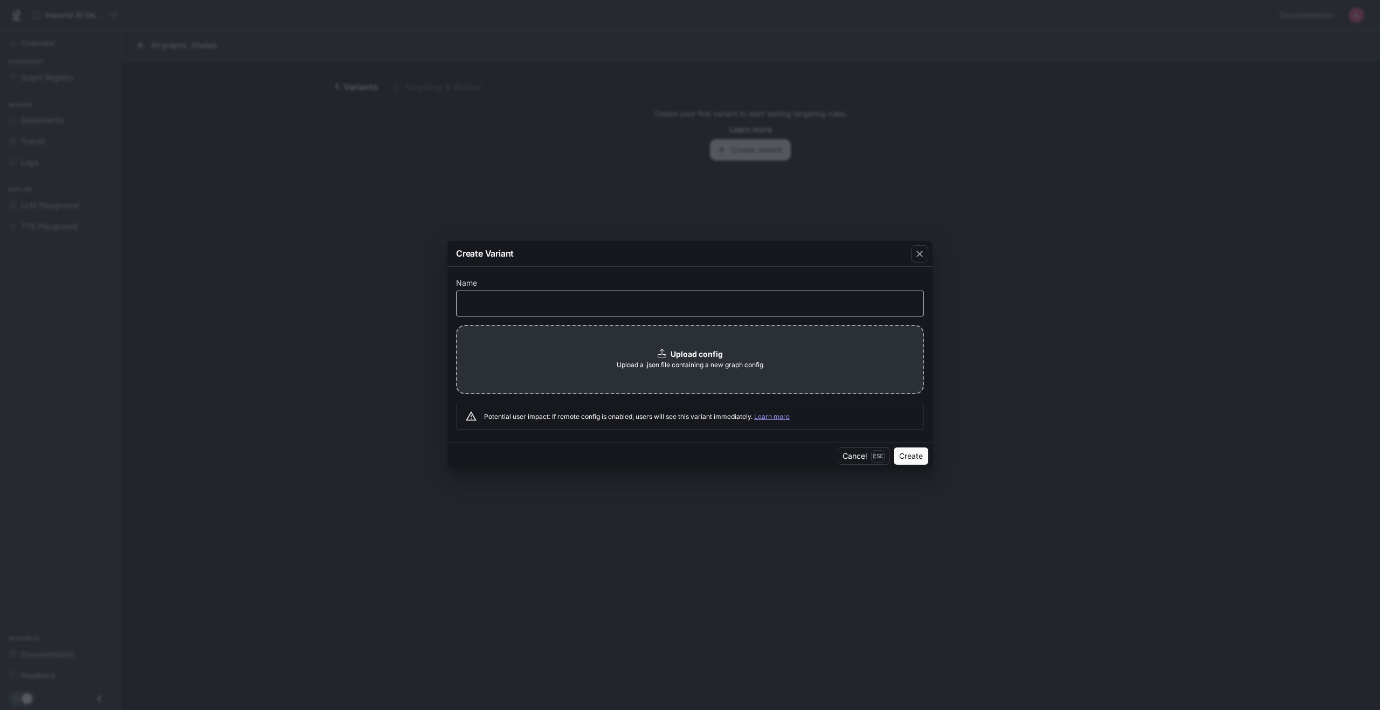
click at [468, 293] on div "​" at bounding box center [690, 304] width 468 height 26
type input "***"
click at [668, 368] on span "Upload a .json file containing a new graph config" at bounding box center [690, 365] width 147 height 11
click at [917, 466] on button "Create" at bounding box center [911, 465] width 34 height 17
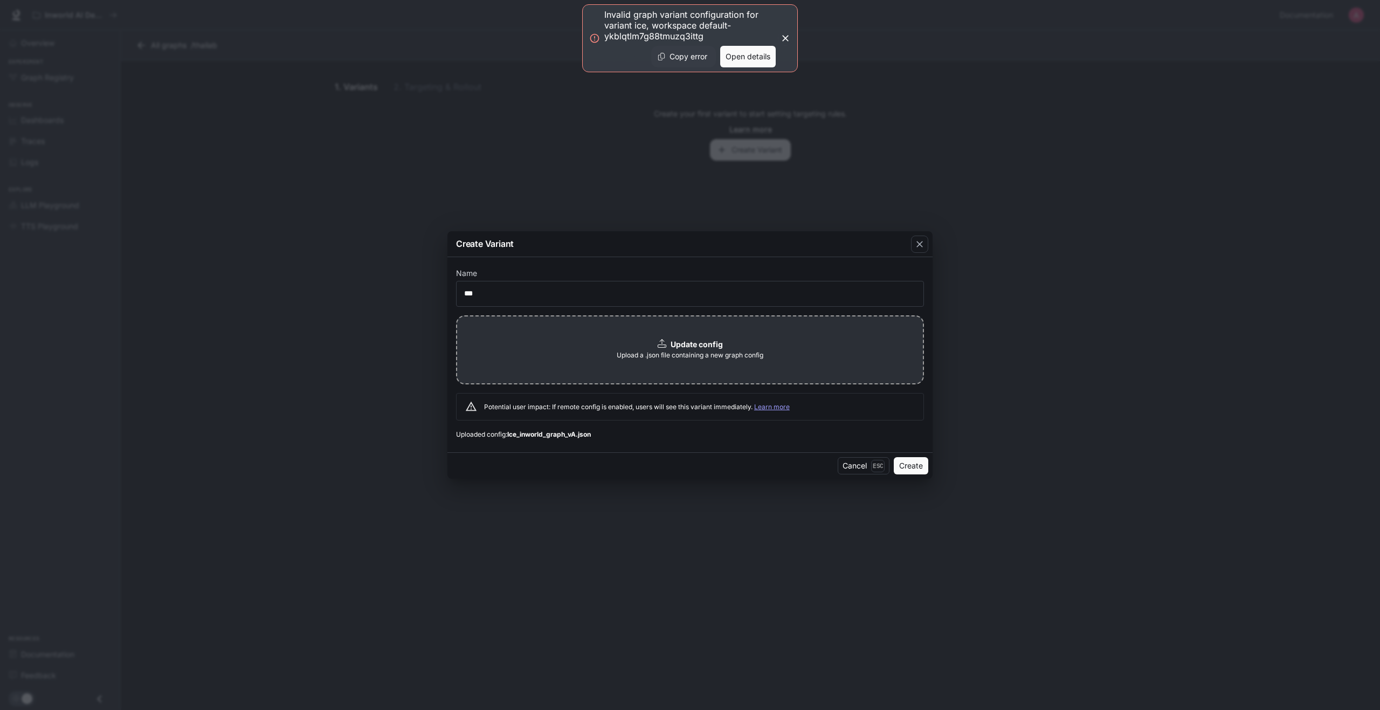
click at [762, 56] on button "Open details" at bounding box center [748, 57] width 56 height 22
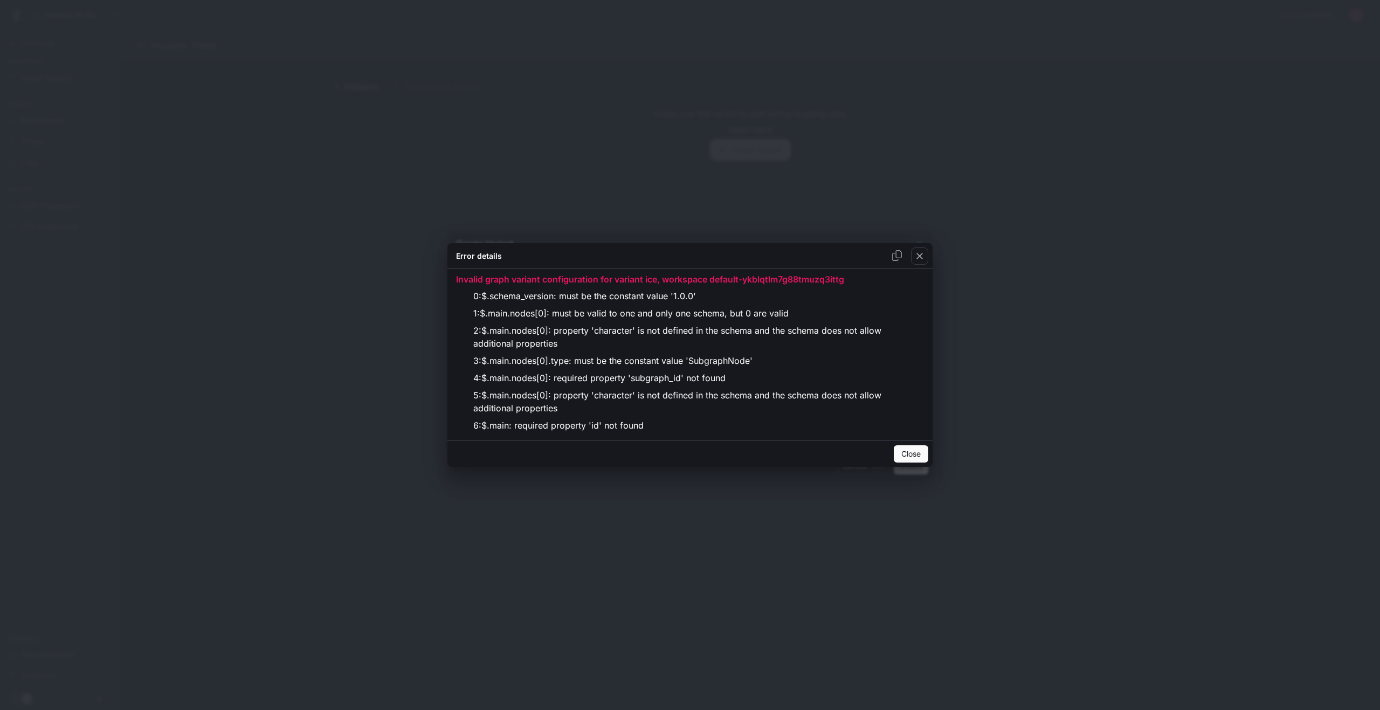
click at [214, 419] on div "Error details Invalid graph variant configuration for variant ice, workspace de…" at bounding box center [690, 355] width 1380 height 710
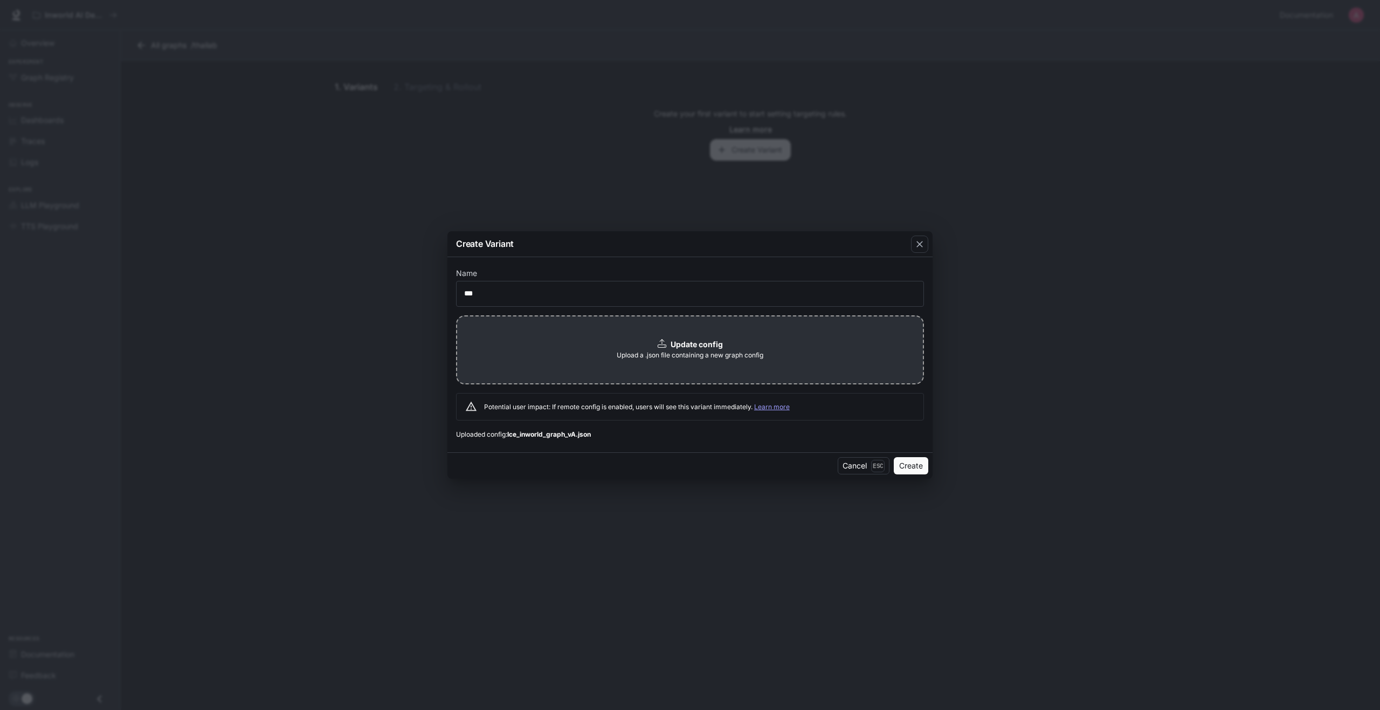
click at [748, 239] on div "Create Variant" at bounding box center [689, 244] width 485 height 26
click at [924, 250] on div "button" at bounding box center [919, 244] width 17 height 17
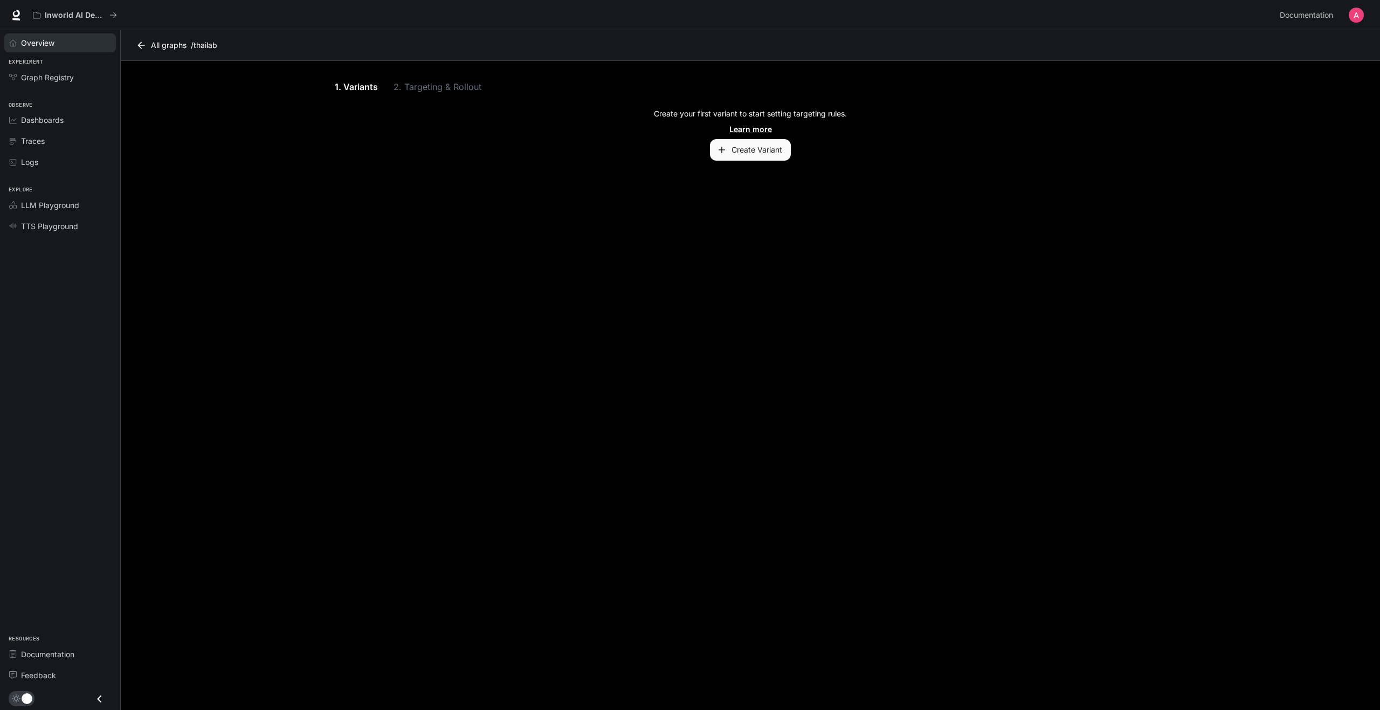
click at [57, 49] on link "Overview" at bounding box center [60, 42] width 112 height 19
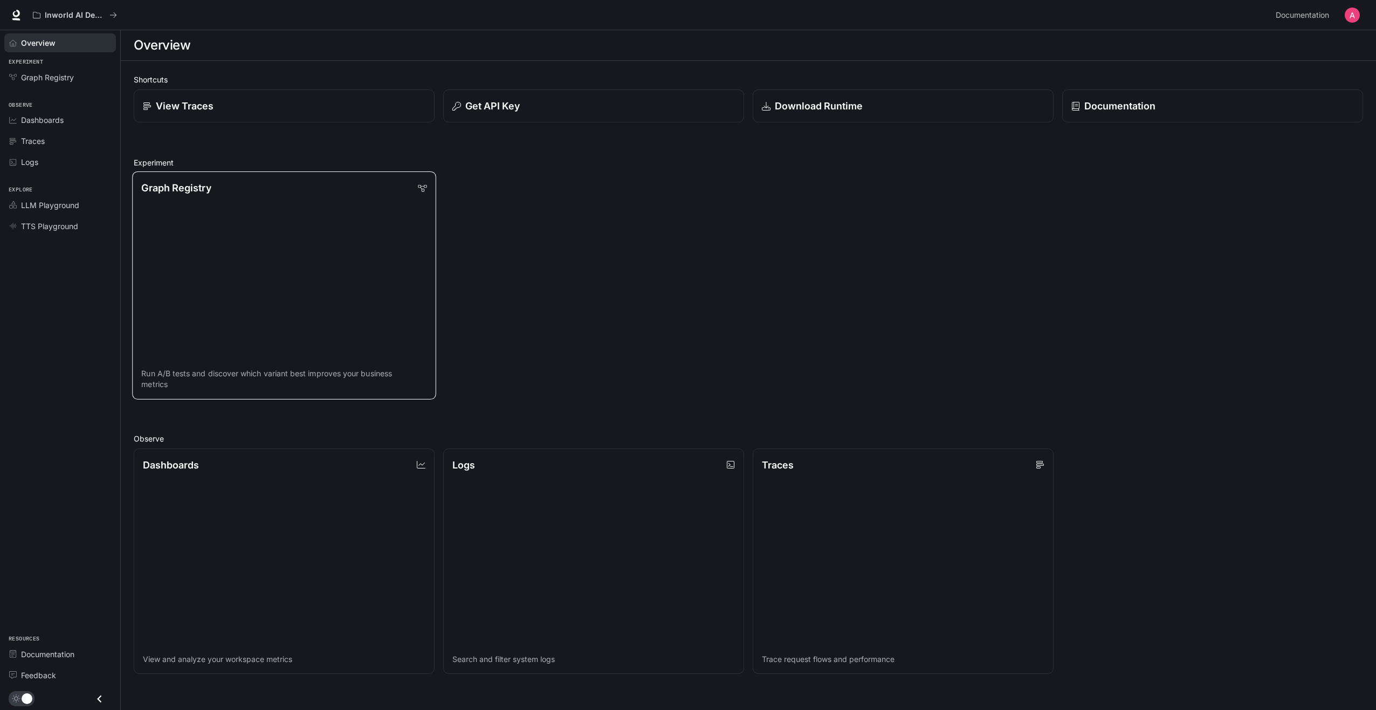
click at [294, 226] on link "Graph Registry Run A/B tests and discover which variant best improves your busi…" at bounding box center [284, 285] width 304 height 228
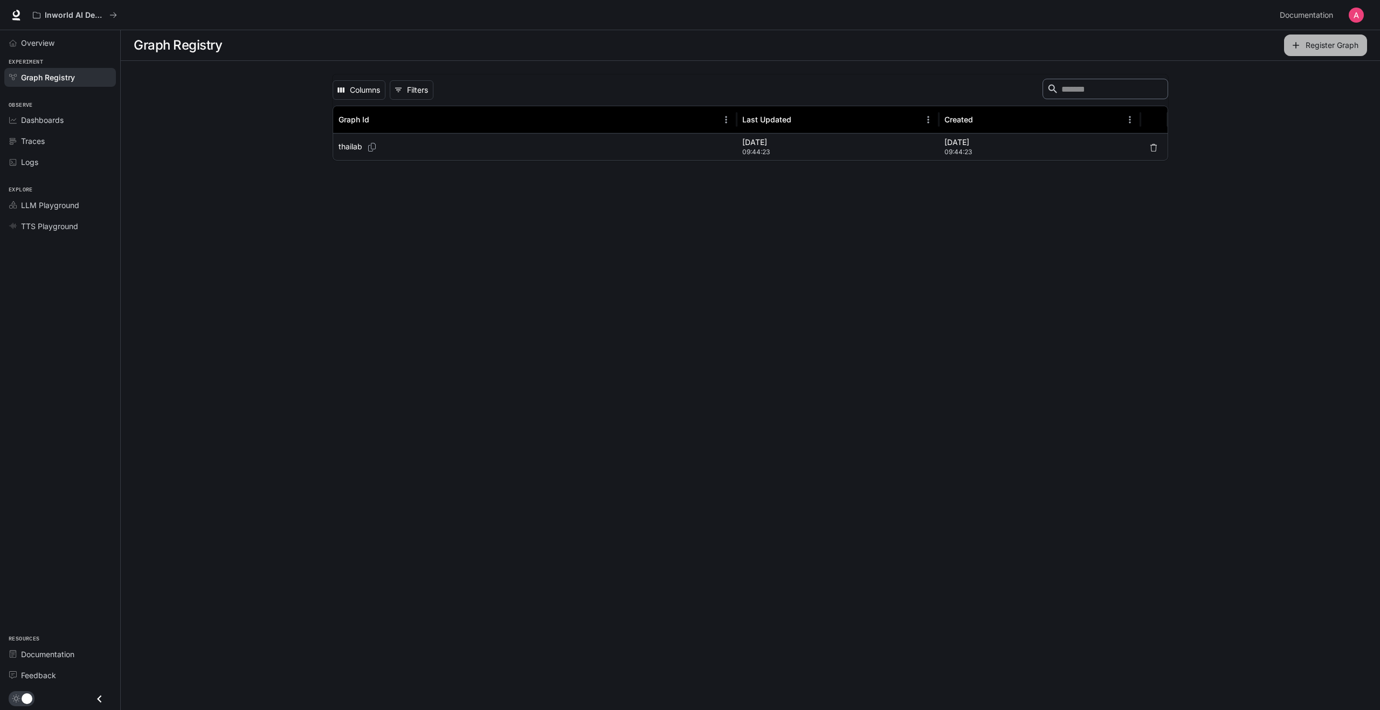
click at [1324, 45] on button "Register Graph" at bounding box center [1325, 45] width 83 height 22
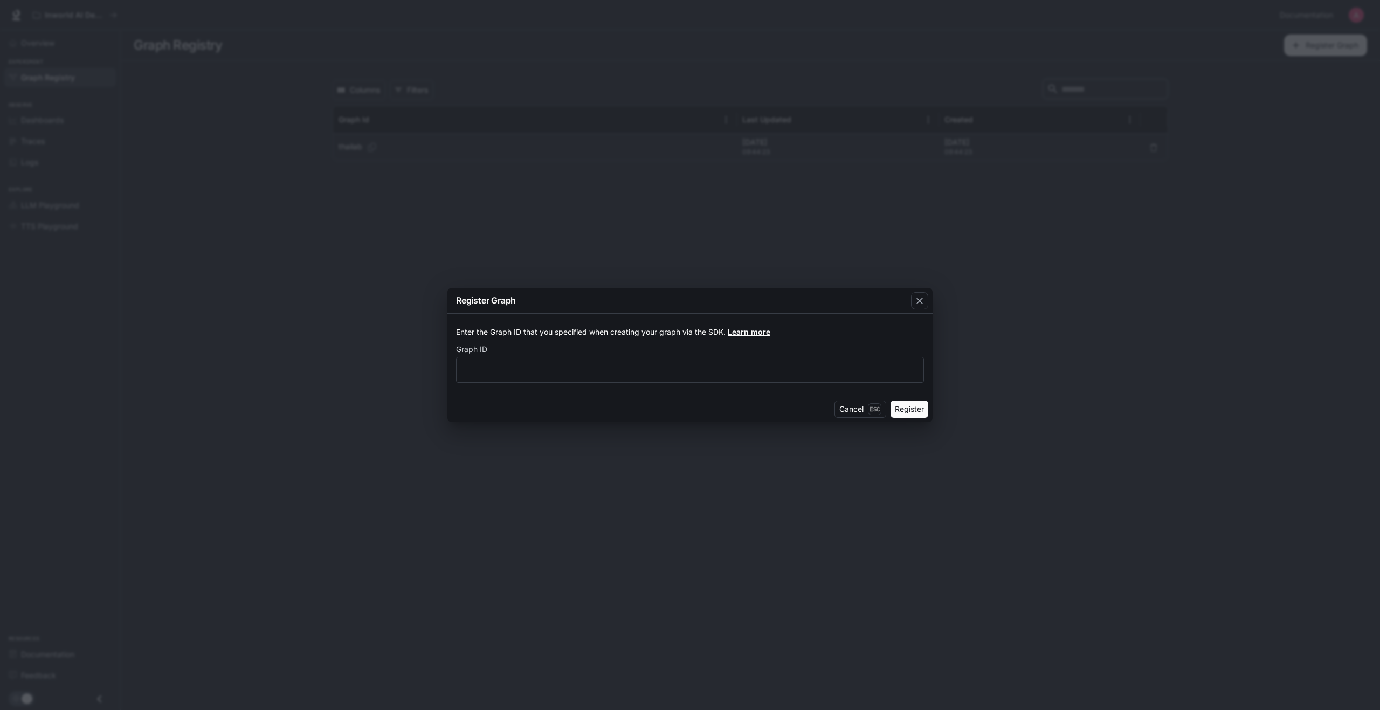
click at [754, 335] on link "Learn more" at bounding box center [749, 331] width 43 height 9
click at [954, 253] on div "Register Graph Enter the Graph ID that you specified when creating your graph v…" at bounding box center [690, 355] width 1380 height 710
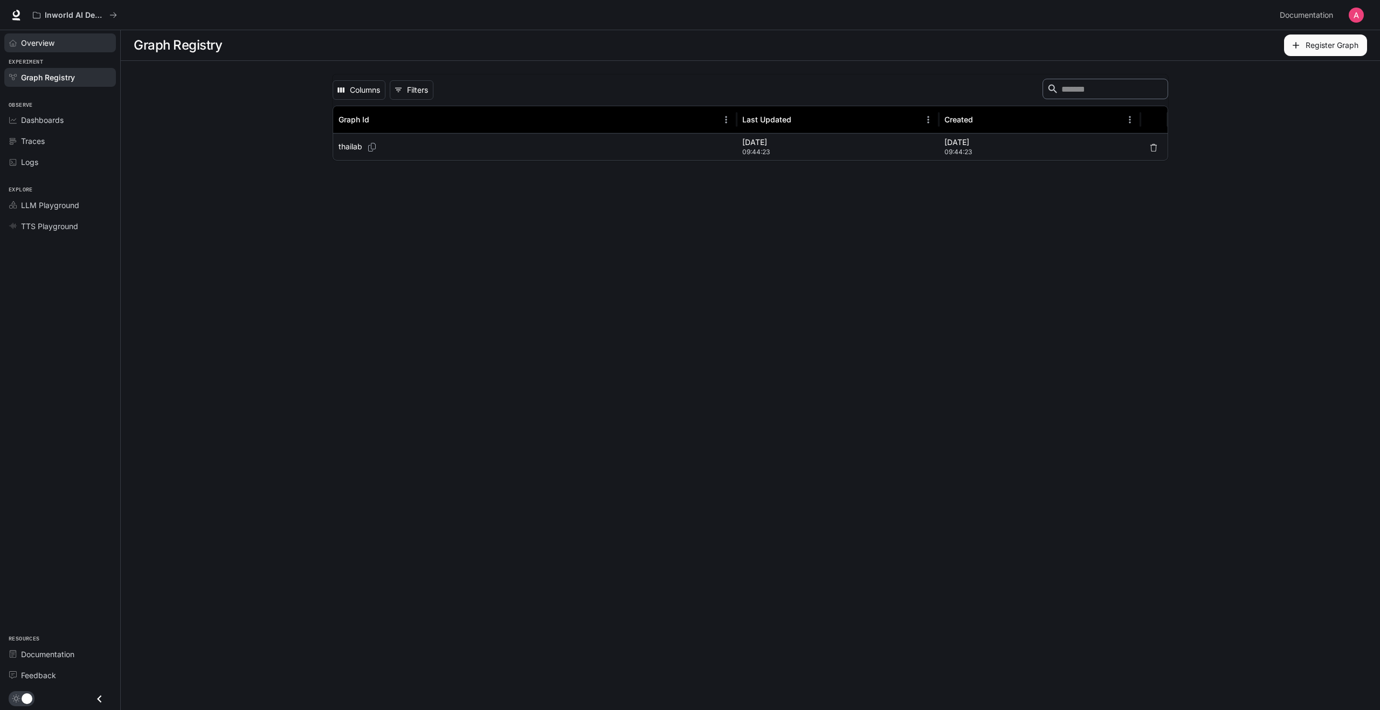
click at [43, 40] on span "Overview" at bounding box center [37, 42] width 33 height 11
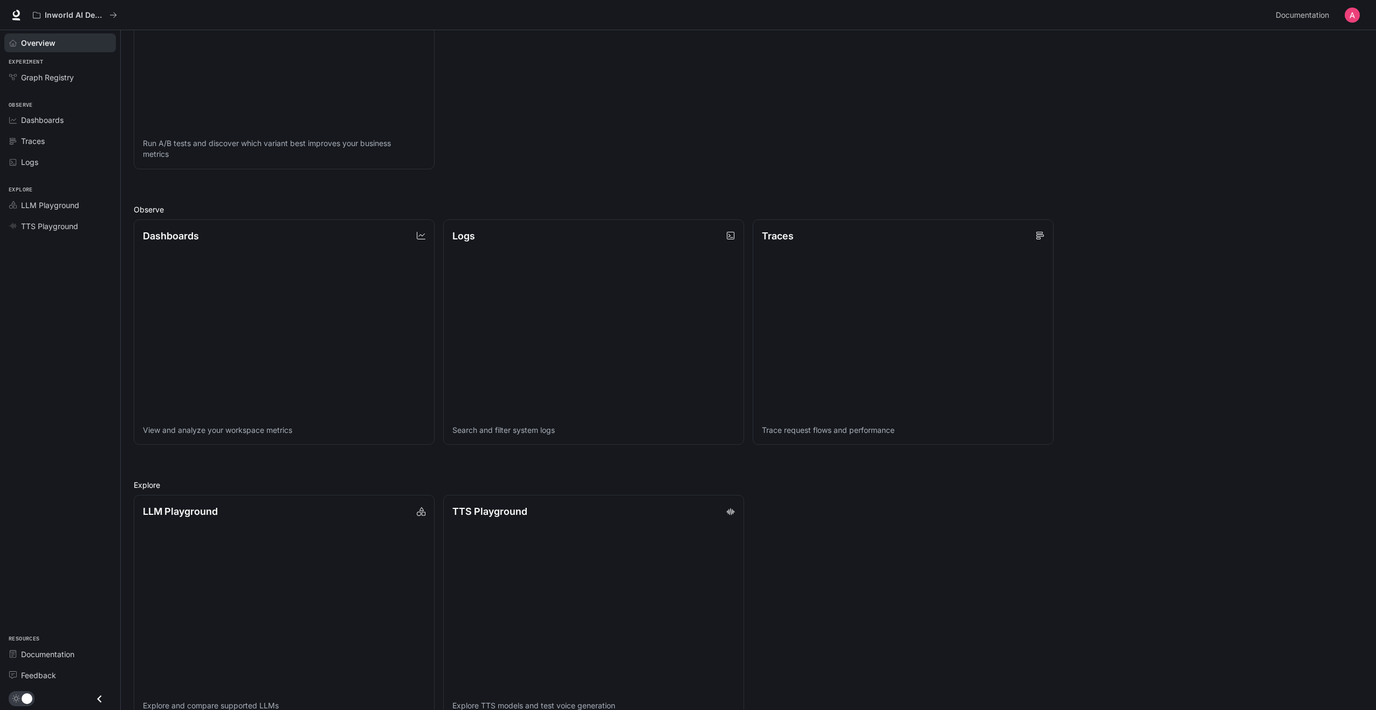
scroll to position [253, 0]
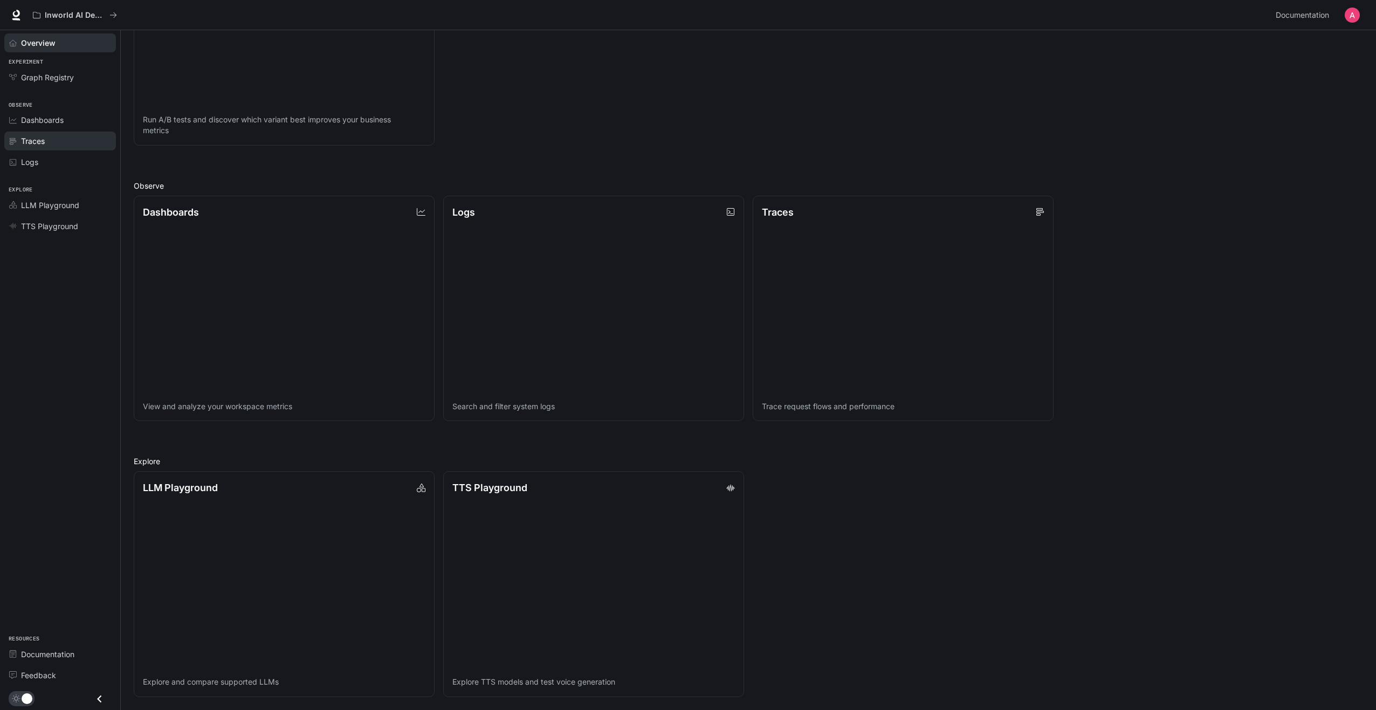
click at [57, 142] on div "Traces" at bounding box center [66, 140] width 90 height 11
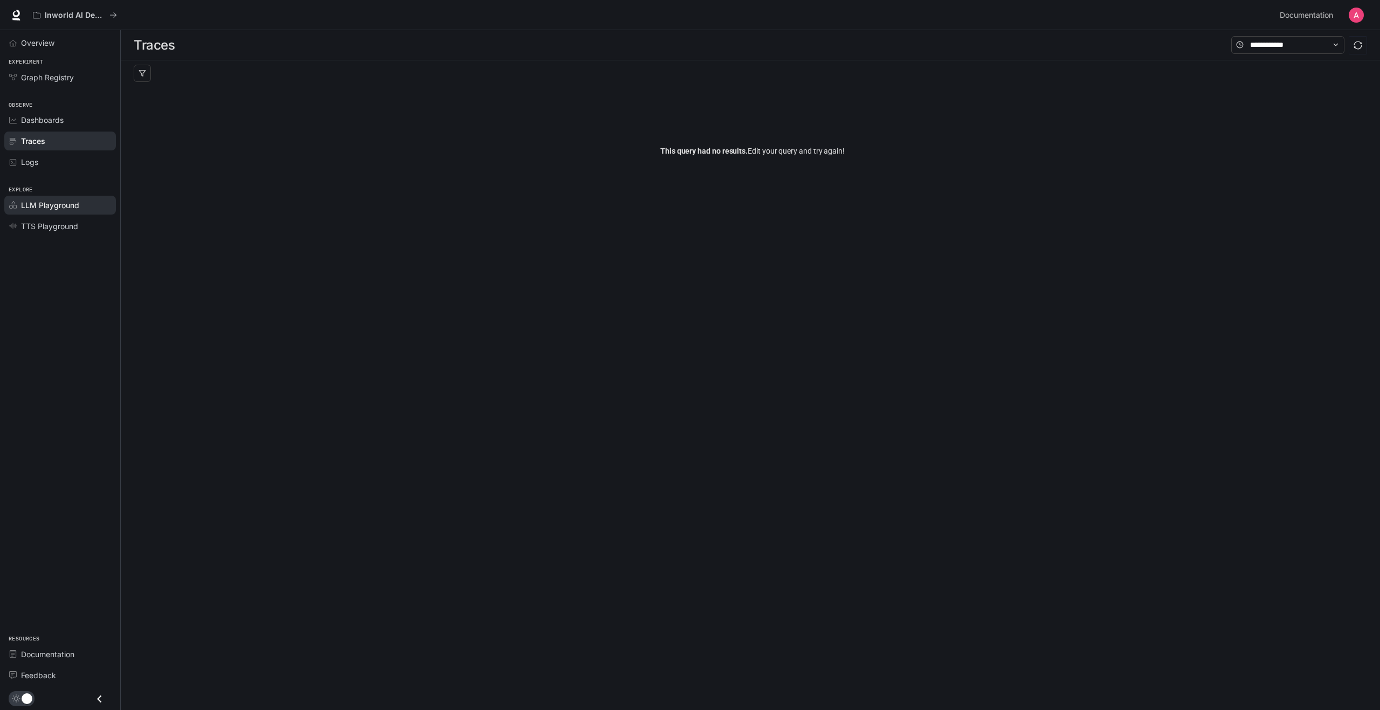
click at [49, 208] on span "LLM Playground" at bounding box center [50, 204] width 58 height 11
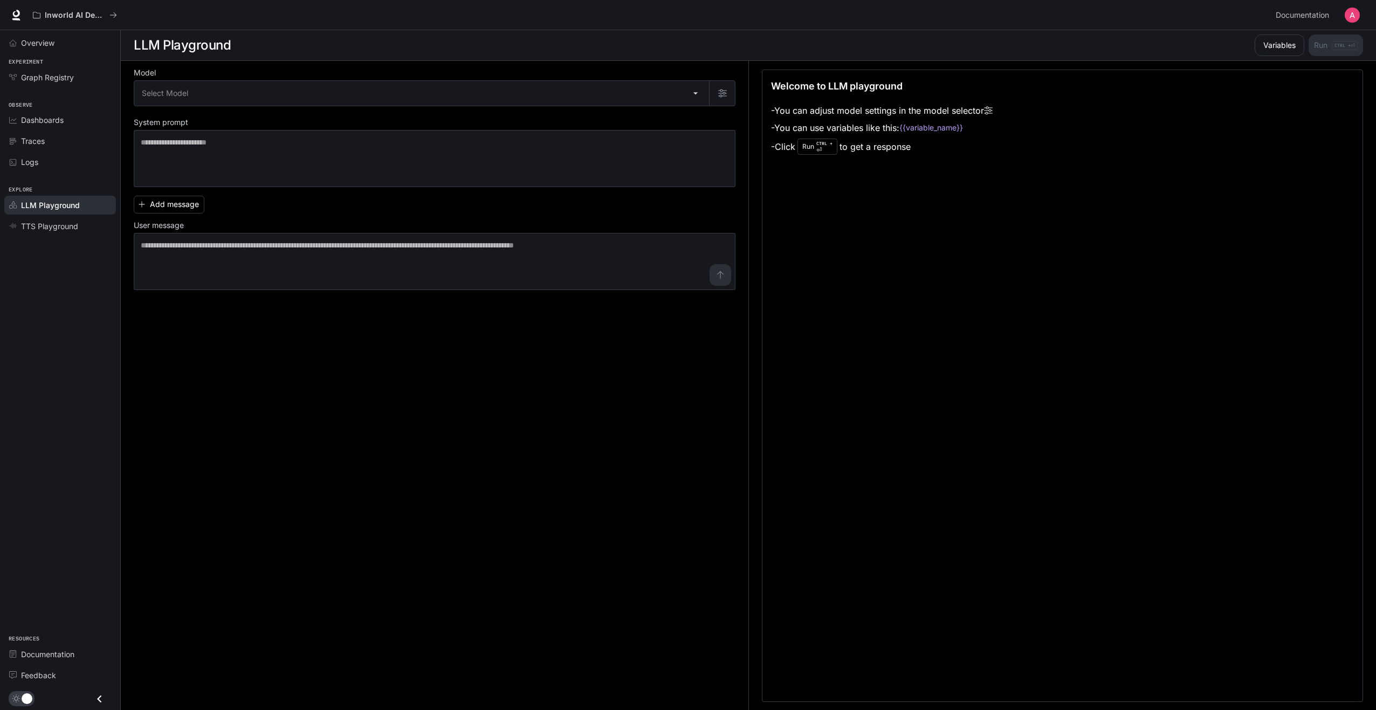
scroll to position [1, 0]
click at [75, 122] on div "Dashboards" at bounding box center [66, 119] width 90 height 11
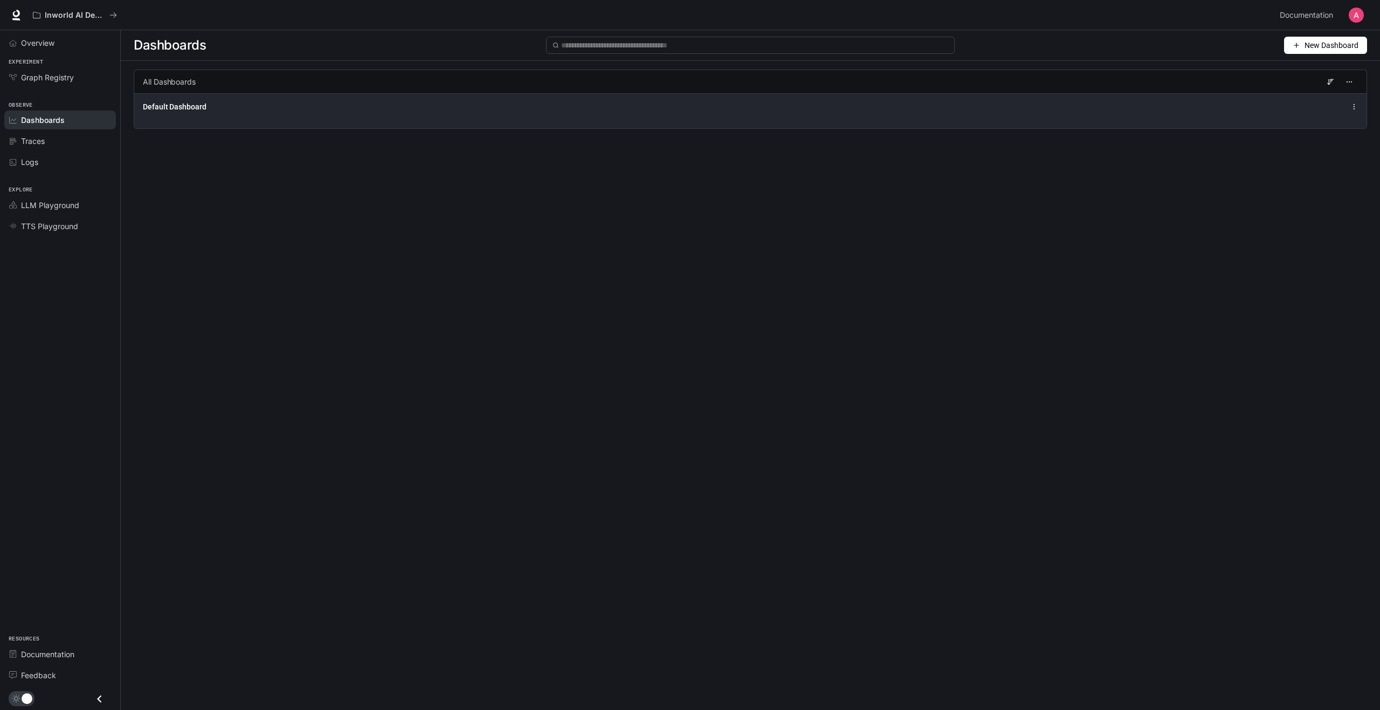
click at [208, 103] on div "Default Dashboard" at bounding box center [500, 106] width 714 height 11
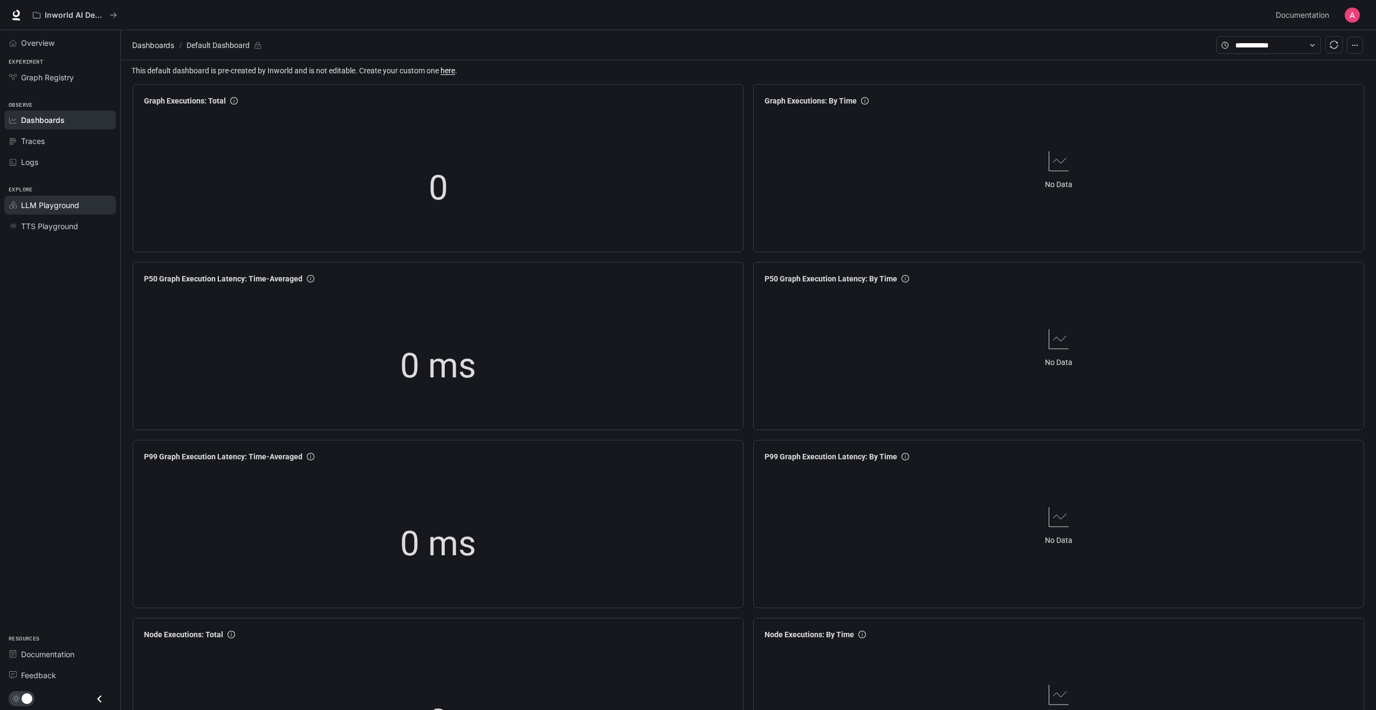
click at [52, 204] on span "LLM Playground" at bounding box center [50, 204] width 58 height 11
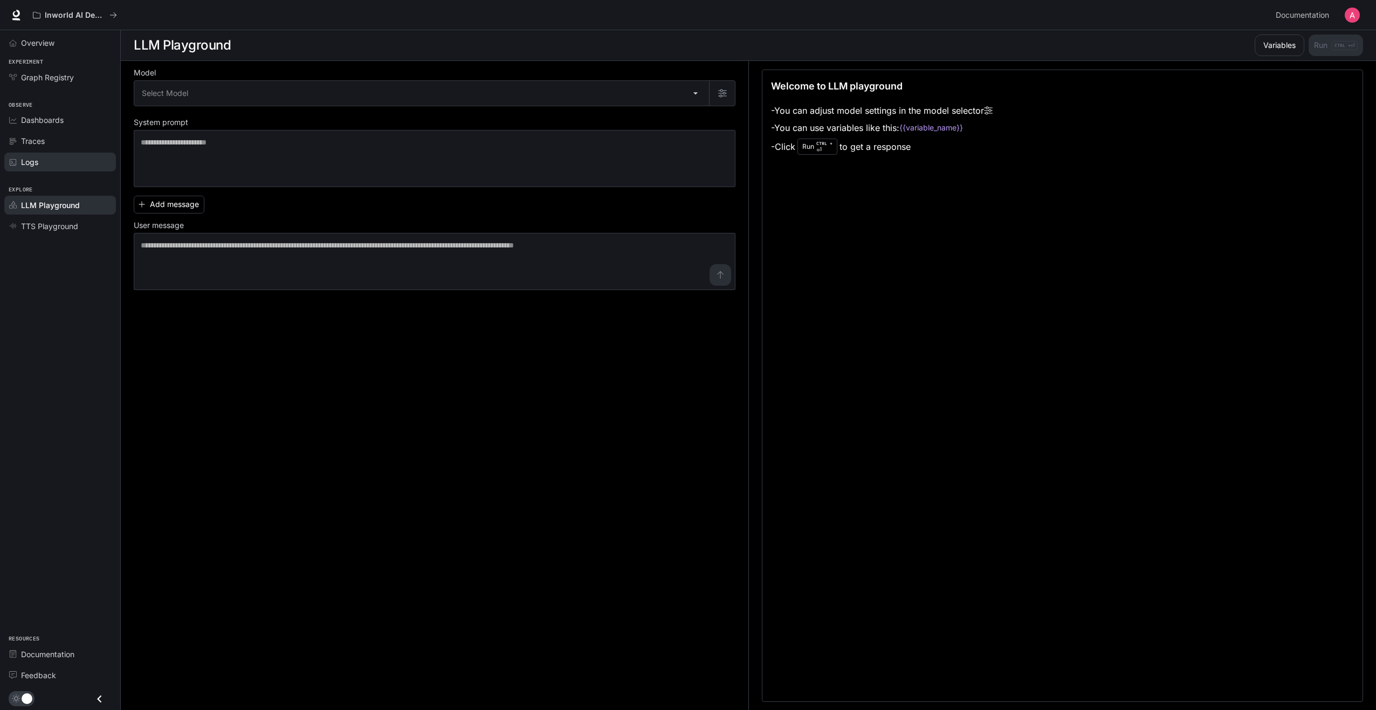
click at [58, 157] on div "Logs" at bounding box center [66, 161] width 90 height 11
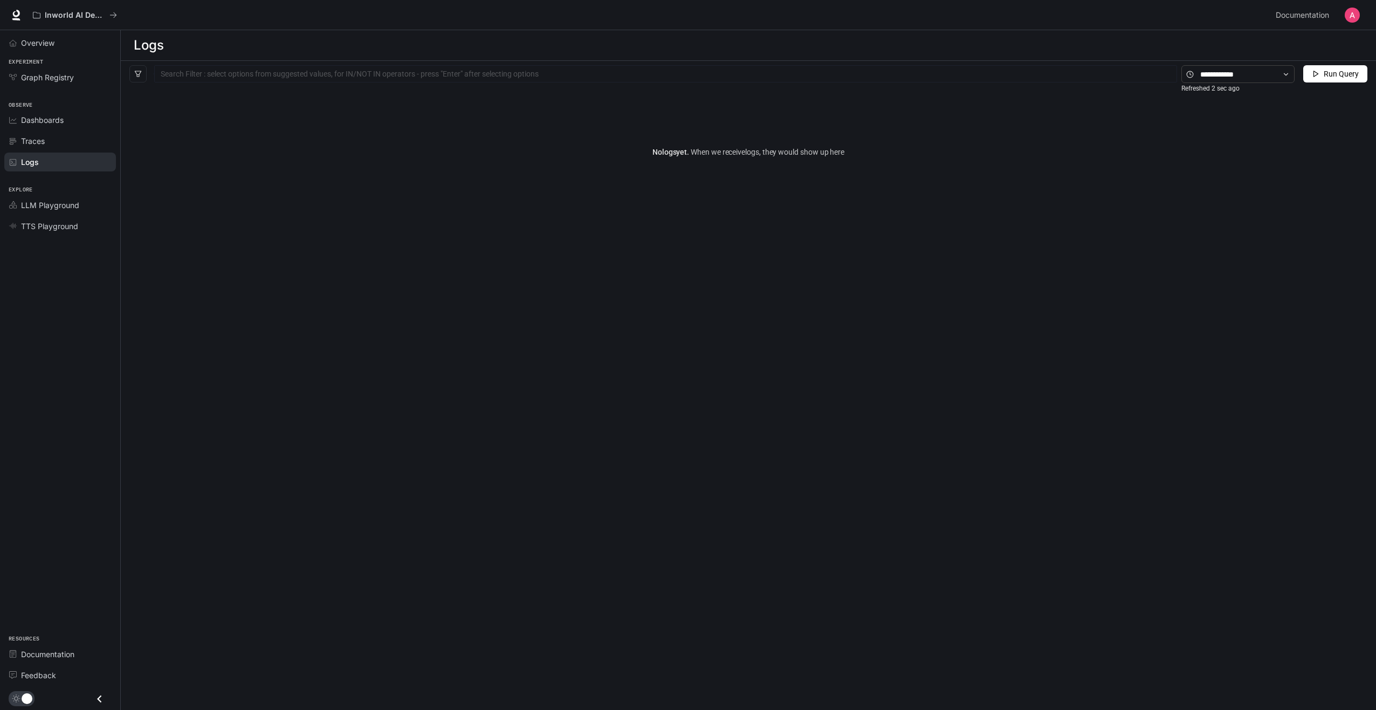
click at [37, 139] on span "Traces" at bounding box center [33, 140] width 24 height 11
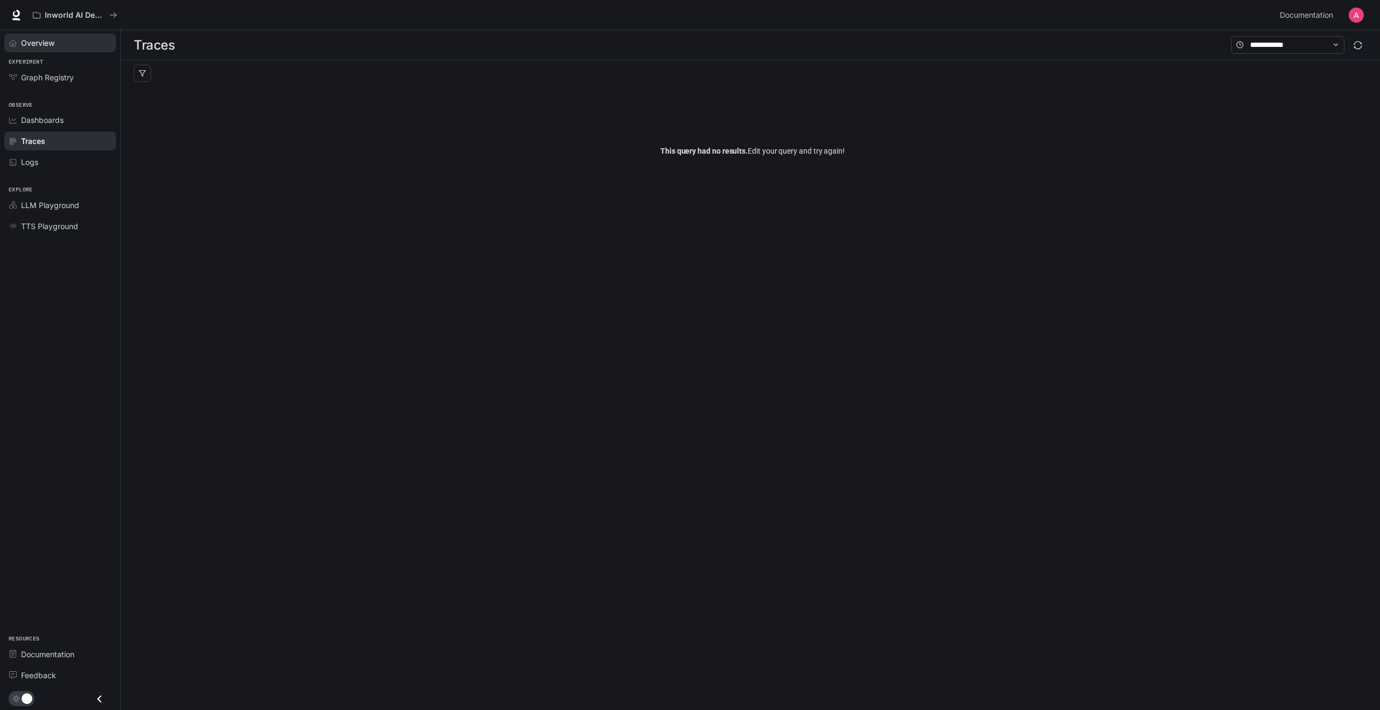
click at [34, 43] on span "Overview" at bounding box center [37, 42] width 33 height 11
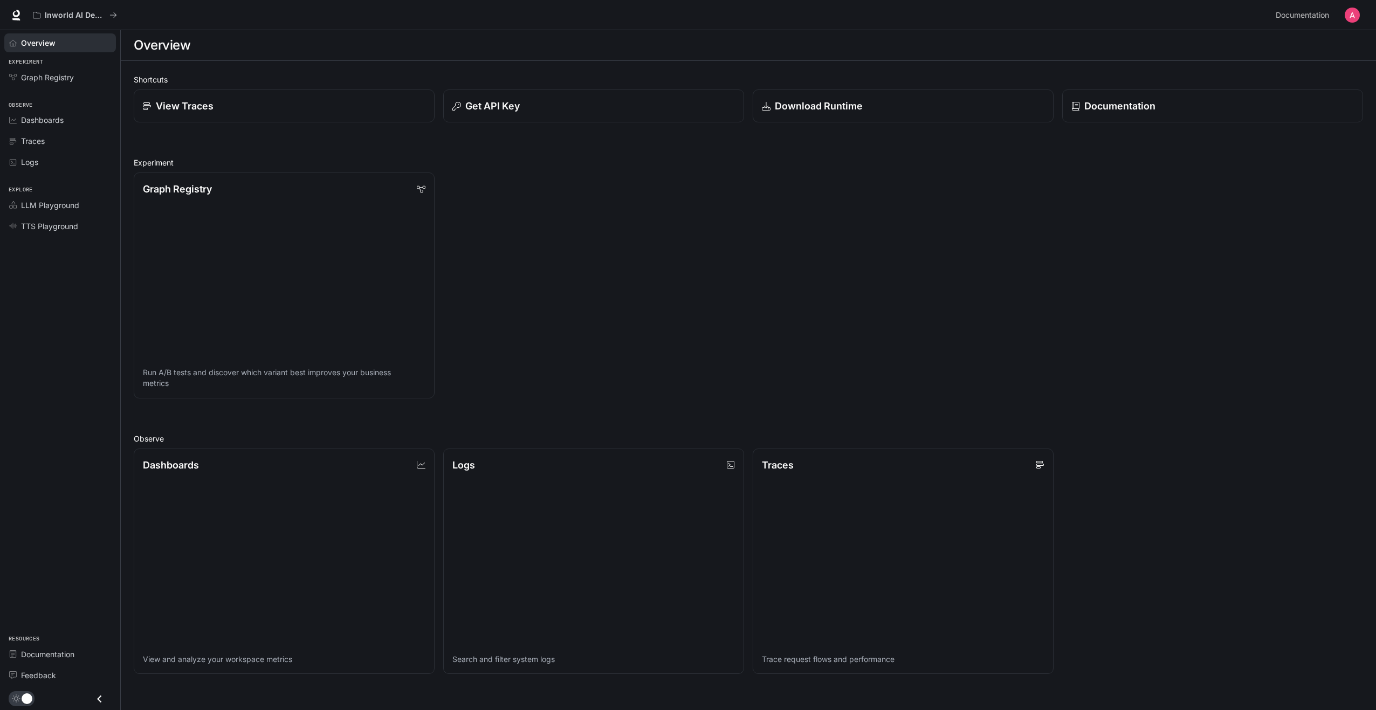
drag, startPoint x: 1374, startPoint y: 308, endPoint x: 1374, endPoint y: 317, distance: 9.2
click at [1374, 317] on div "Shortcuts View Traces Get API Key Download Runtime Documentation Experiment Gra…" at bounding box center [748, 512] width 1255 height 902
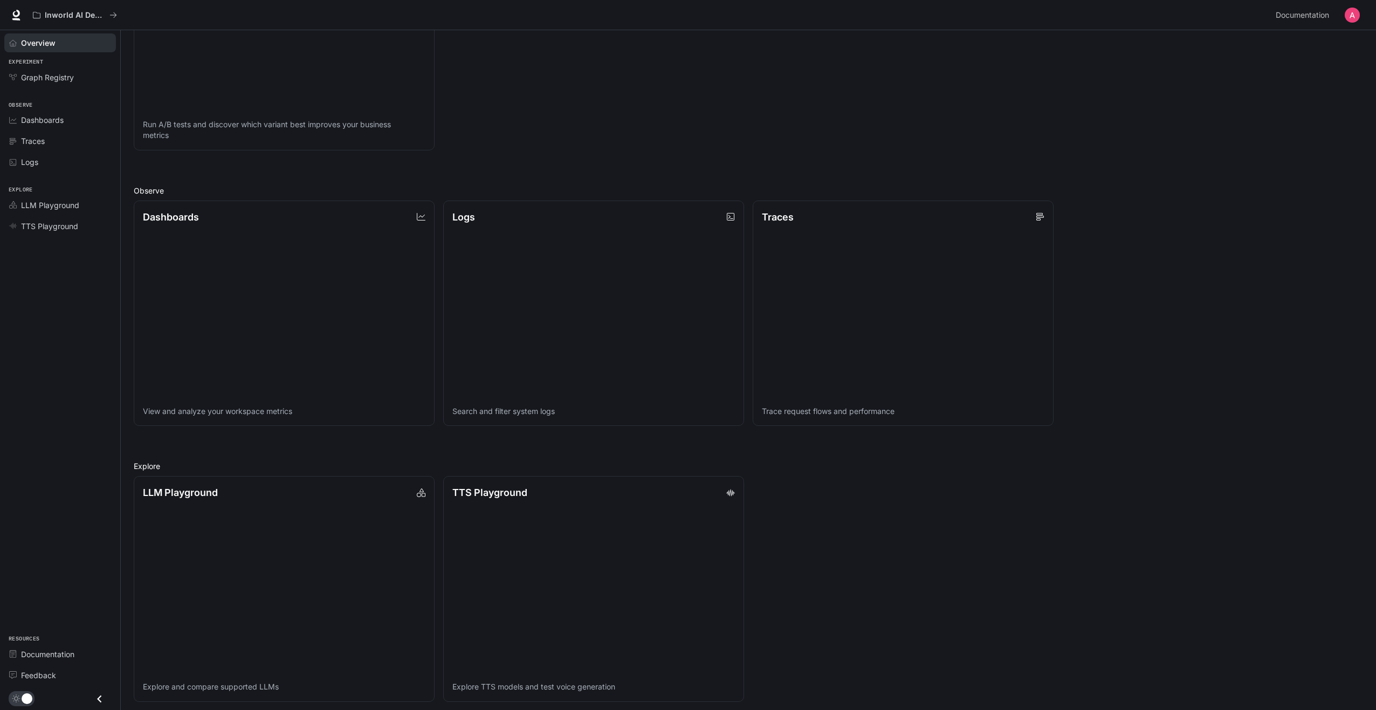
scroll to position [253, 0]
click at [1270, 253] on div "Dashboards View and analyze your workspace metrics Logs Search and filter syste…" at bounding box center [744, 304] width 1238 height 234
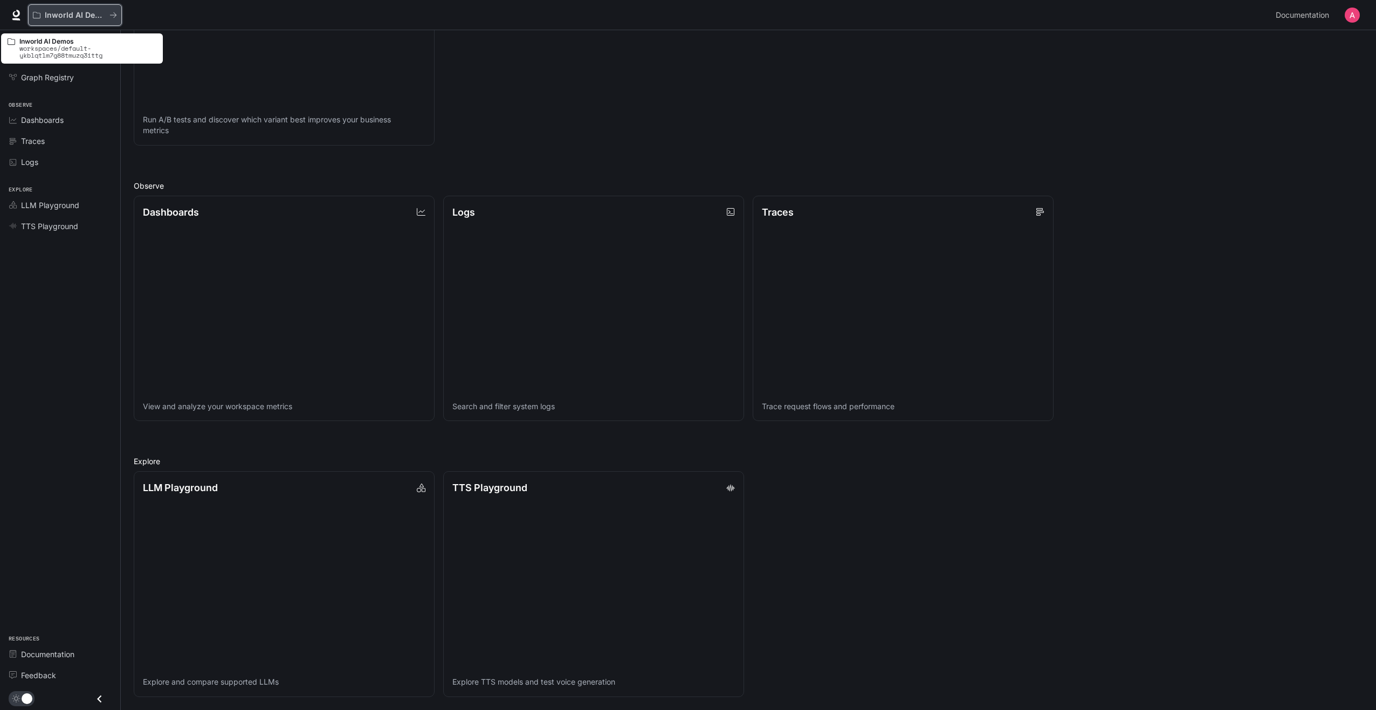
click at [109, 14] on icon "All workspaces" at bounding box center [113, 15] width 8 height 8
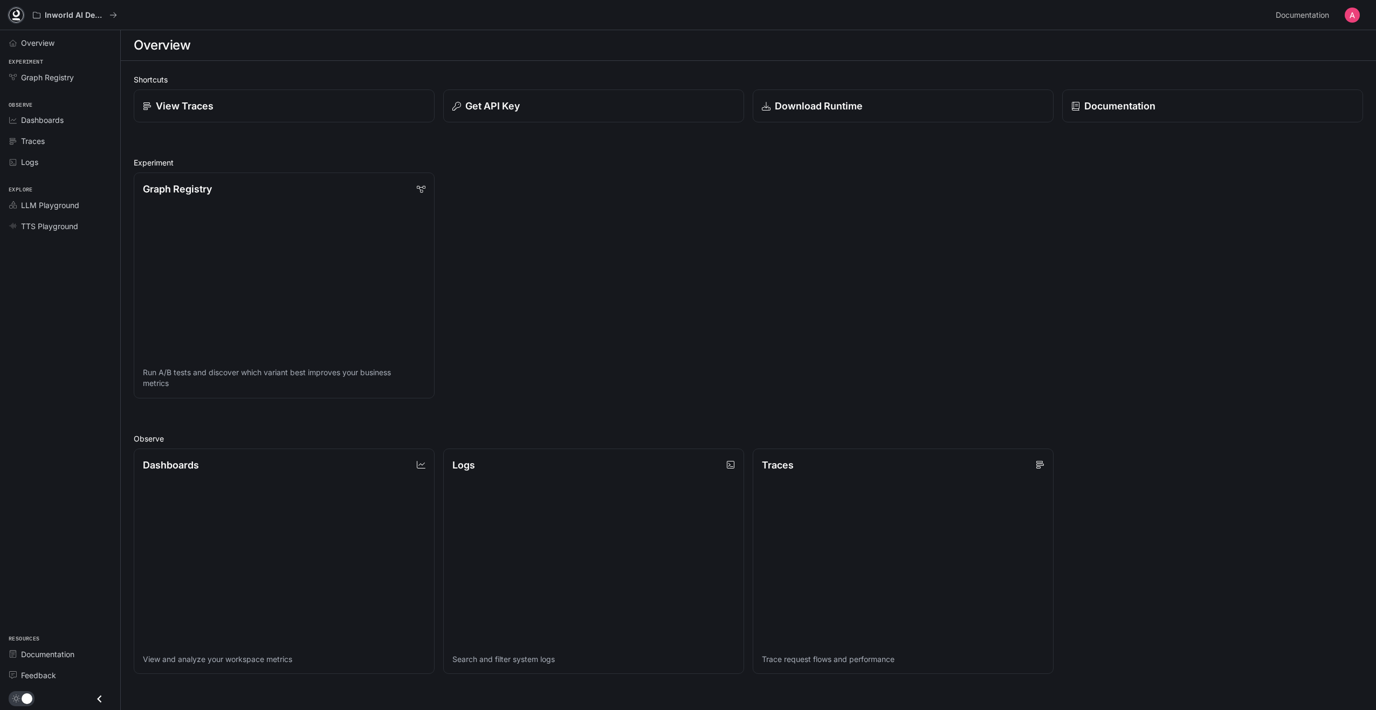
click at [15, 16] on icon at bounding box center [16, 14] width 7 height 8
click at [955, 351] on div "Graph Registry Run A/B tests and discover which variant best improves your busi…" at bounding box center [744, 281] width 1238 height 234
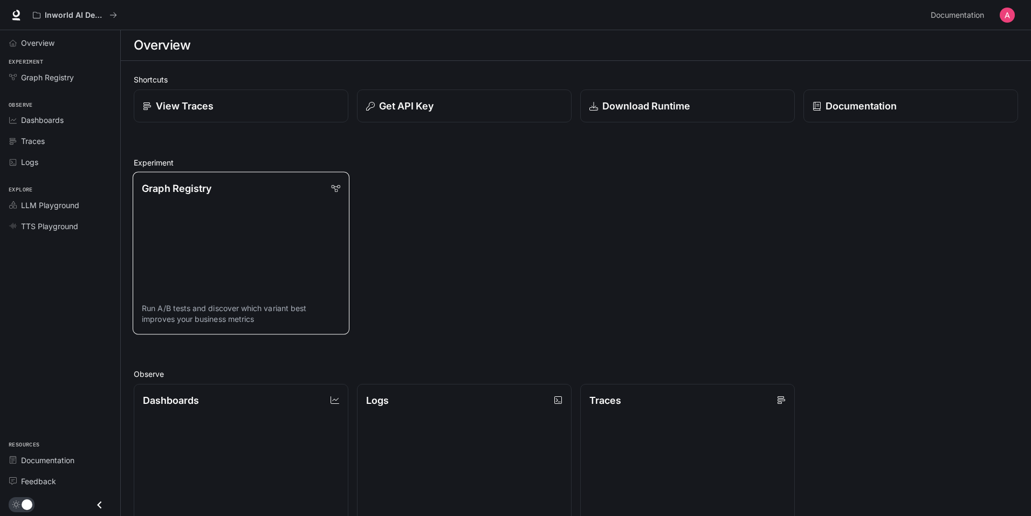
click at [244, 255] on link "Graph Registry Run A/B tests and discover which variant best improves your busi…" at bounding box center [241, 253] width 217 height 162
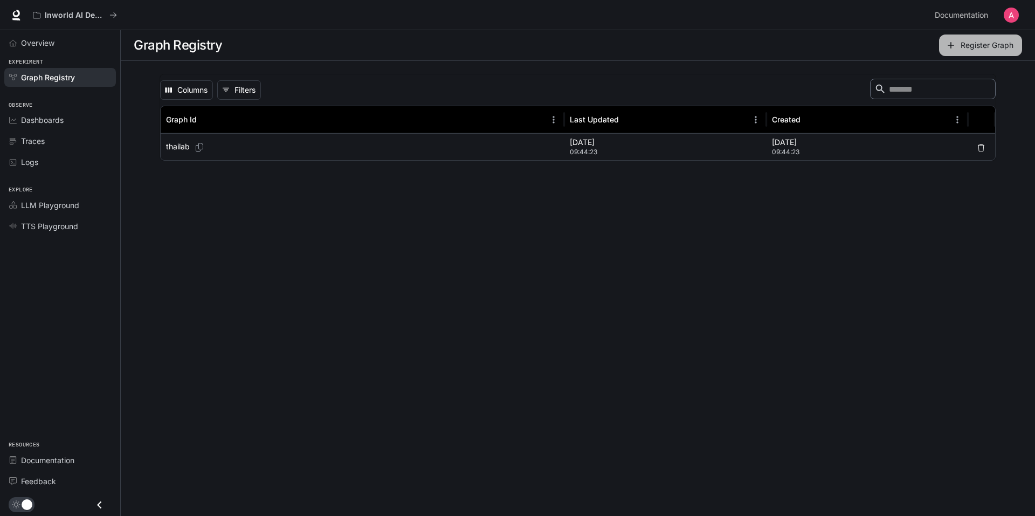
click at [1007, 45] on button "Register Graph" at bounding box center [980, 45] width 83 height 22
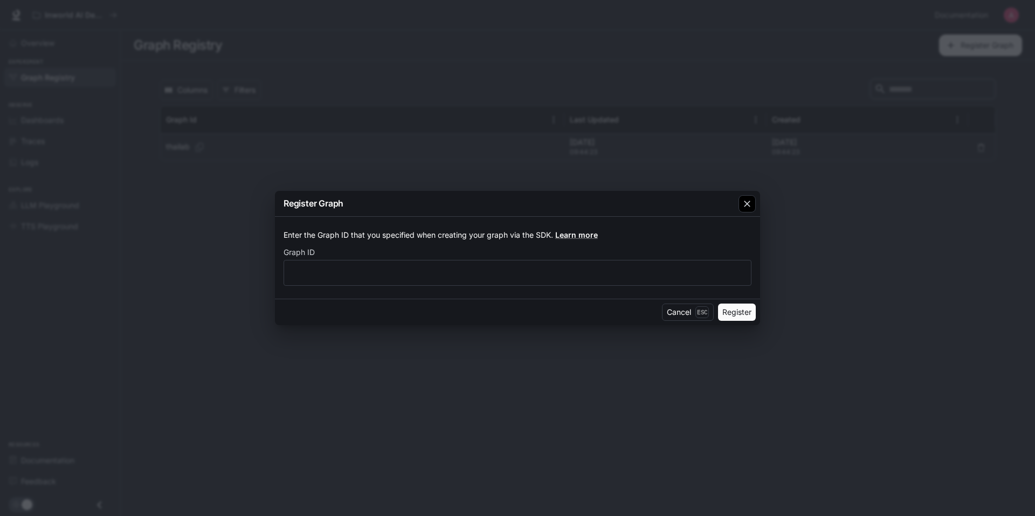
click at [749, 200] on icon "button" at bounding box center [747, 203] width 11 height 11
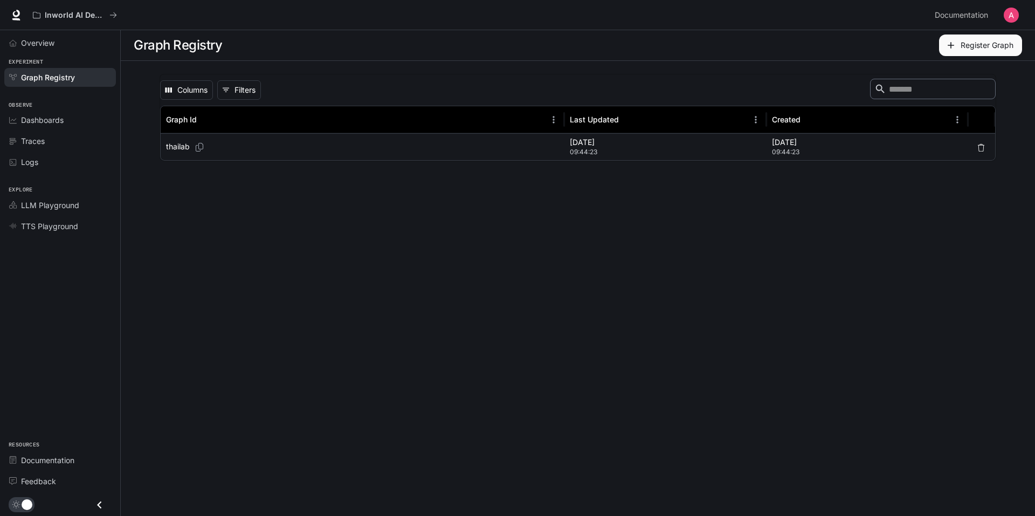
click at [171, 145] on p "thailab" at bounding box center [178, 146] width 24 height 11
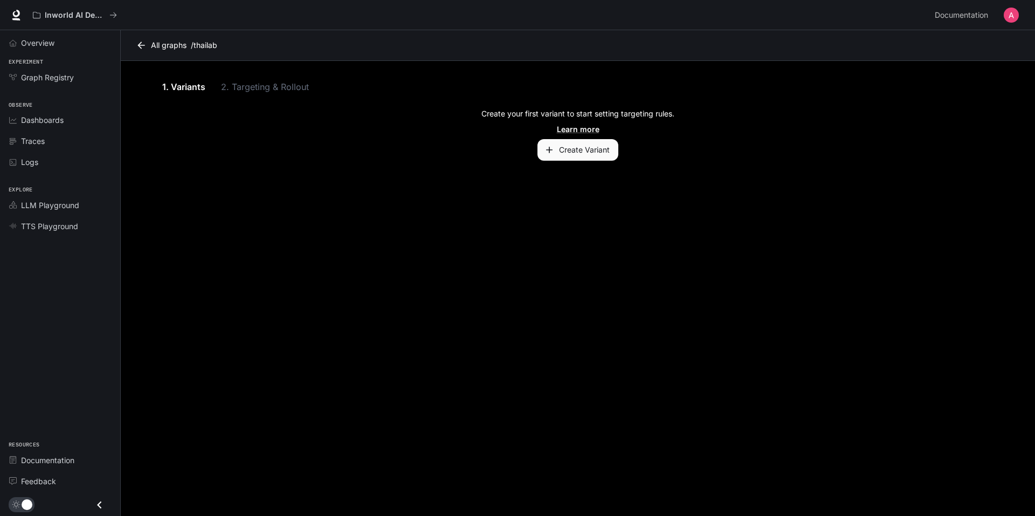
drag, startPoint x: 265, startPoint y: 155, endPoint x: 251, endPoint y: 149, distance: 15.5
click at [265, 155] on div "Create your first variant to start setting targeting rules. Learn more Create V…" at bounding box center [578, 134] width 837 height 52
